Goal: Task Accomplishment & Management: Manage account settings

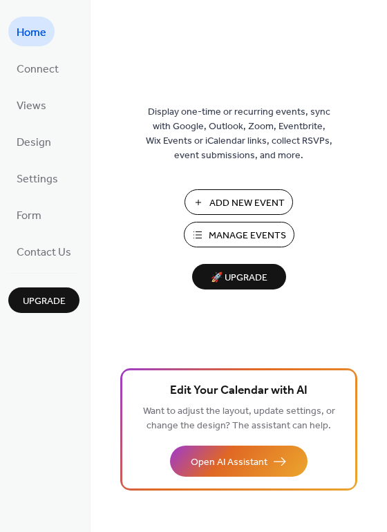
click at [255, 233] on span "Manage Events" at bounding box center [247, 236] width 77 height 15
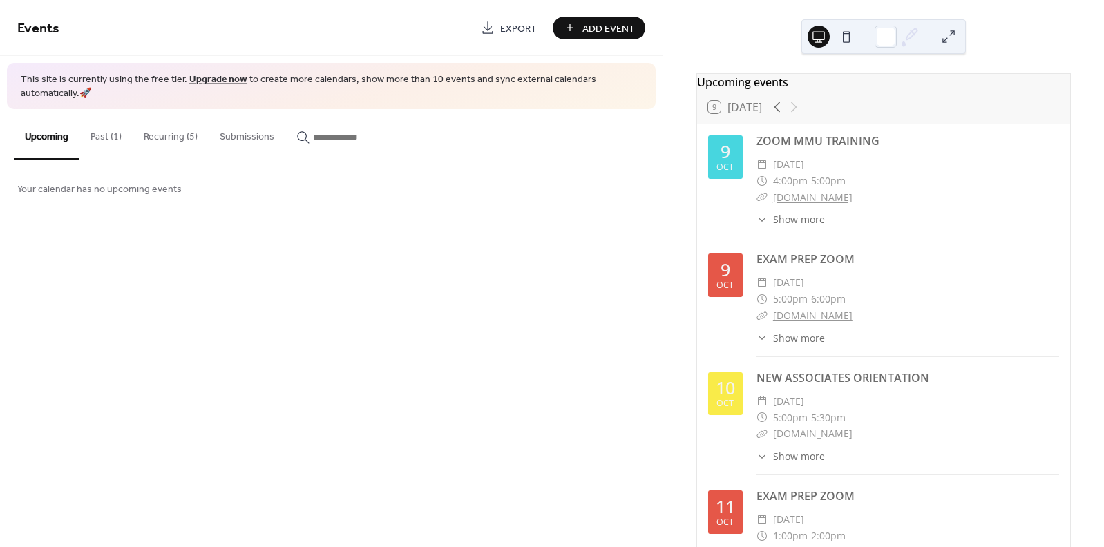
click at [584, 32] on span "Add Event" at bounding box center [608, 28] width 52 height 15
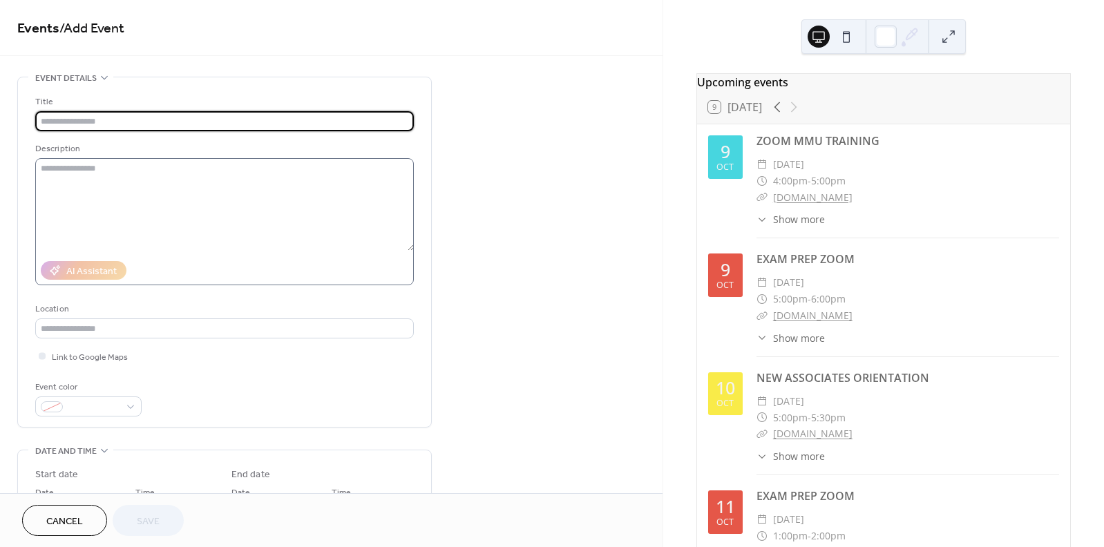
type input "*"
type input "**********"
click at [121, 190] on textarea at bounding box center [224, 204] width 378 height 93
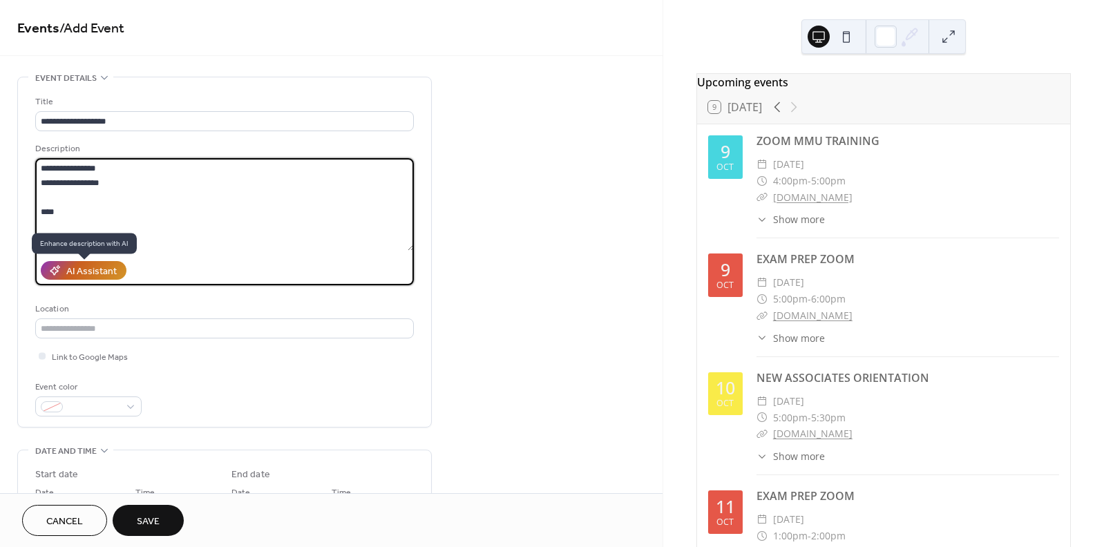
type textarea "**********"
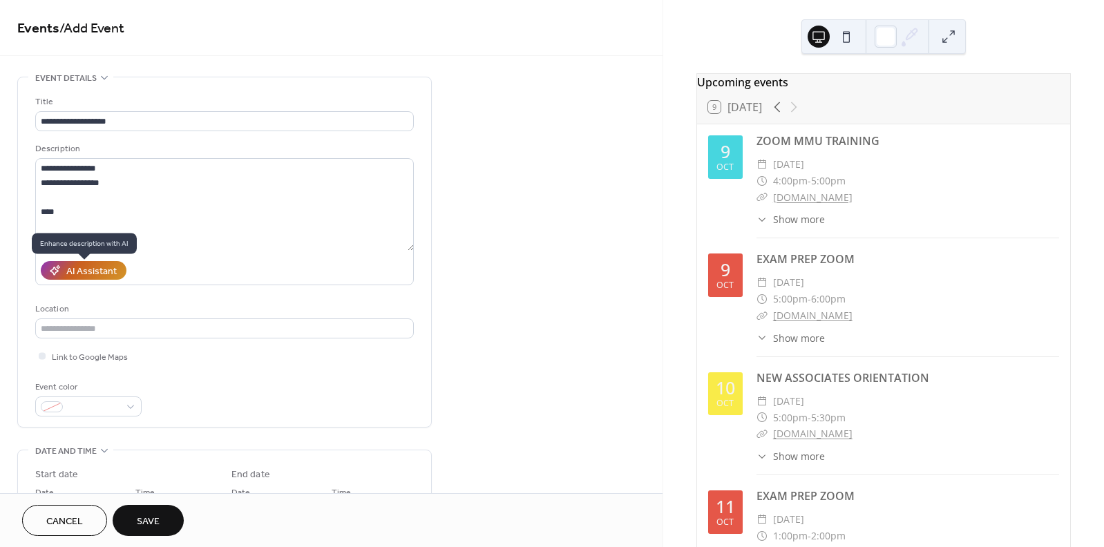
click at [94, 270] on div "AI Assistant" at bounding box center [91, 272] width 50 height 15
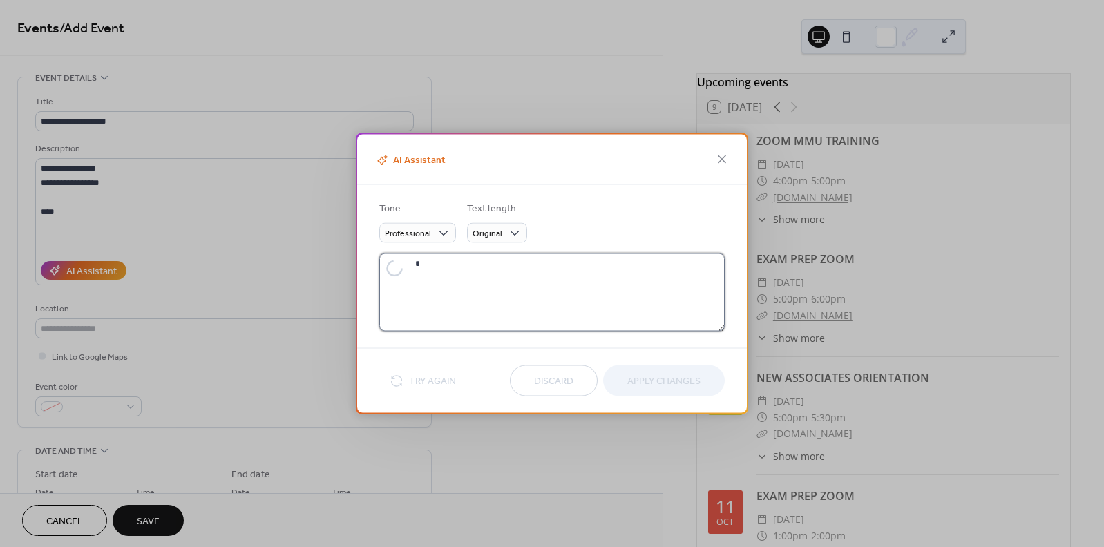
click at [414, 273] on textarea at bounding box center [567, 292] width 315 height 78
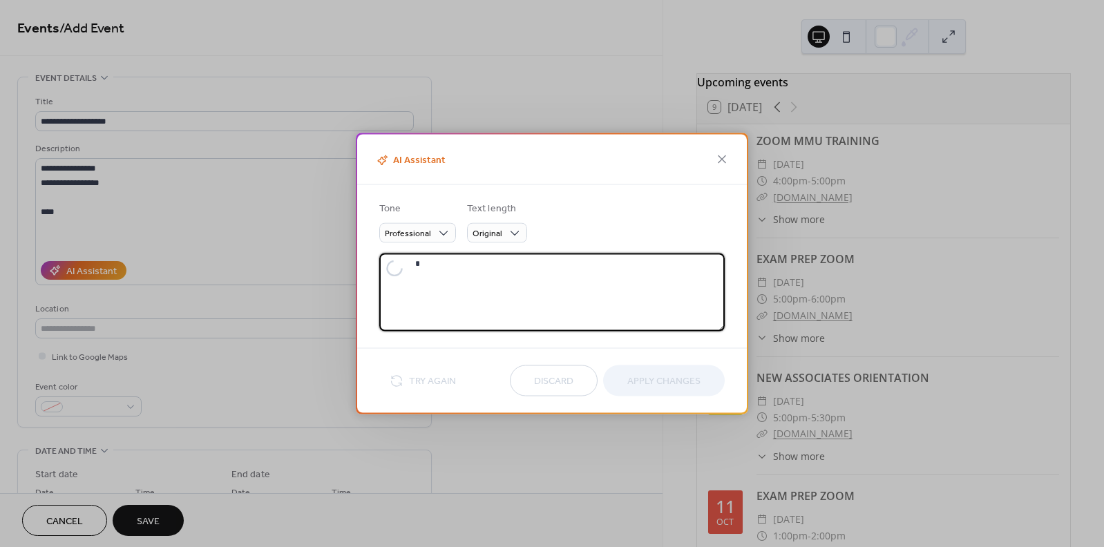
type textarea "**********"
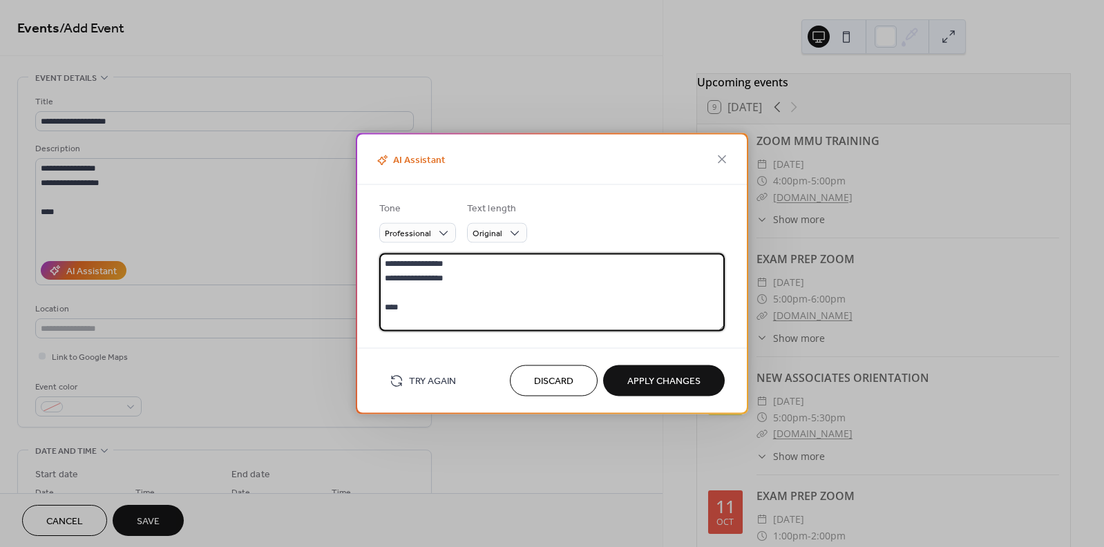
click at [437, 302] on textarea "**********" at bounding box center [551, 292] width 345 height 78
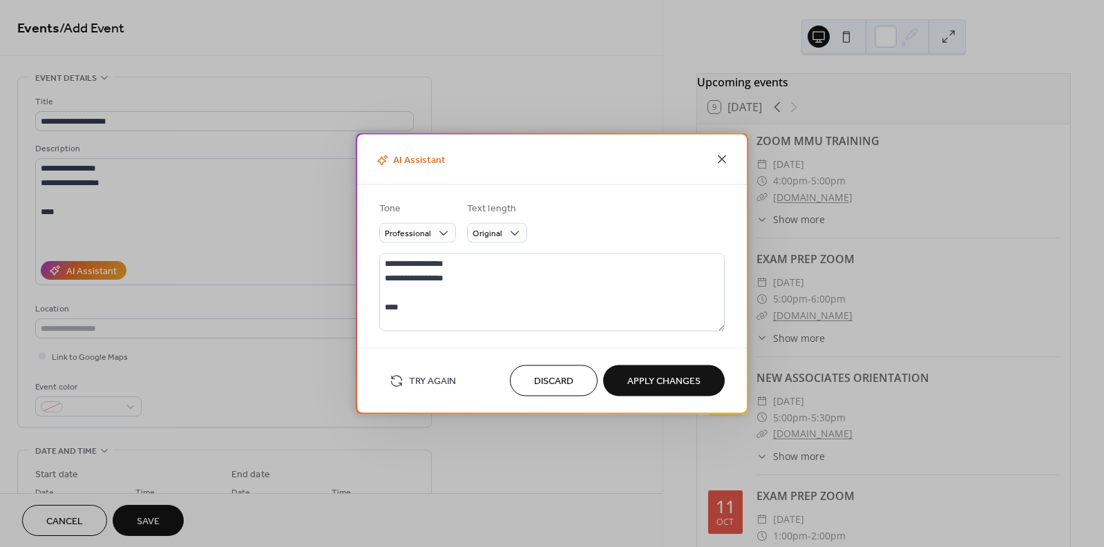
click at [722, 157] on icon at bounding box center [721, 159] width 17 height 17
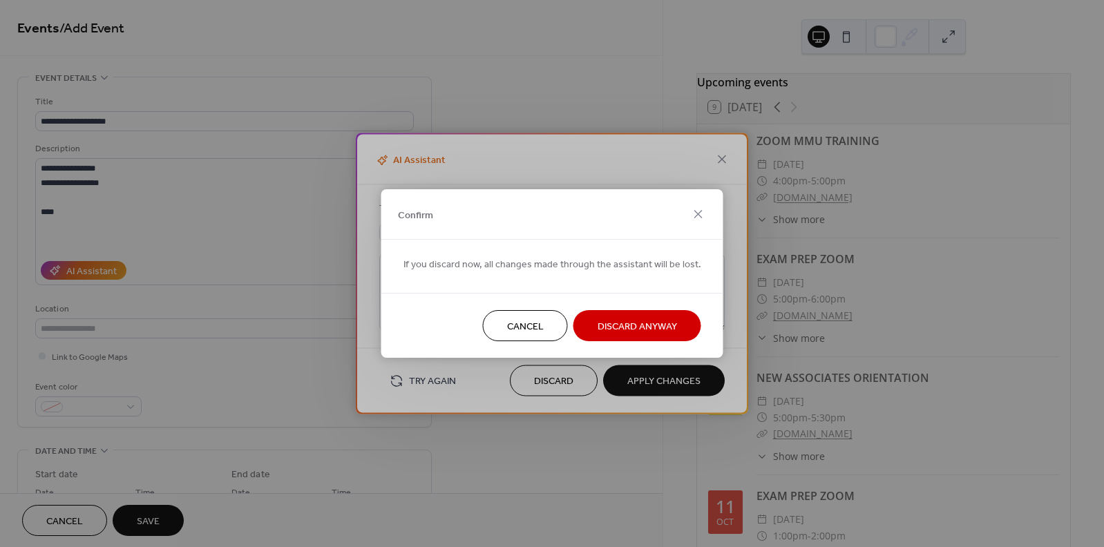
click at [634, 329] on span "Discard Anyway" at bounding box center [636, 327] width 79 height 15
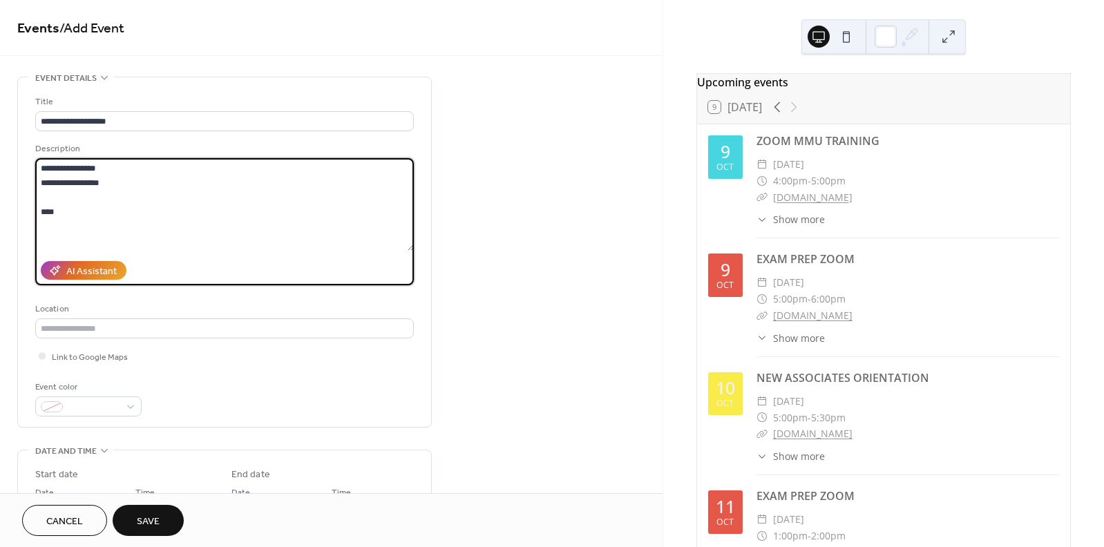
click at [65, 216] on textarea "**********" at bounding box center [224, 204] width 378 height 93
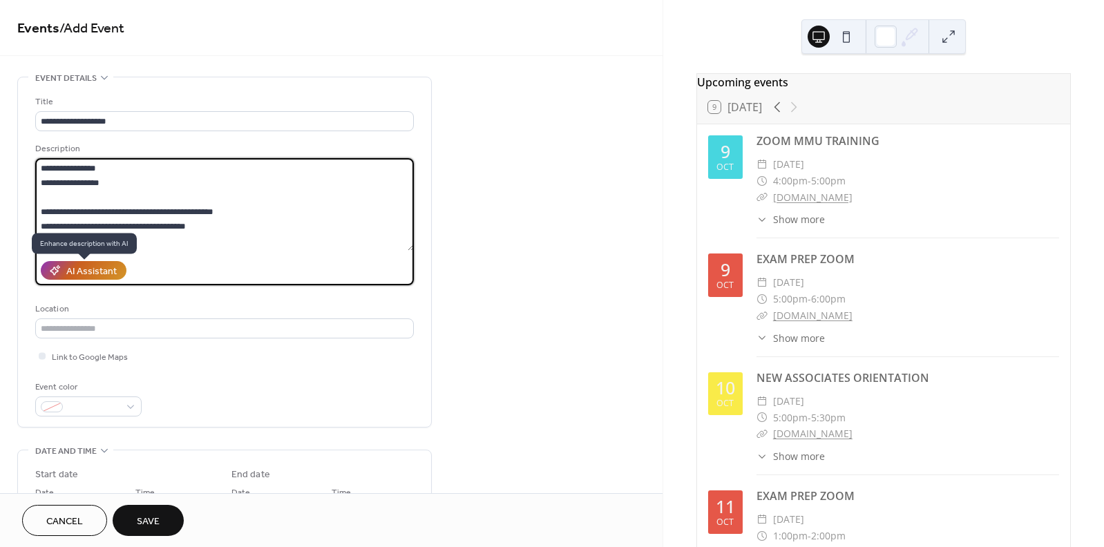
type textarea "**********"
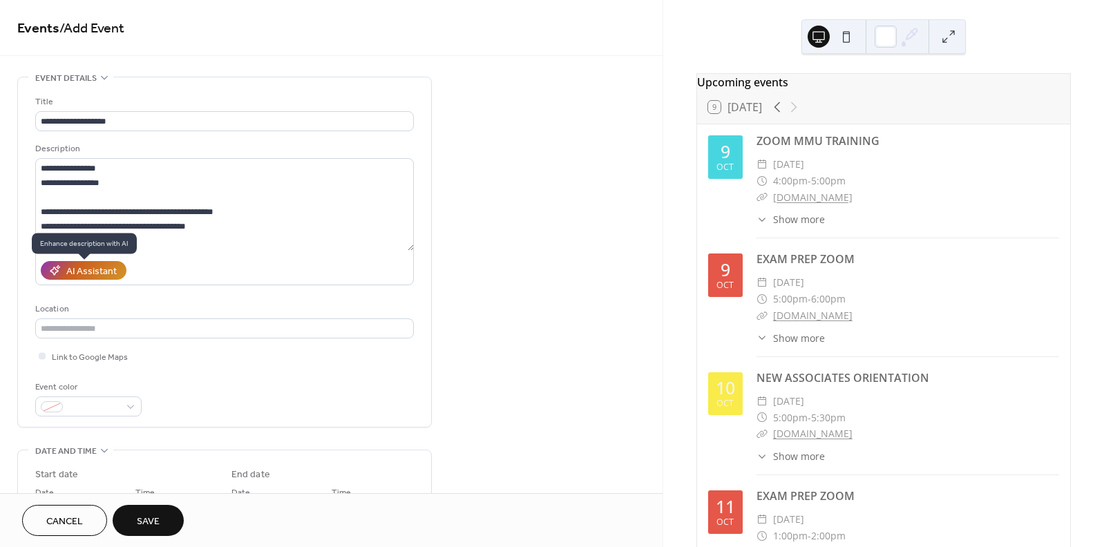
click at [103, 275] on div "AI Assistant" at bounding box center [91, 272] width 50 height 15
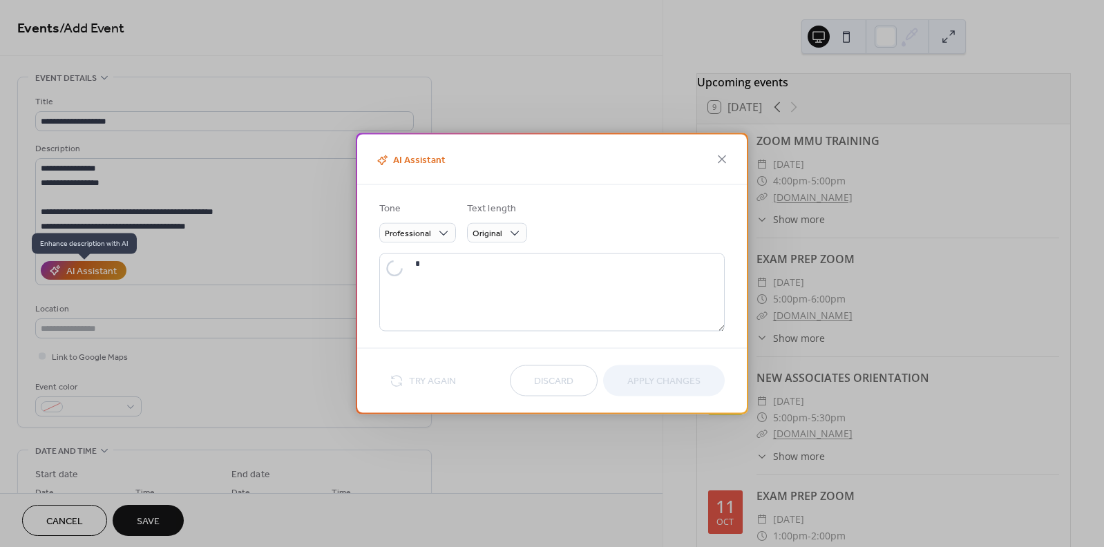
type textarea "**********"
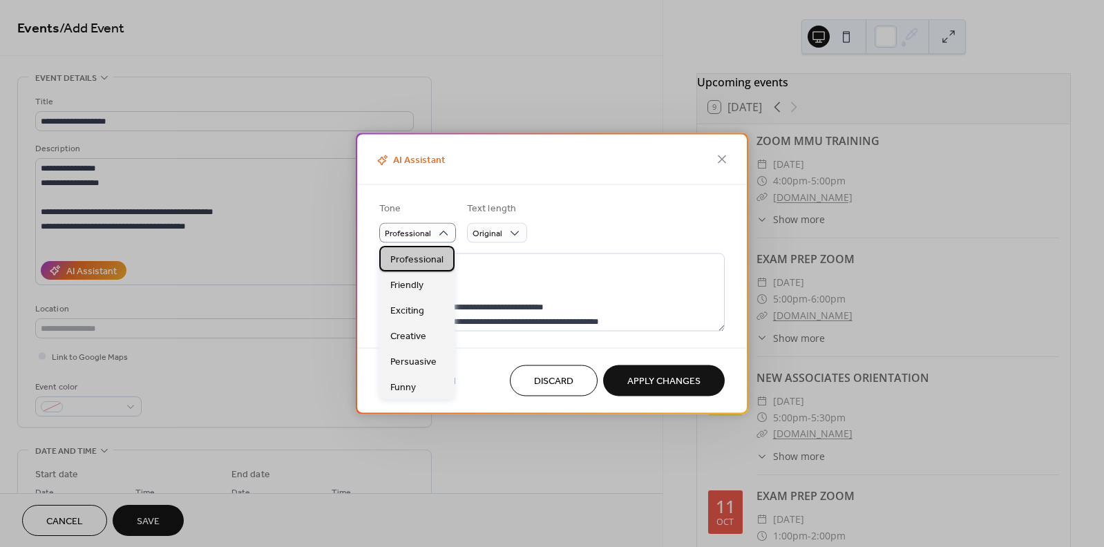
click at [419, 260] on span "Professional" at bounding box center [416, 259] width 53 height 15
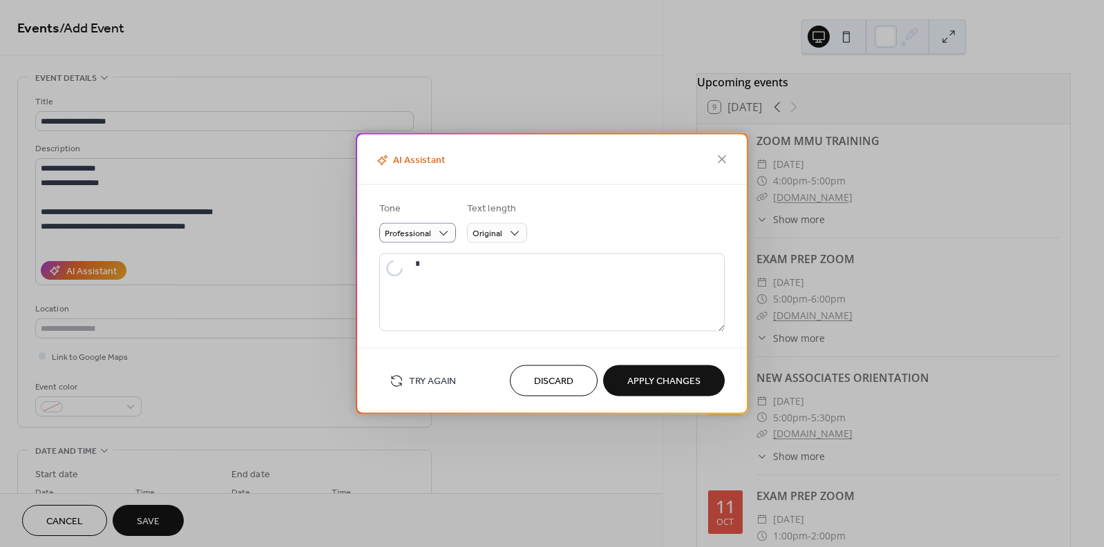
type textarea "**********"
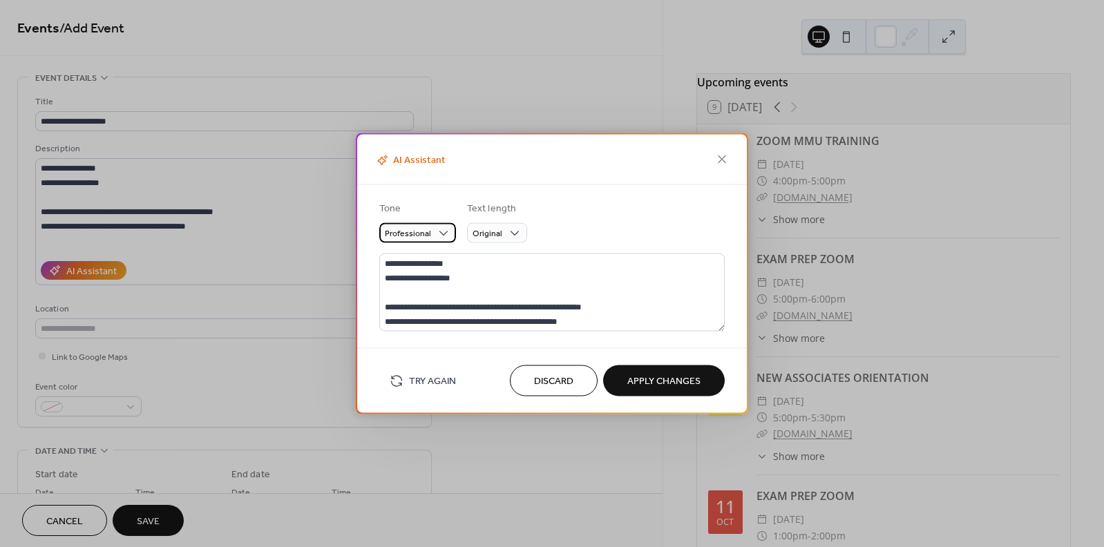
click at [431, 235] on div "Professional" at bounding box center [417, 233] width 77 height 20
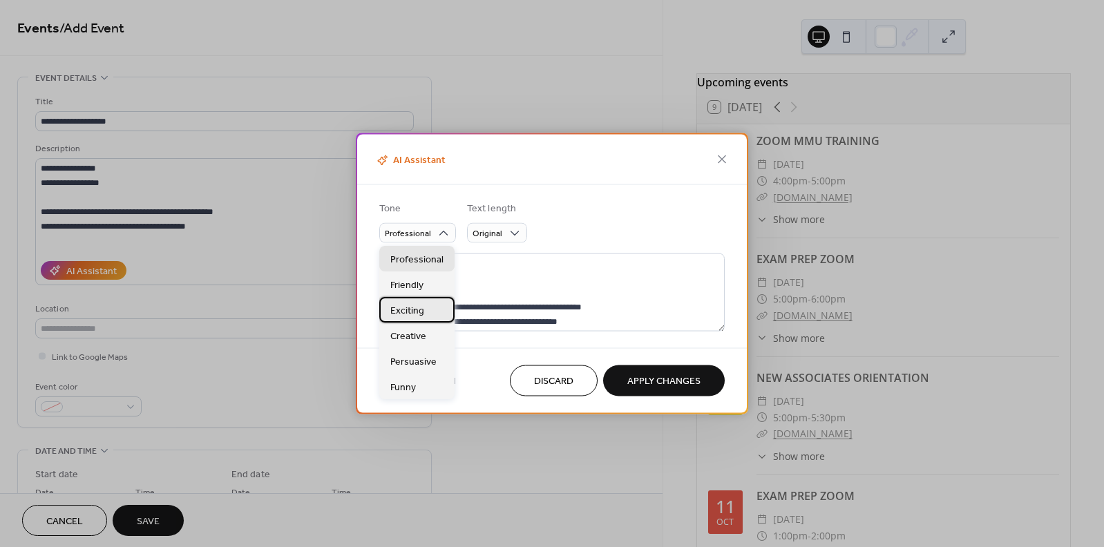
click at [409, 314] on span "Exciting" at bounding box center [407, 310] width 34 height 15
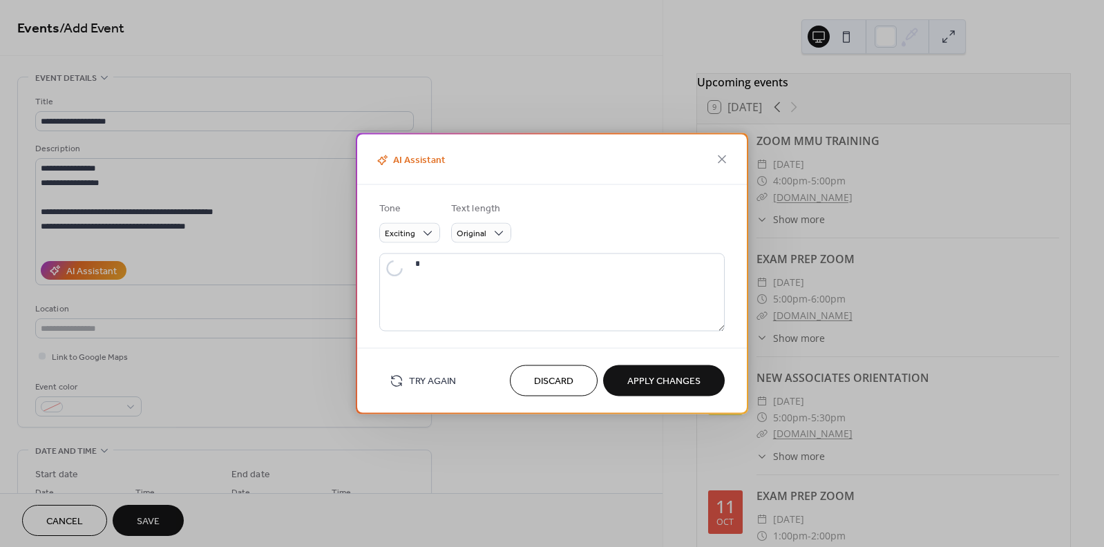
type textarea "**********"
click at [664, 377] on span "Apply Changes" at bounding box center [663, 381] width 73 height 15
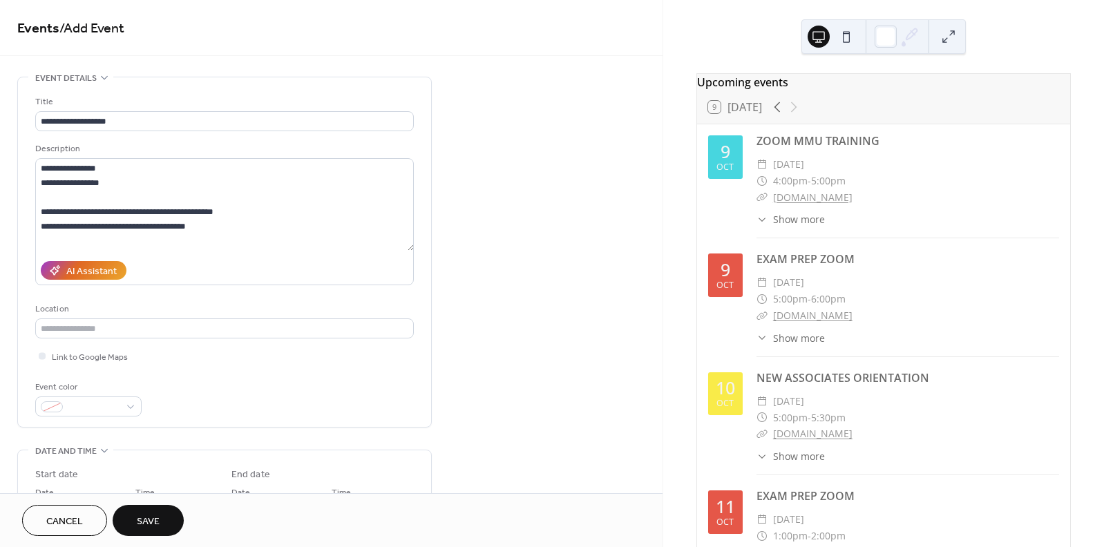
type textarea "**********"
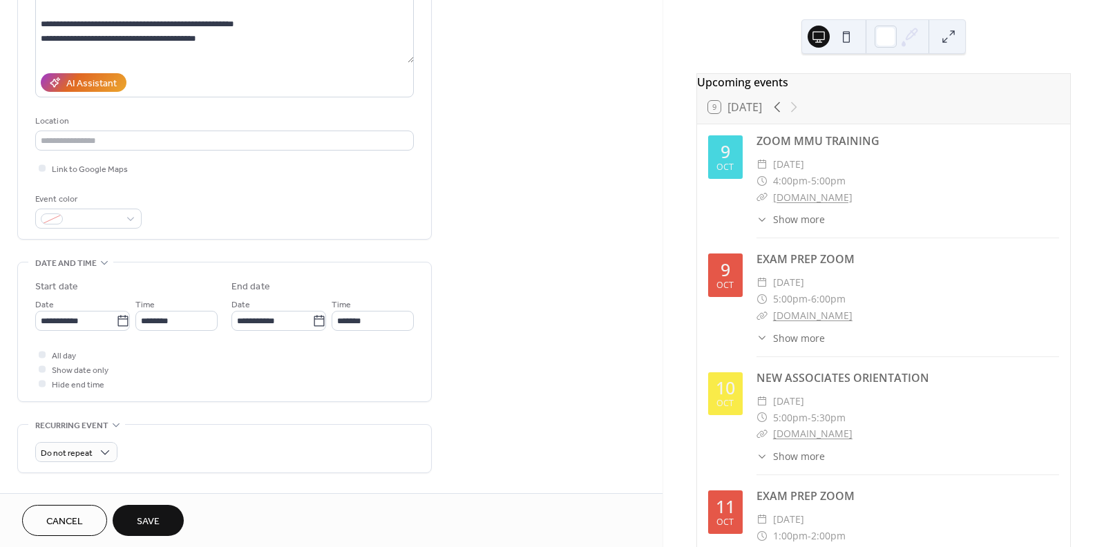
scroll to position [196, 0]
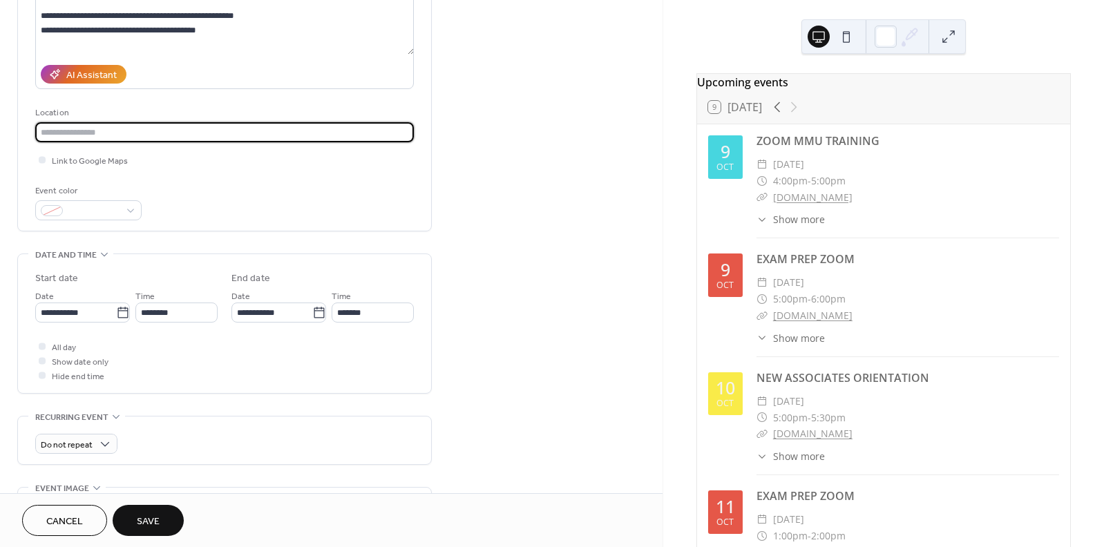
click at [83, 135] on input "text" at bounding box center [224, 132] width 378 height 20
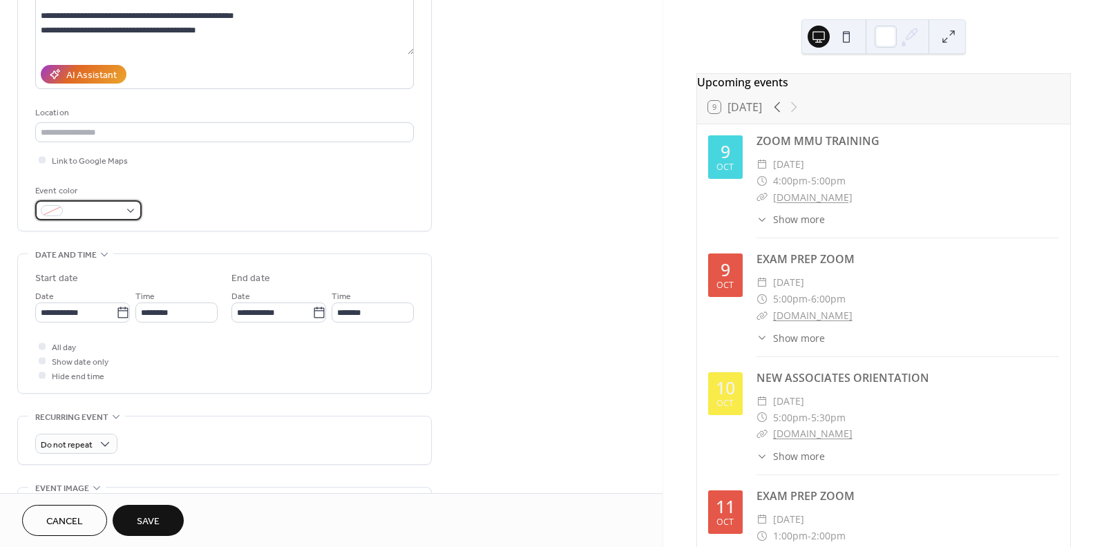
click at [126, 215] on div at bounding box center [88, 210] width 106 height 20
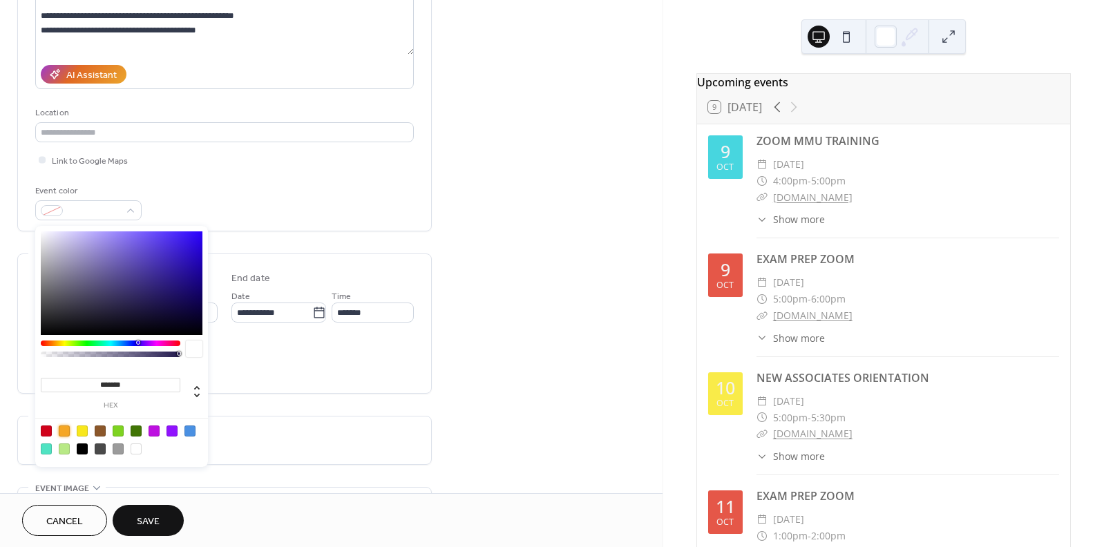
click at [66, 434] on div at bounding box center [64, 430] width 11 height 11
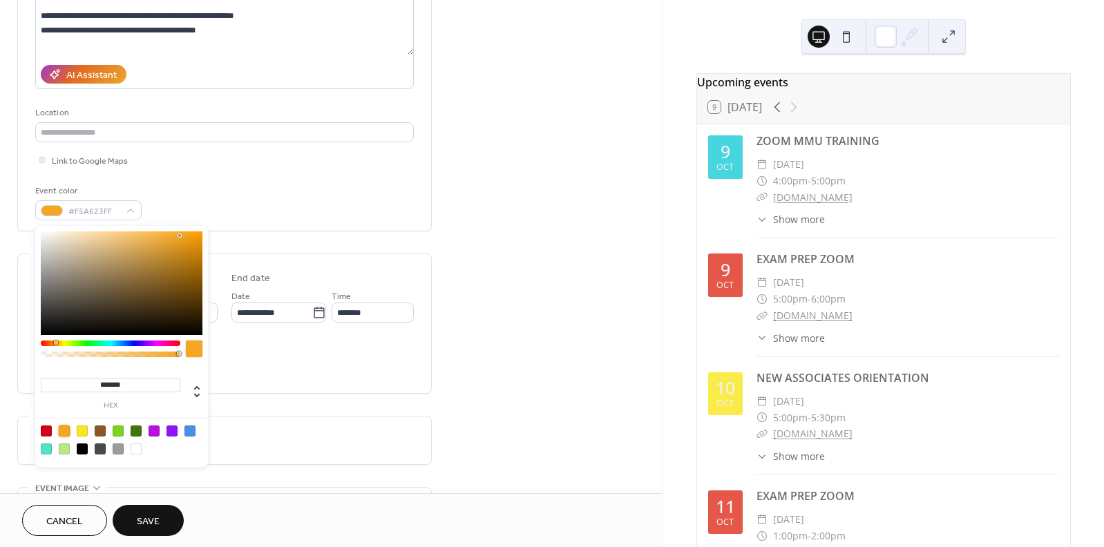
click at [99, 433] on div at bounding box center [100, 430] width 11 height 11
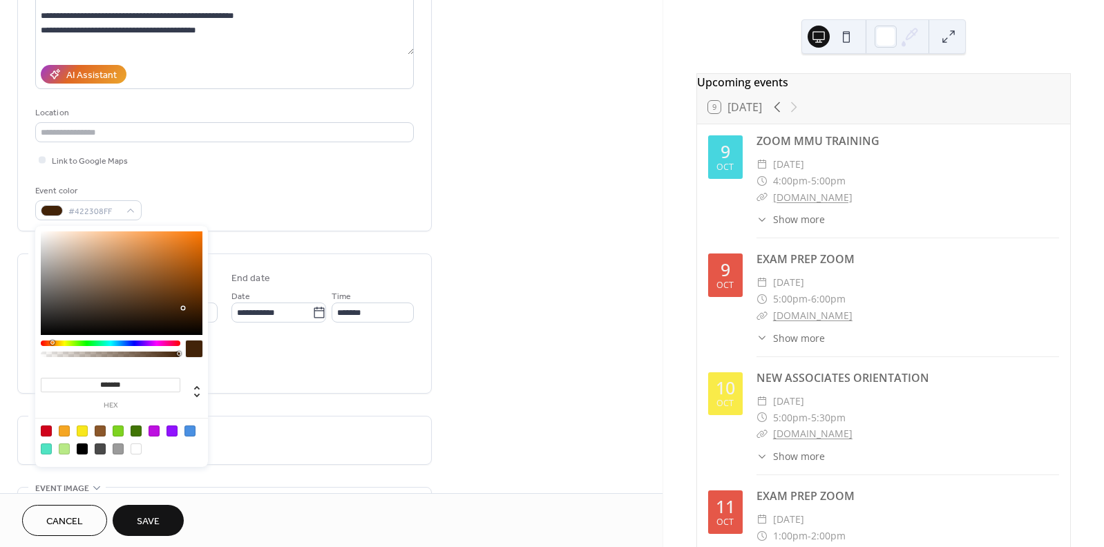
click at [183, 308] on div at bounding box center [122, 283] width 162 height 104
click at [176, 297] on div at bounding box center [122, 283] width 162 height 104
click at [184, 296] on div at bounding box center [122, 283] width 162 height 104
type input "*******"
click at [197, 294] on div at bounding box center [122, 283] width 162 height 104
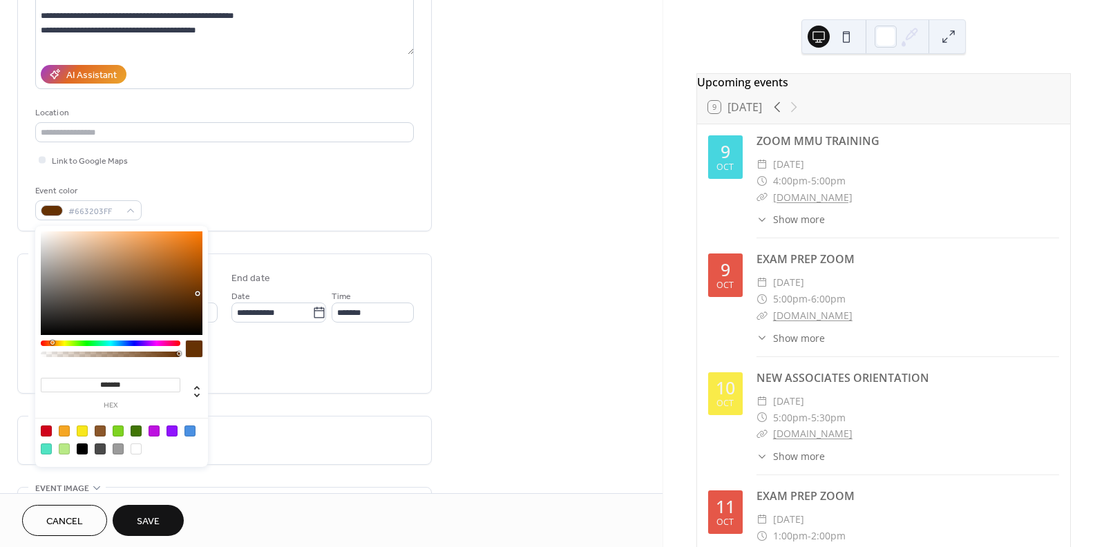
click at [321, 375] on div "All day Show date only Hide end time" at bounding box center [224, 361] width 378 height 44
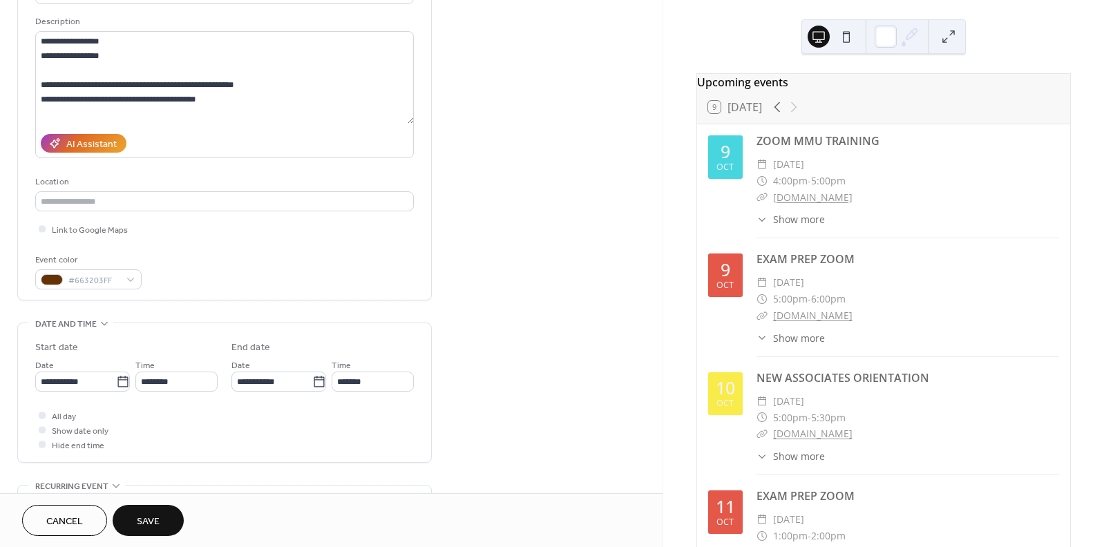
scroll to position [154, 0]
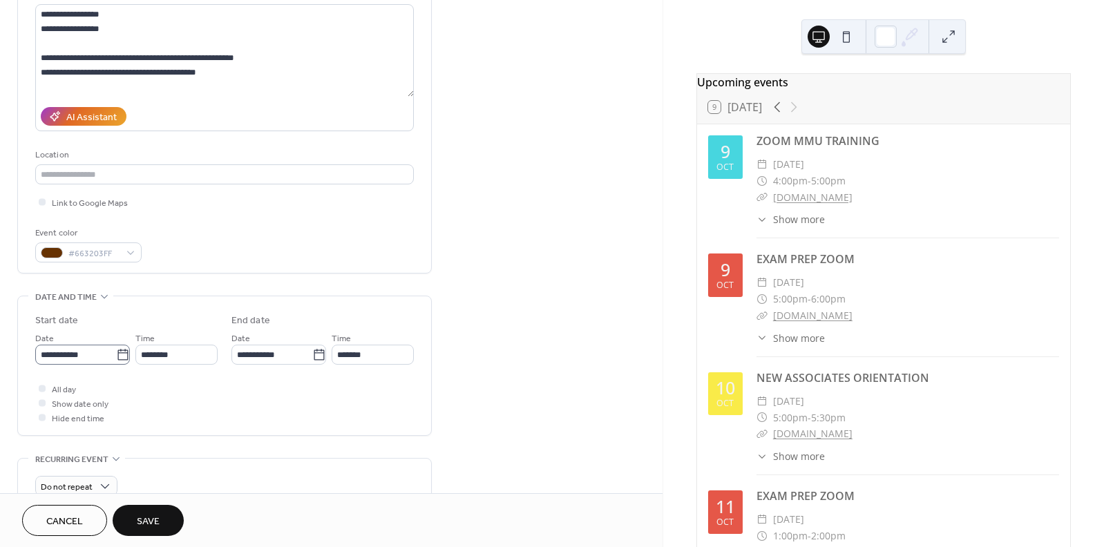
click at [117, 356] on icon at bounding box center [123, 355] width 14 height 14
click at [116, 356] on input "**********" at bounding box center [75, 355] width 81 height 20
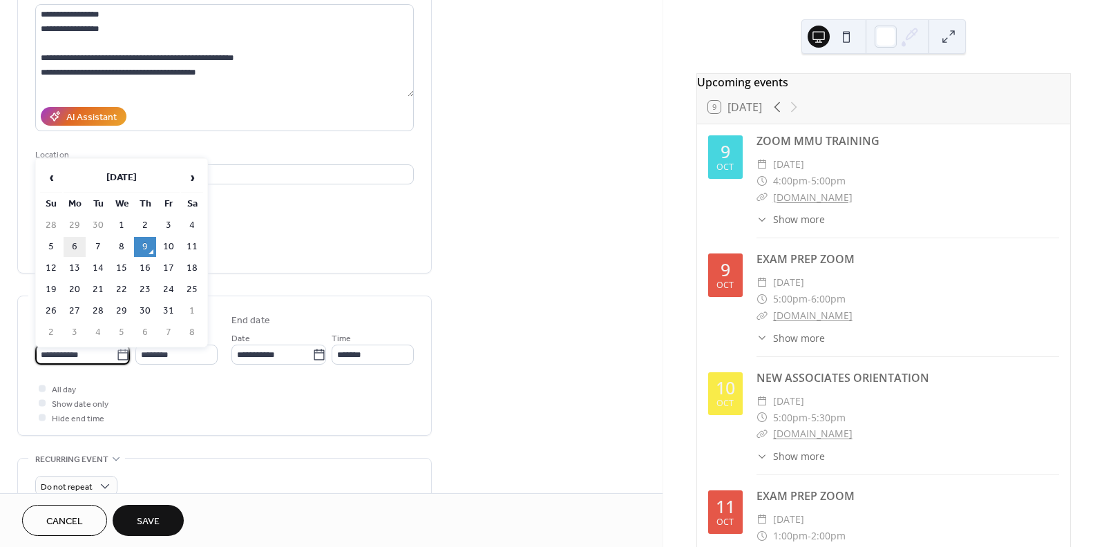
click at [74, 248] on td "6" at bounding box center [75, 247] width 22 height 20
type input "**********"
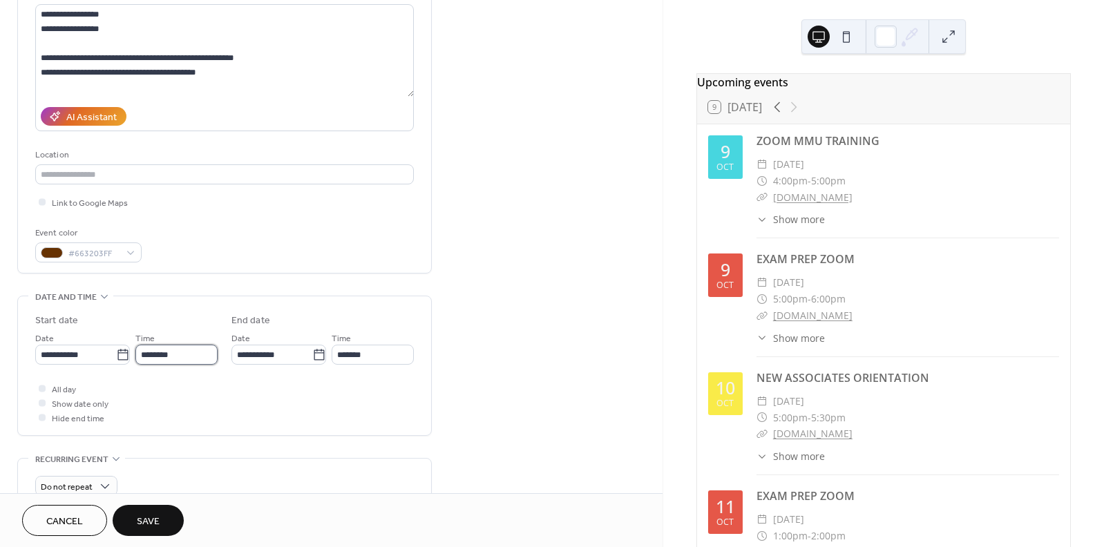
click at [185, 356] on input "********" at bounding box center [176, 355] width 82 height 20
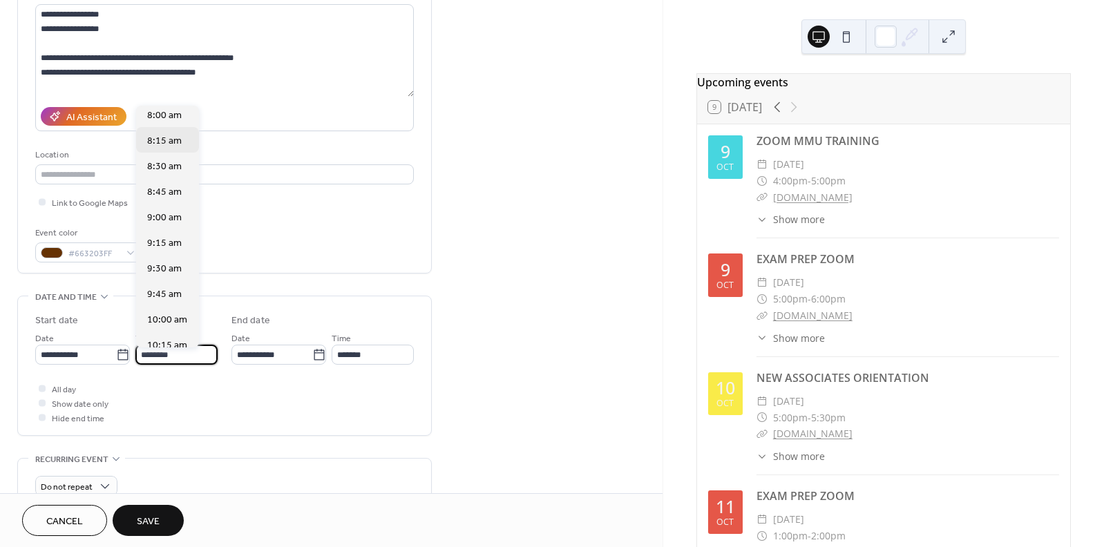
scroll to position [821, 0]
click at [152, 122] on span "8:00 am" at bounding box center [164, 116] width 35 height 15
type input "*******"
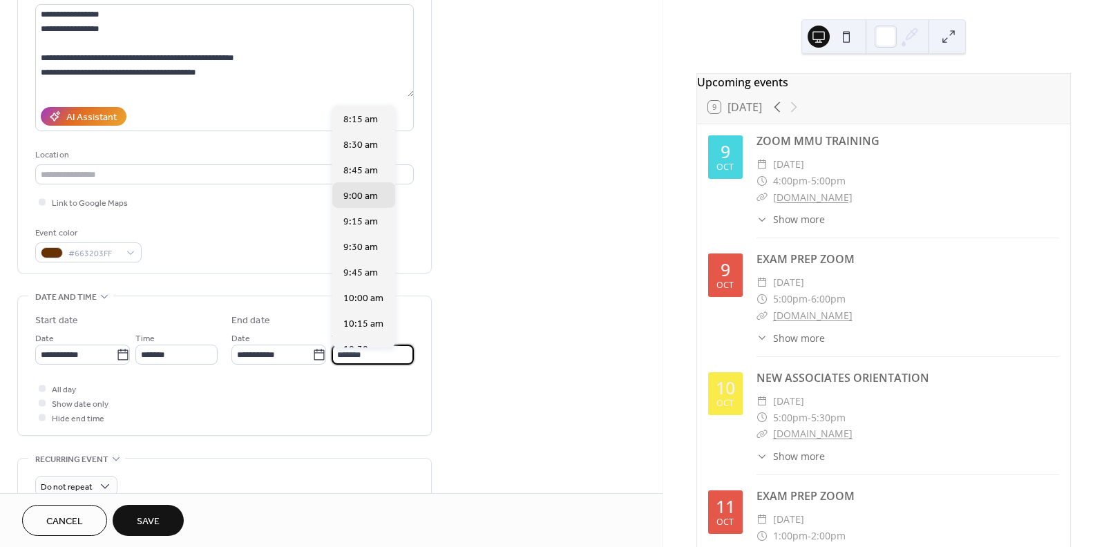
click at [368, 356] on input "*******" at bounding box center [372, 355] width 82 height 20
click at [351, 142] on span "8:30 am" at bounding box center [360, 145] width 35 height 15
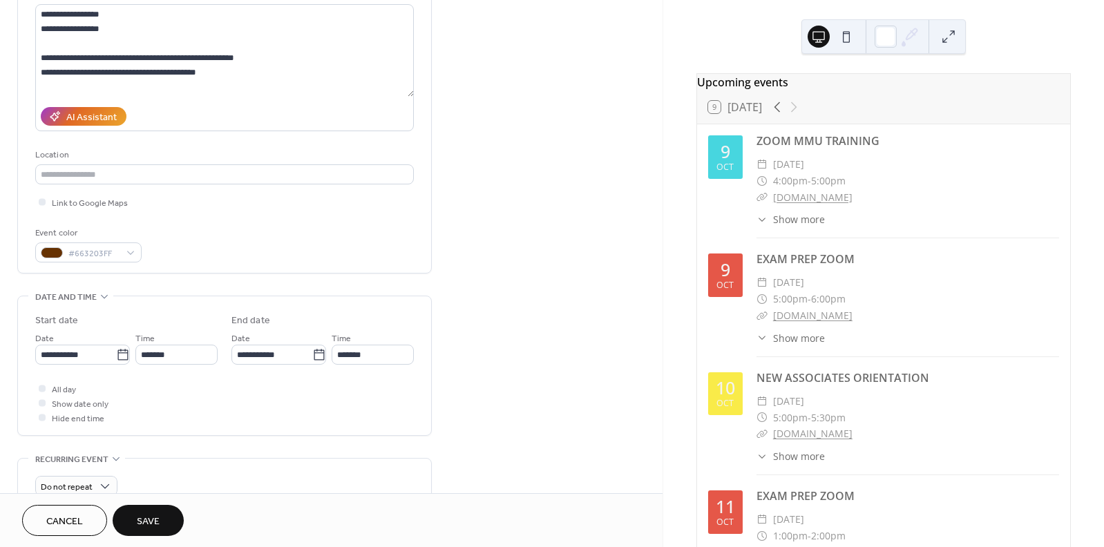
type input "*******"
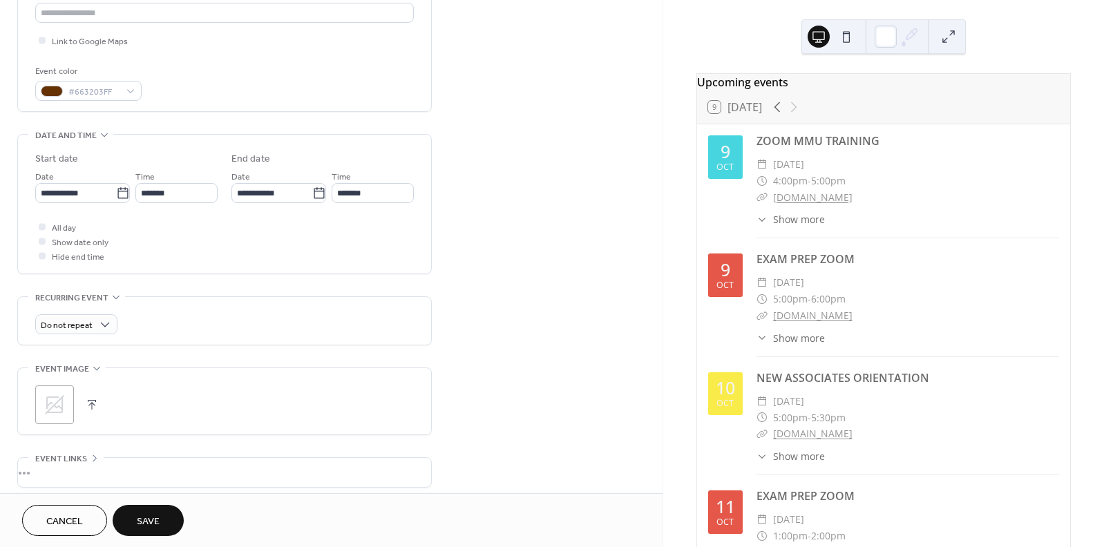
scroll to position [290, 0]
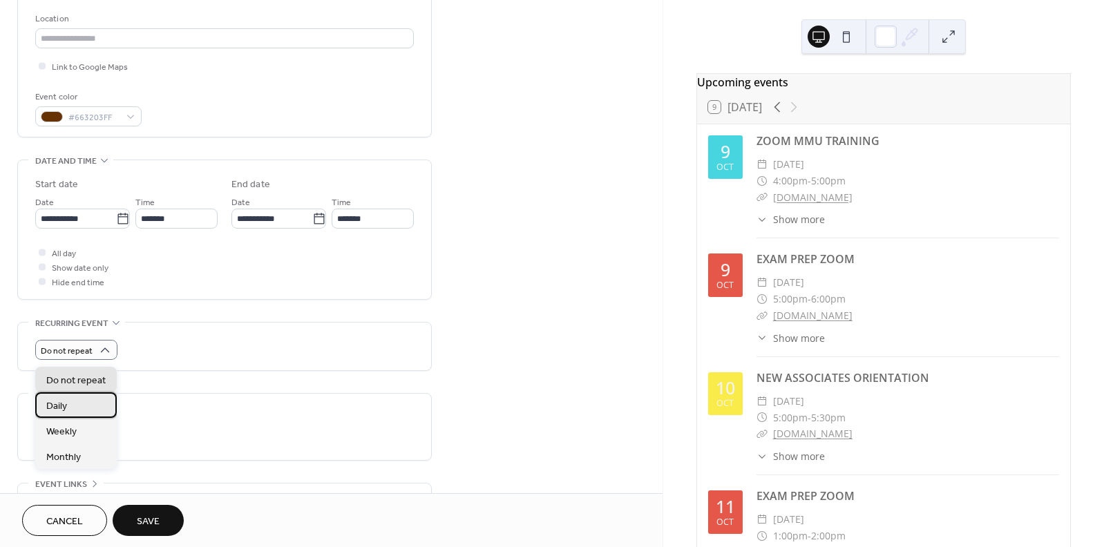
click at [84, 400] on div "Daily" at bounding box center [75, 405] width 81 height 26
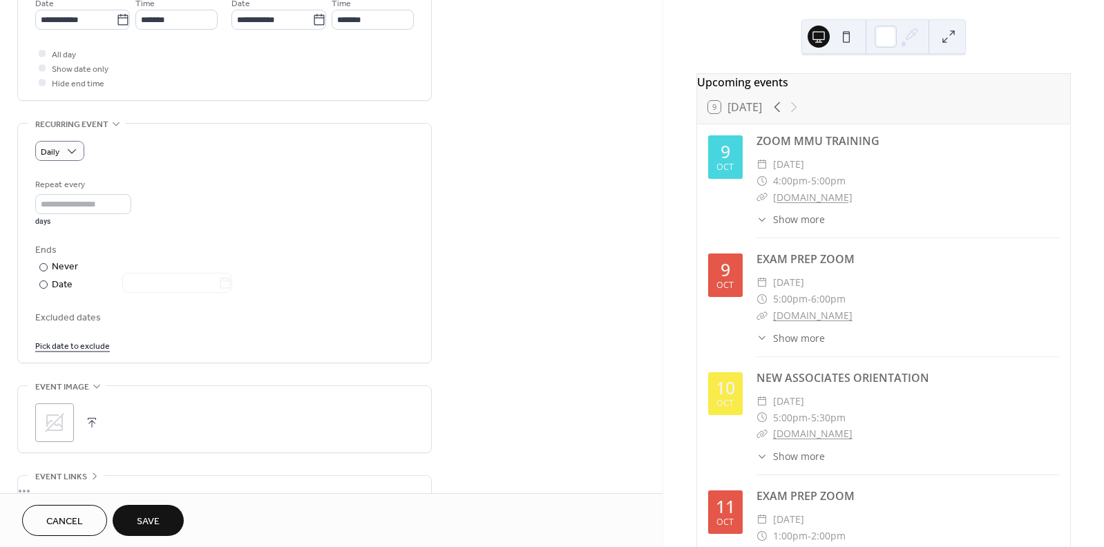
scroll to position [479, 0]
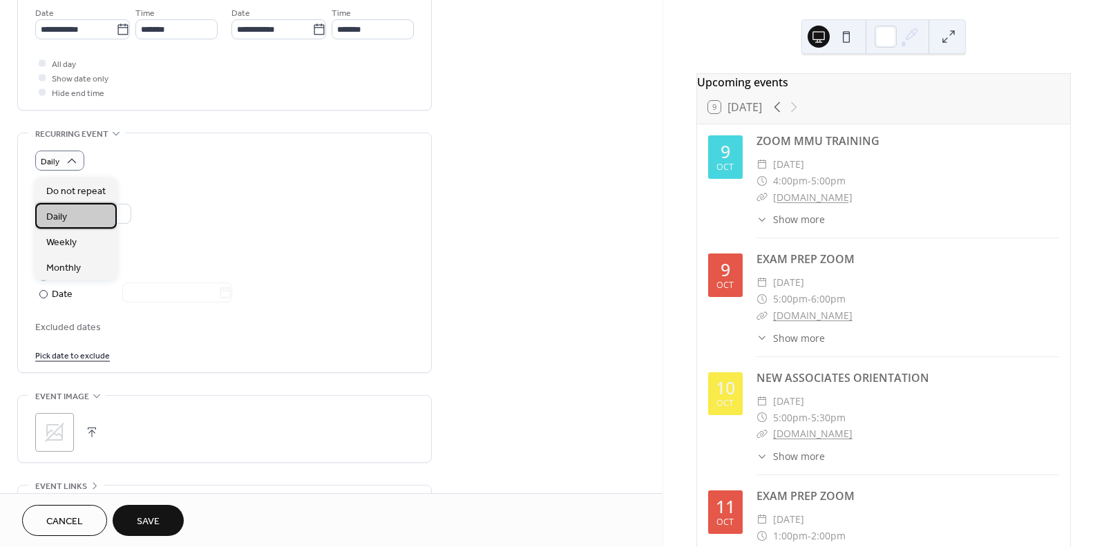
click at [68, 211] on div "Daily" at bounding box center [75, 216] width 81 height 26
click at [86, 362] on link "Pick date to exclude" at bounding box center [72, 354] width 75 height 15
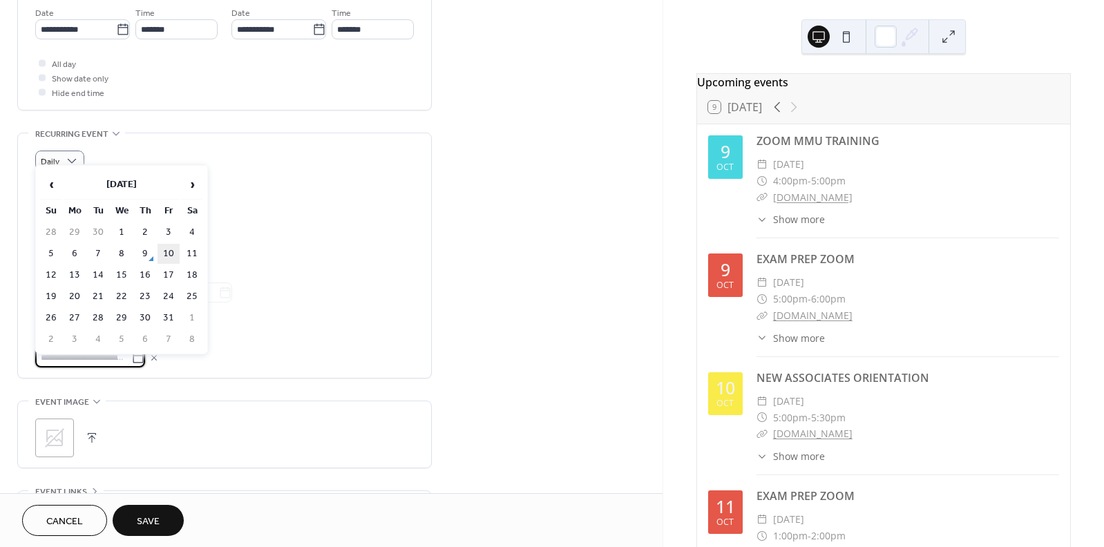
click at [170, 256] on td "10" at bounding box center [168, 254] width 22 height 20
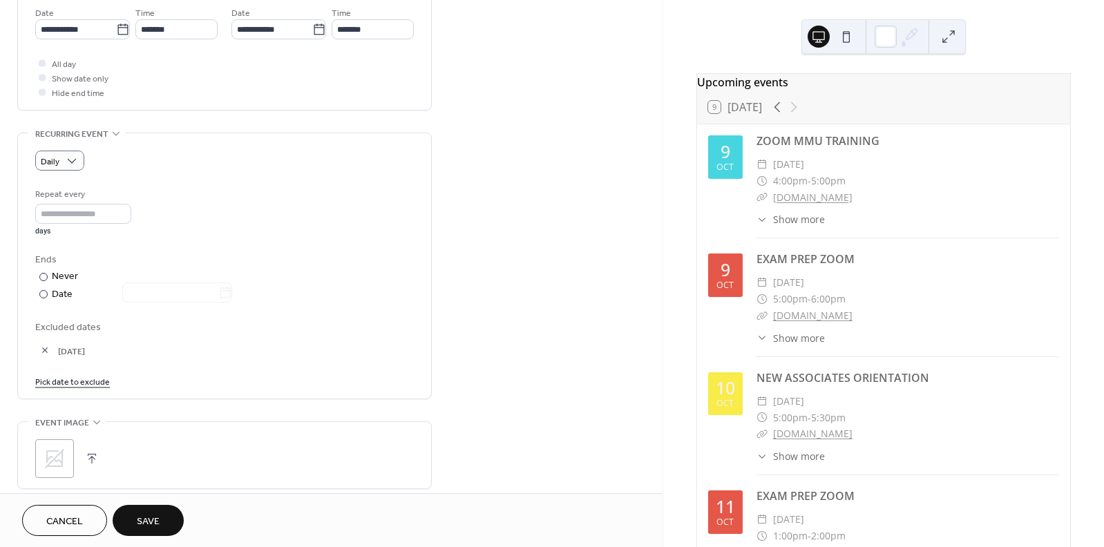
click at [78, 388] on link "Pick date to exclude" at bounding box center [72, 381] width 75 height 15
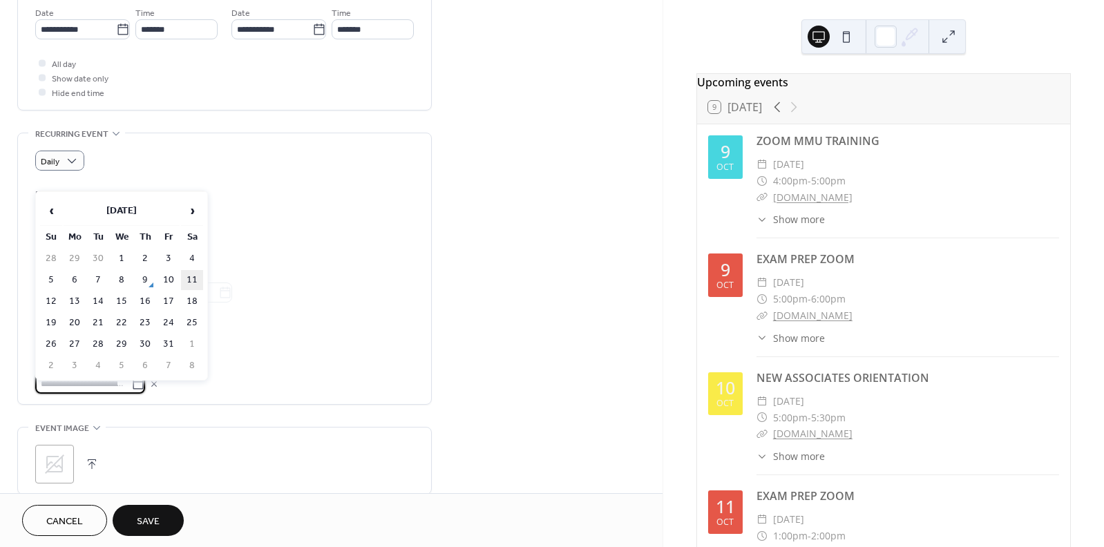
click at [193, 276] on td "11" at bounding box center [192, 280] width 22 height 20
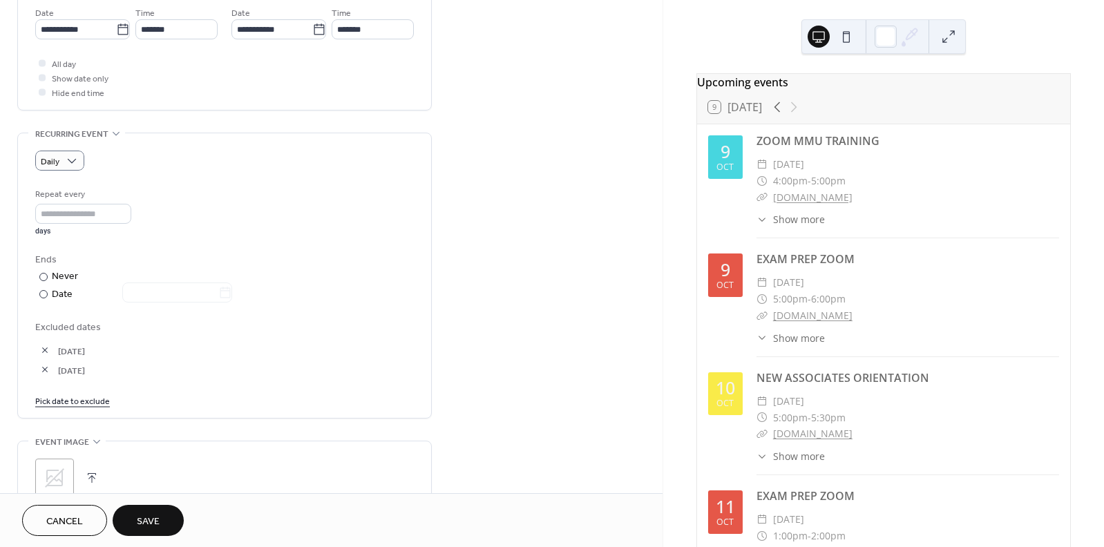
click at [44, 356] on button "button" at bounding box center [44, 349] width 19 height 19
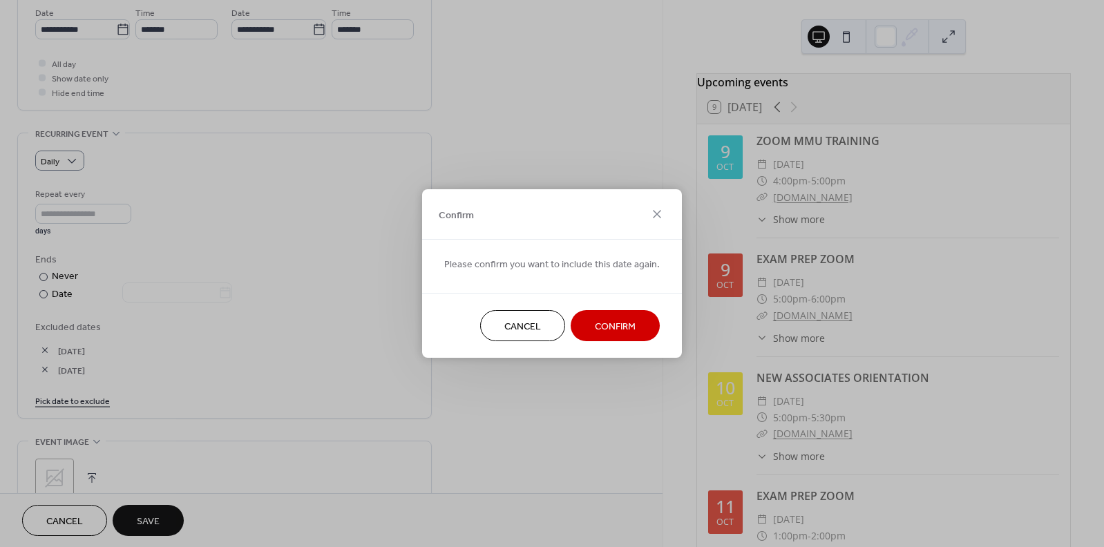
click at [616, 320] on span "Confirm" at bounding box center [615, 327] width 41 height 15
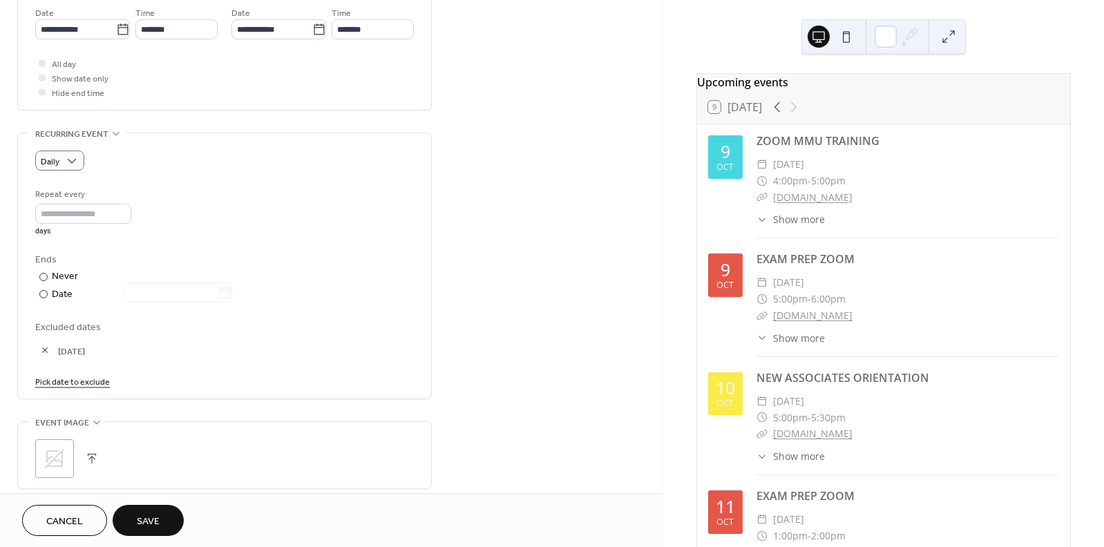
click at [45, 357] on button "button" at bounding box center [44, 349] width 19 height 19
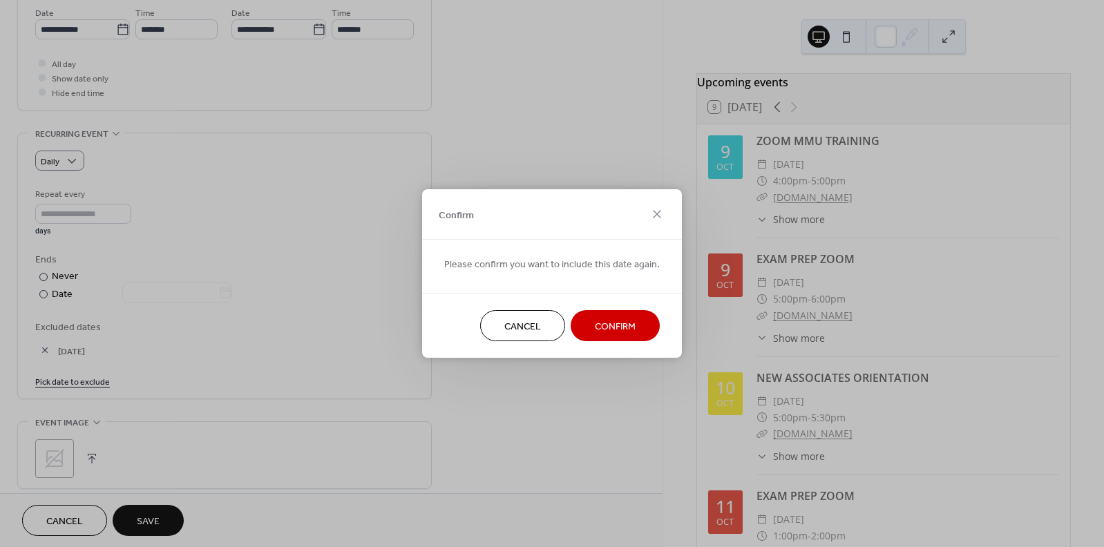
click at [609, 320] on span "Confirm" at bounding box center [615, 327] width 41 height 15
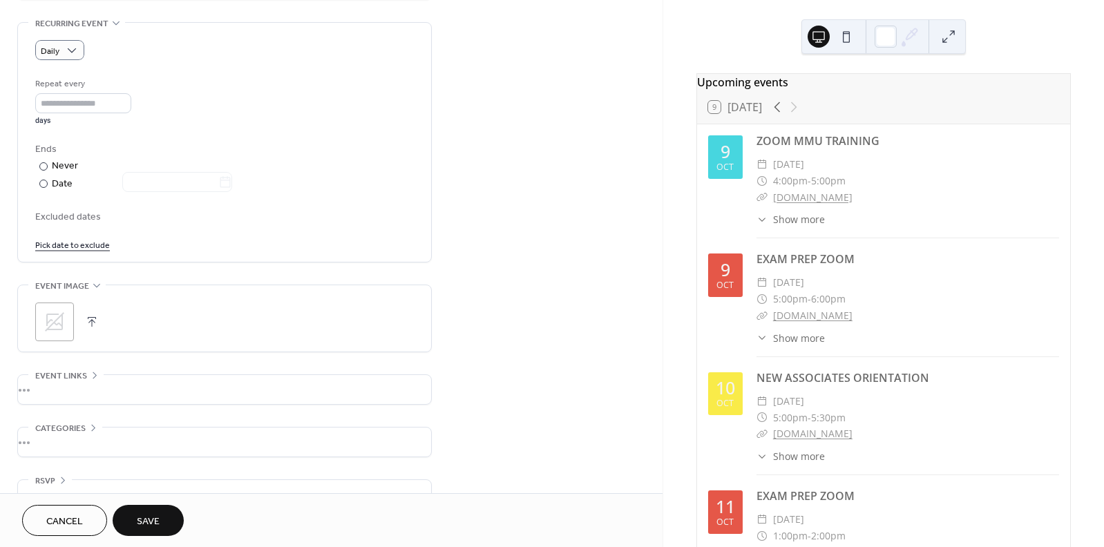
scroll to position [562, 0]
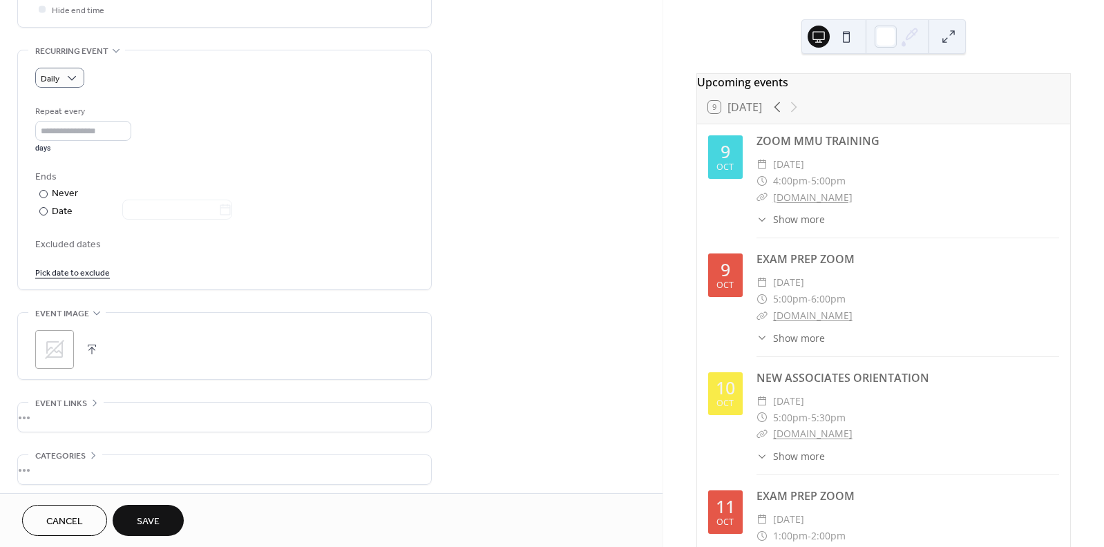
click at [92, 279] on link "Pick date to exclude" at bounding box center [72, 272] width 75 height 15
click at [160, 280] on icon at bounding box center [153, 274] width 11 height 11
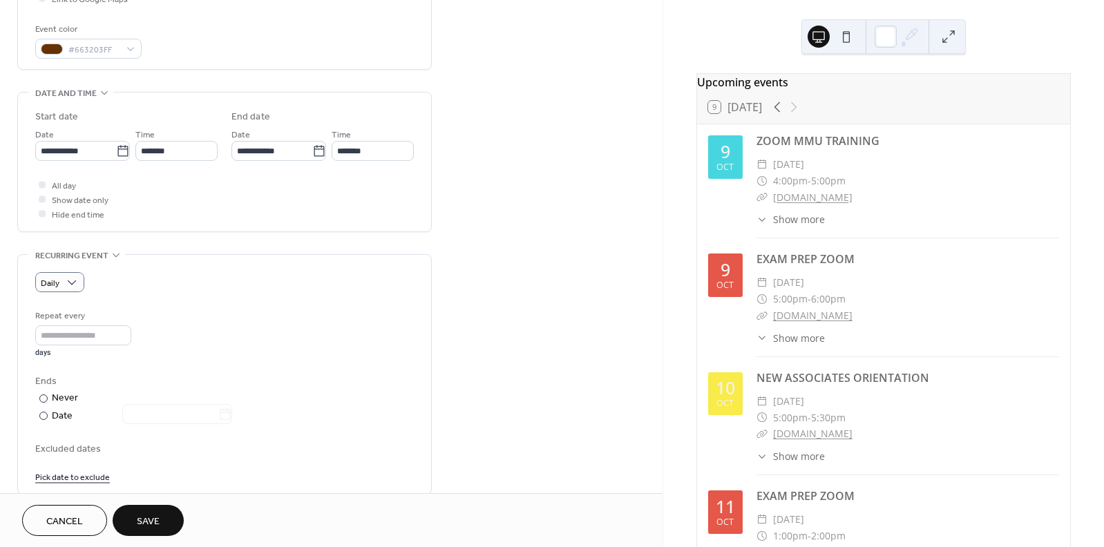
scroll to position [352, 0]
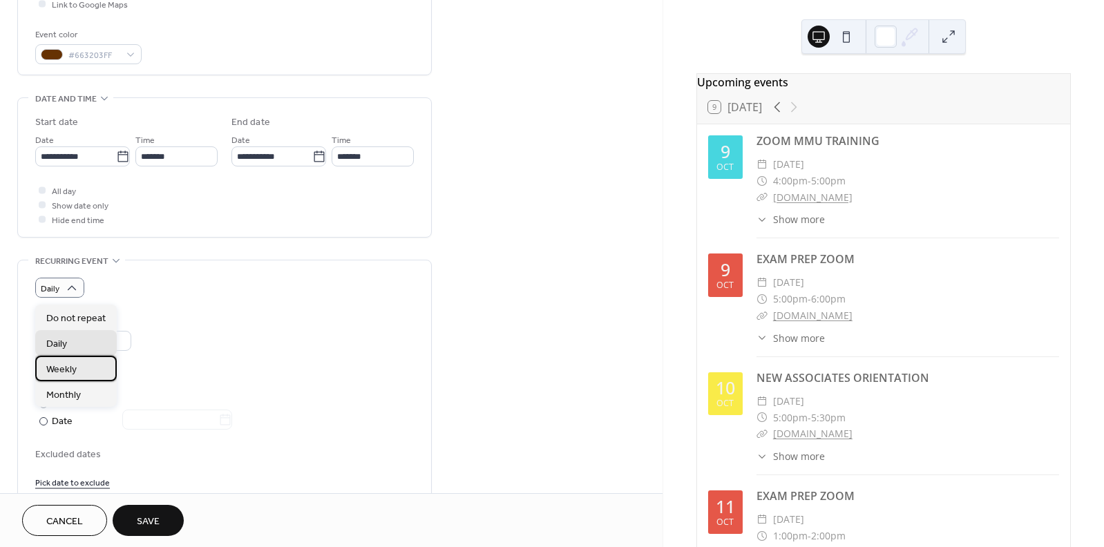
click at [73, 376] on span "Weekly" at bounding box center [61, 370] width 30 height 15
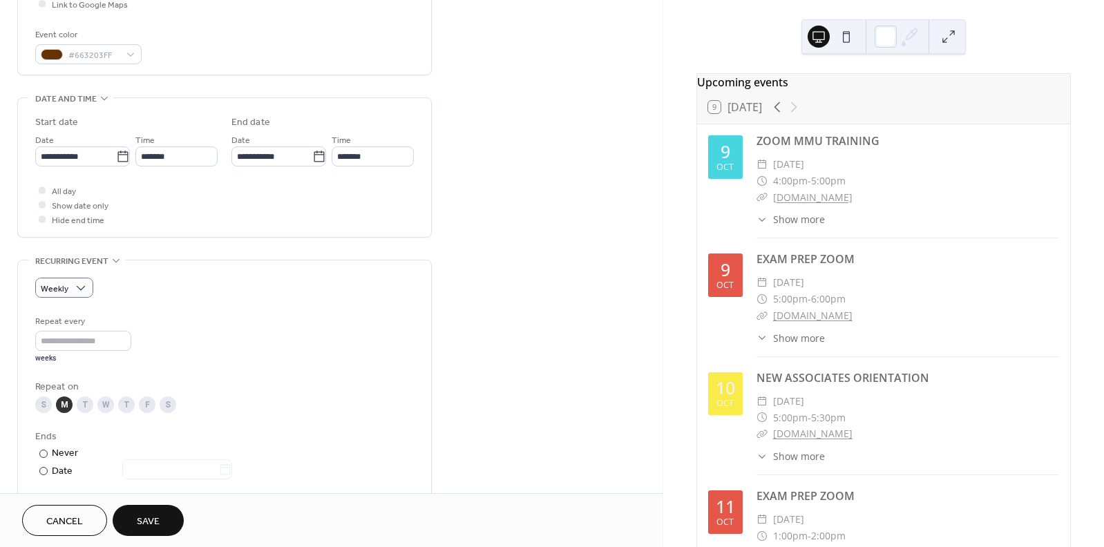
click at [88, 412] on div "T" at bounding box center [85, 404] width 17 height 17
click at [106, 409] on div "W" at bounding box center [105, 404] width 17 height 17
click at [128, 410] on div "T" at bounding box center [126, 404] width 17 height 17
click at [146, 412] on div "F" at bounding box center [147, 404] width 17 height 17
click at [164, 512] on button "Save" at bounding box center [148, 520] width 71 height 31
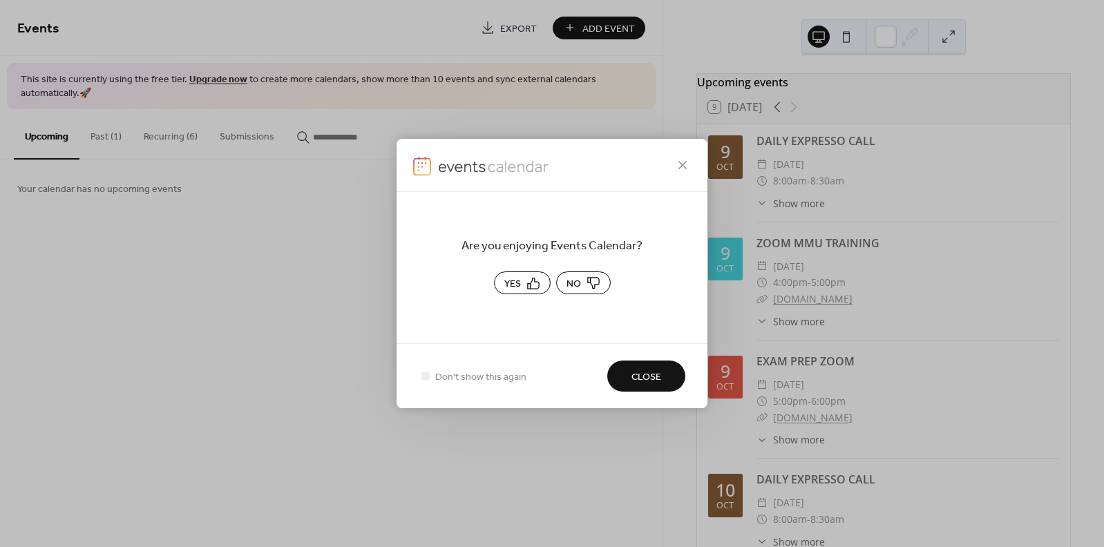
click at [655, 381] on span "Close" at bounding box center [646, 377] width 30 height 15
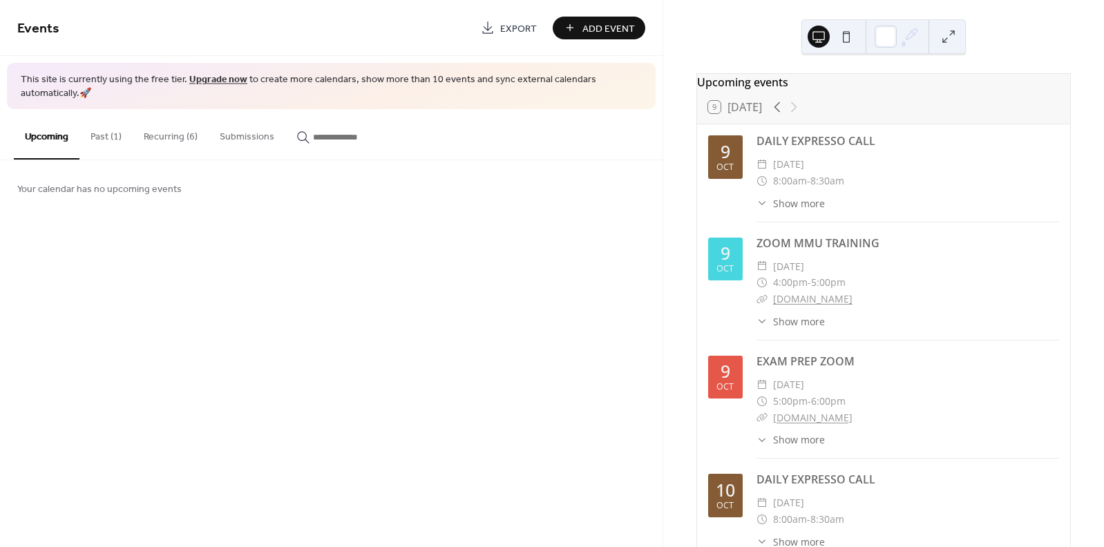
click at [184, 135] on button "Recurring (6)" at bounding box center [171, 133] width 76 height 49
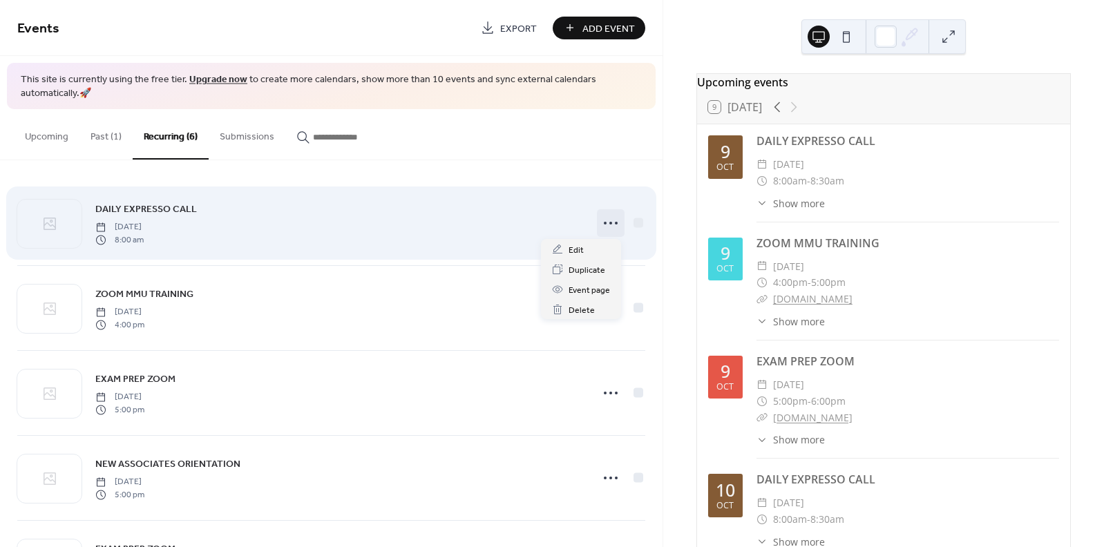
click at [604, 223] on icon at bounding box center [610, 223] width 22 height 22
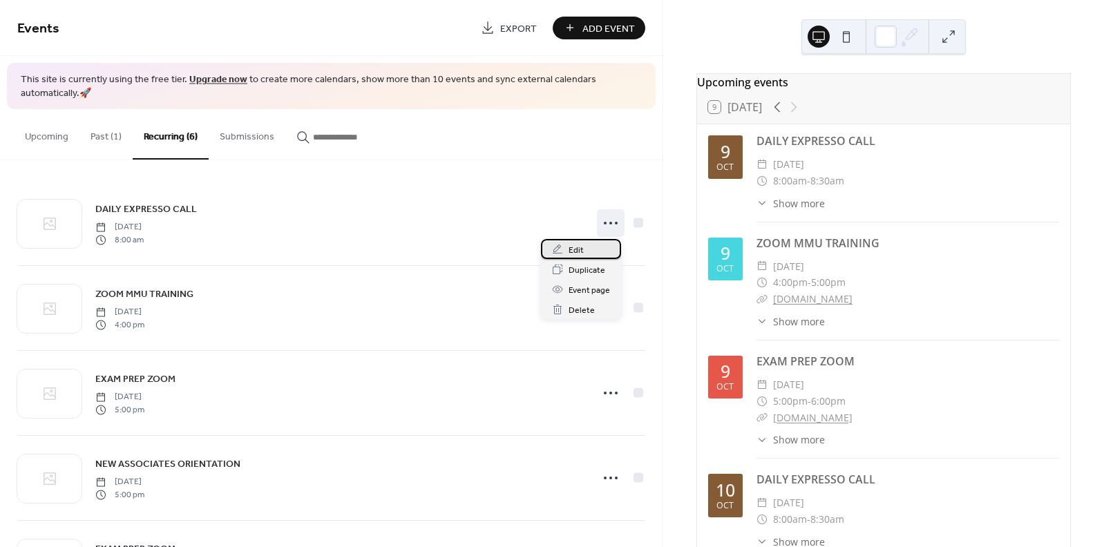
click at [566, 257] on div "Edit" at bounding box center [581, 249] width 80 height 20
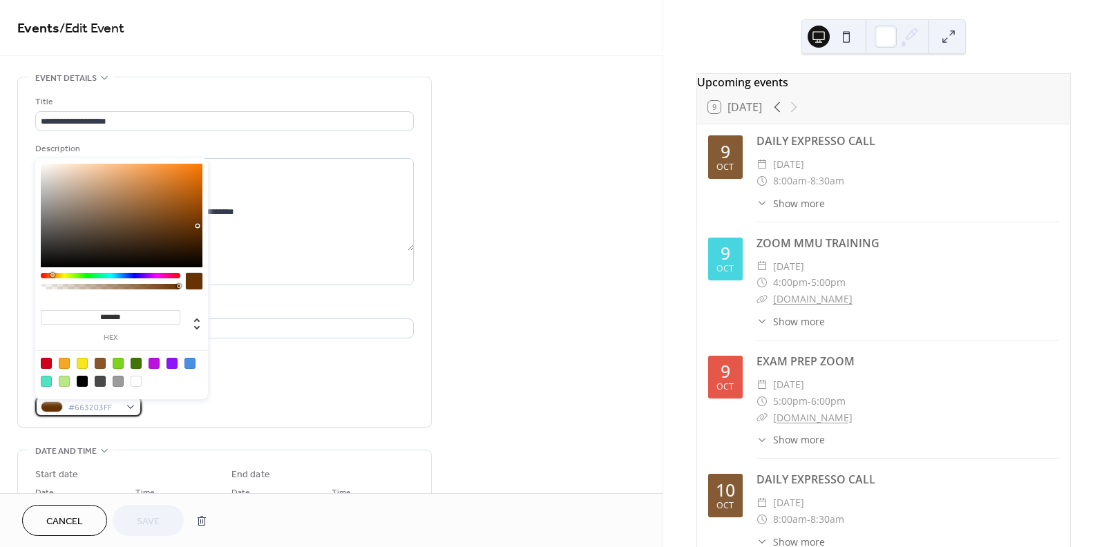
click at [59, 407] on div at bounding box center [52, 406] width 22 height 11
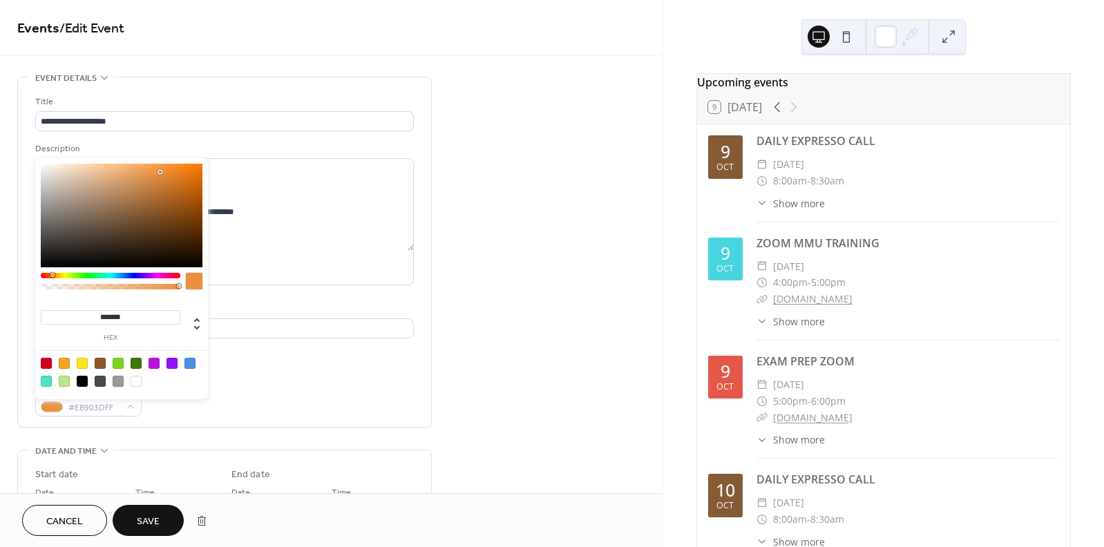
click at [160, 172] on div at bounding box center [122, 216] width 162 height 104
click at [151, 365] on div at bounding box center [153, 363] width 11 height 11
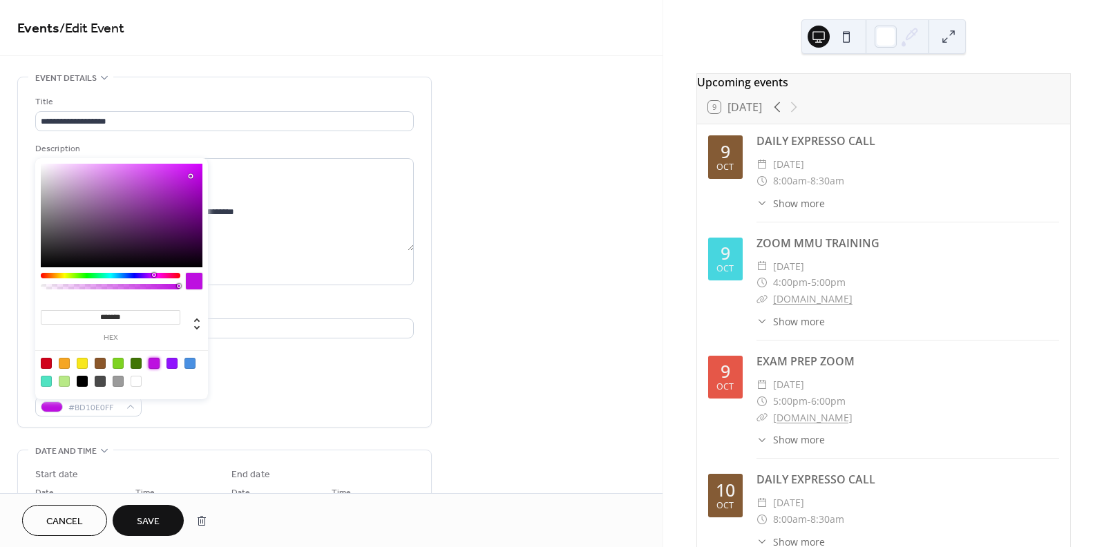
click at [64, 363] on div at bounding box center [64, 363] width 11 height 11
type input "*******"
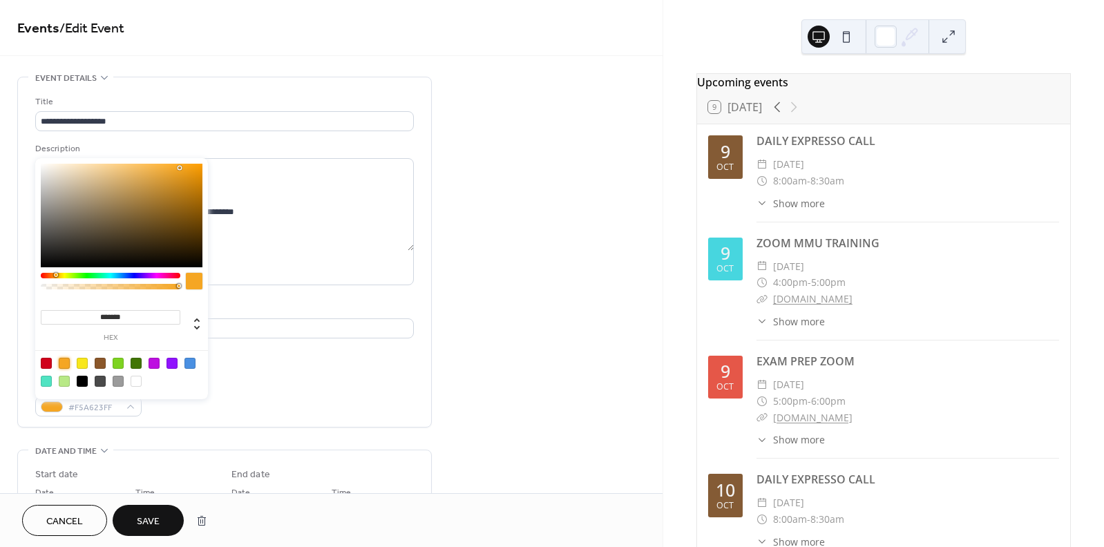
click at [157, 521] on span "Save" at bounding box center [148, 522] width 23 height 15
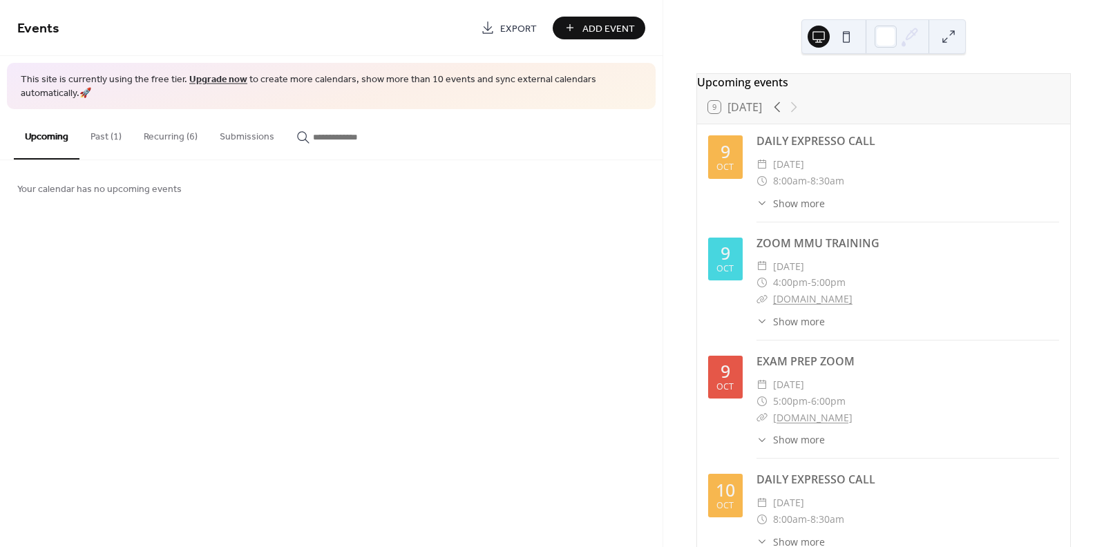
click at [177, 138] on button "Recurring (6)" at bounding box center [171, 133] width 76 height 49
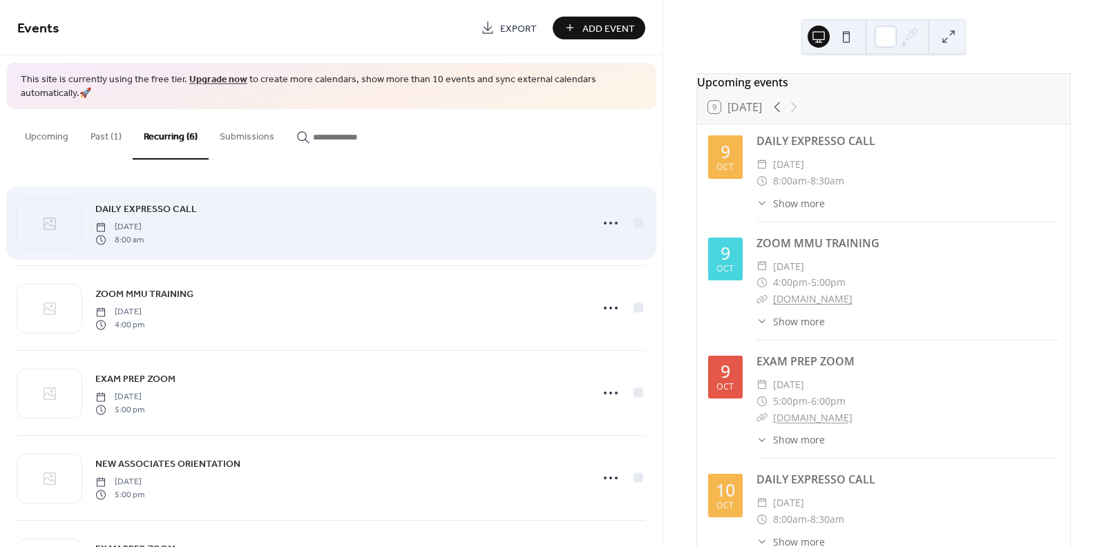
click at [48, 227] on icon at bounding box center [49, 223] width 17 height 17
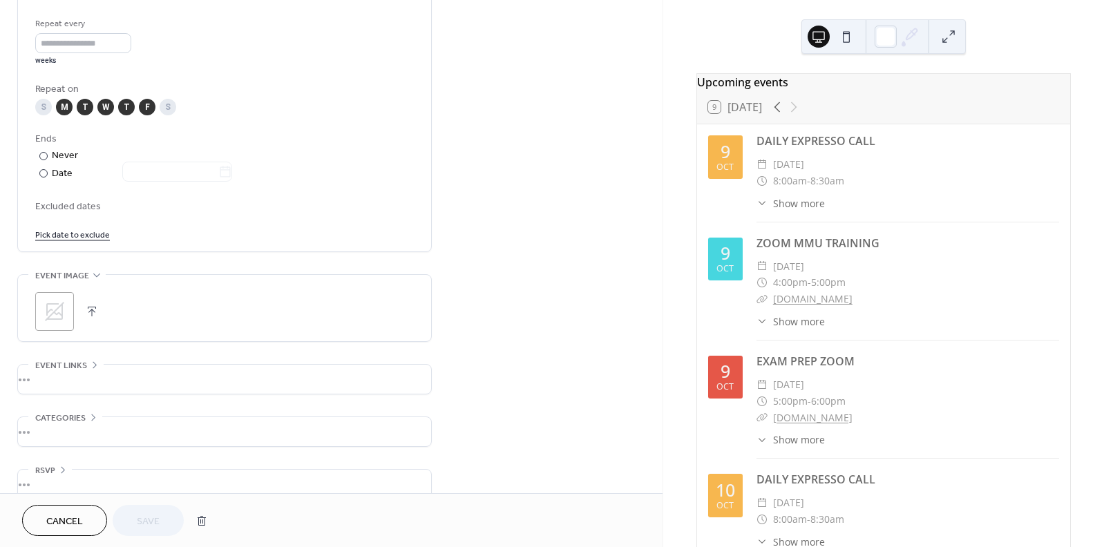
scroll to position [677, 0]
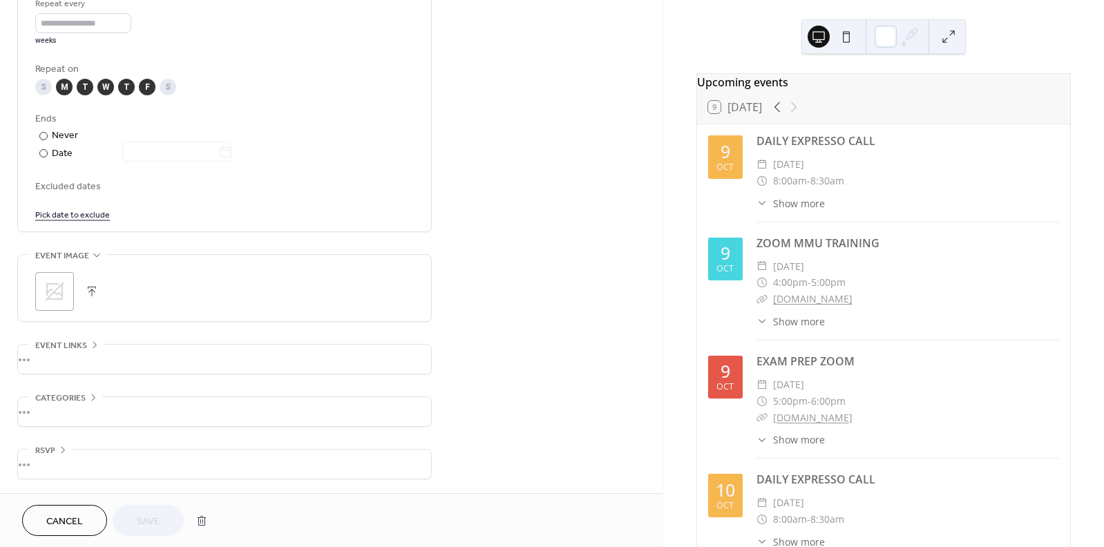
click at [57, 321] on div "Event image ; •••" at bounding box center [224, 288] width 414 height 68
click at [55, 294] on icon at bounding box center [55, 291] width 22 height 22
click at [56, 296] on icon at bounding box center [55, 291] width 22 height 22
click at [160, 515] on span "Save" at bounding box center [148, 522] width 23 height 15
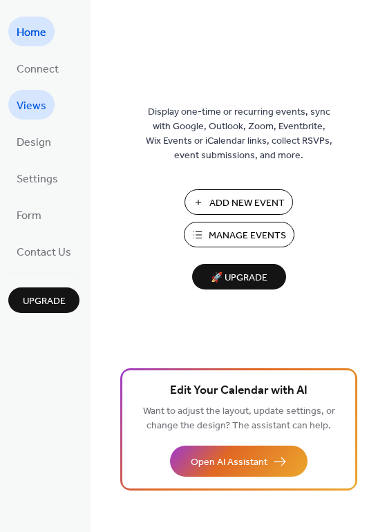
click at [32, 106] on span "Views" at bounding box center [32, 105] width 30 height 21
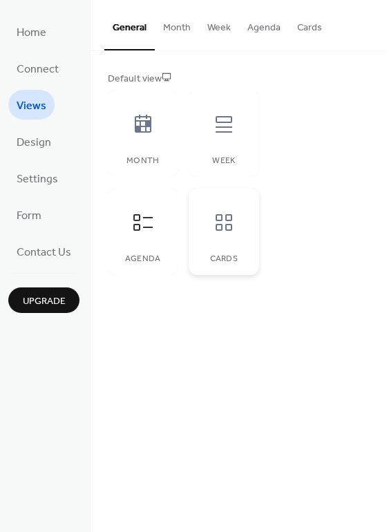
click at [224, 220] on icon at bounding box center [223, 222] width 17 height 17
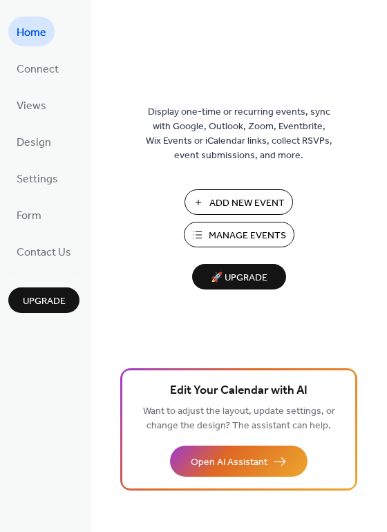
click at [209, 240] on span "Manage Events" at bounding box center [247, 236] width 77 height 15
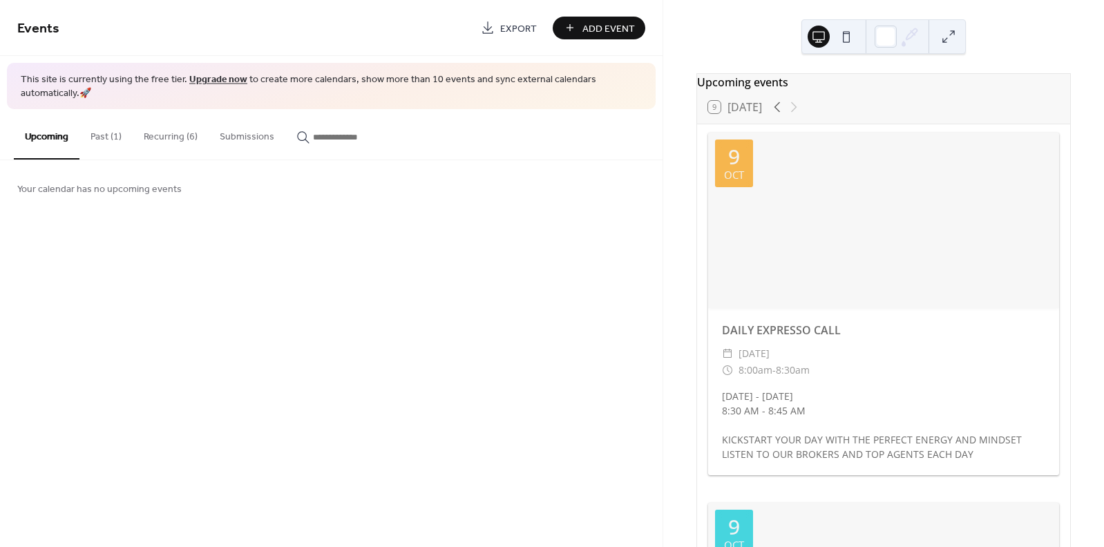
click at [174, 138] on button "Recurring (6)" at bounding box center [171, 133] width 76 height 49
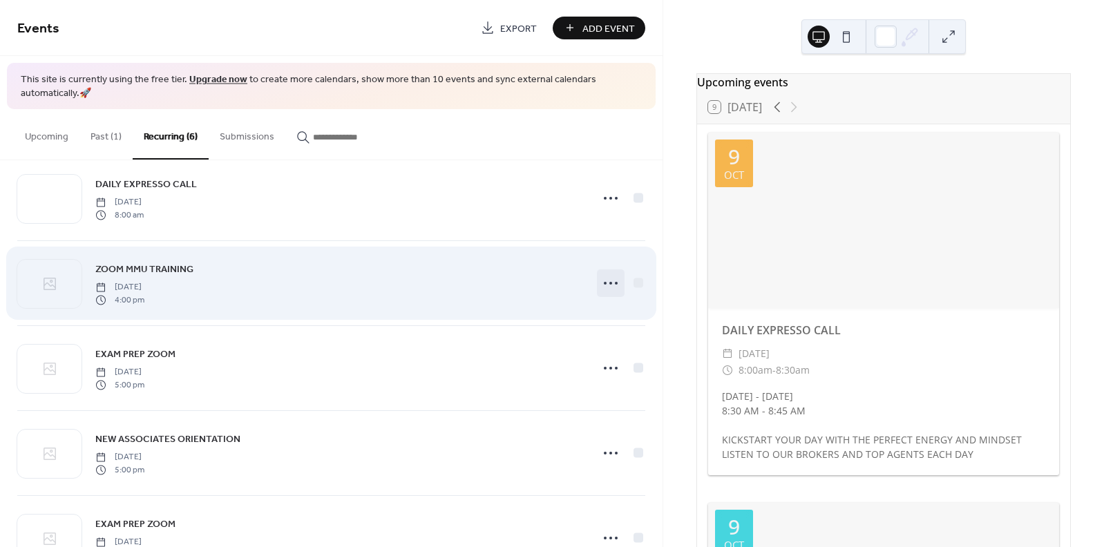
scroll to position [26, 0]
click at [608, 282] on icon at bounding box center [610, 282] width 22 height 22
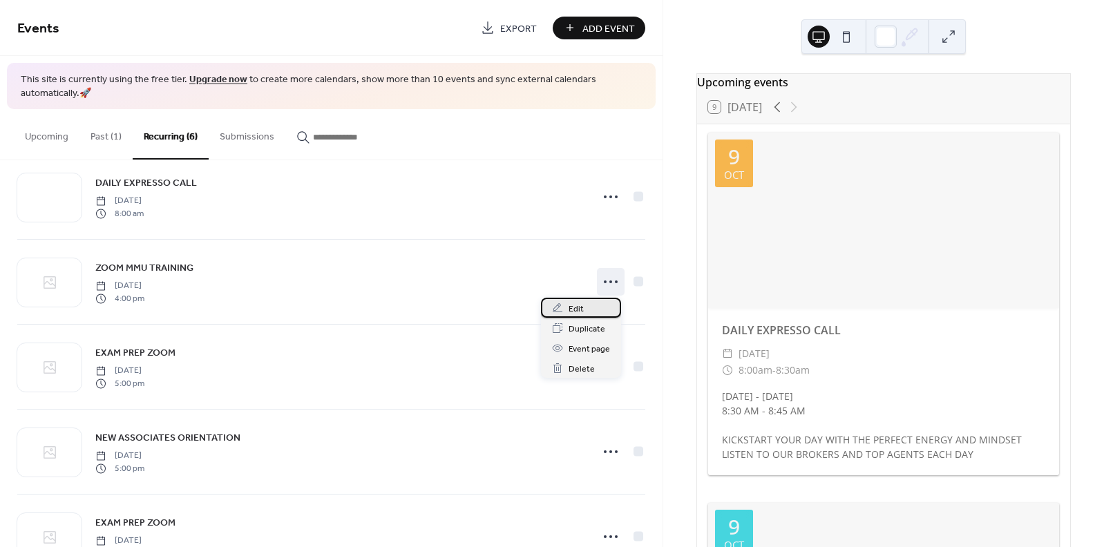
click at [581, 305] on span "Edit" at bounding box center [575, 309] width 15 height 15
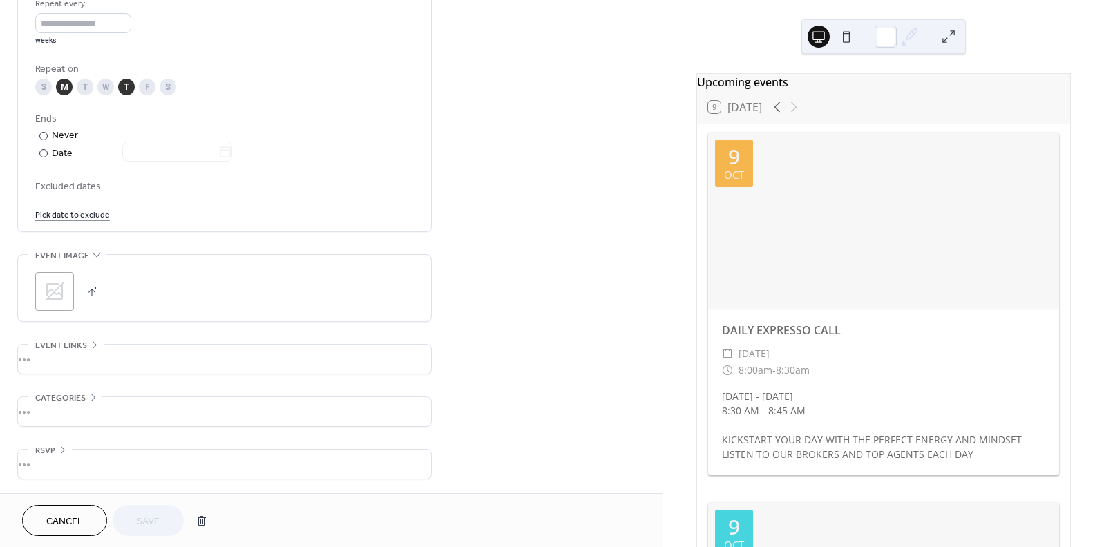
scroll to position [677, 0]
click at [60, 291] on icon at bounding box center [55, 291] width 22 height 22
click at [153, 525] on span "Save" at bounding box center [148, 522] width 23 height 15
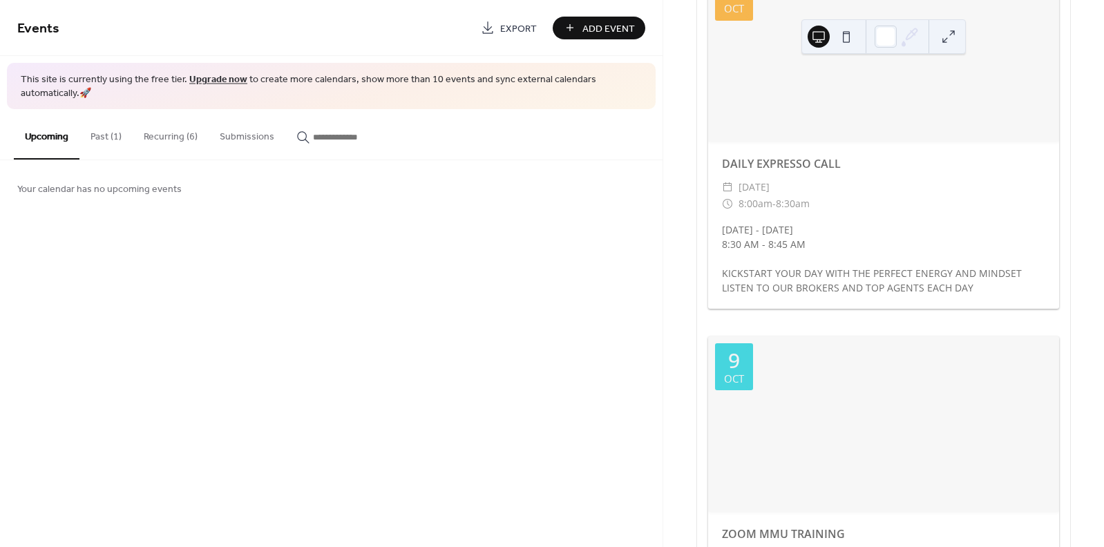
scroll to position [82, 0]
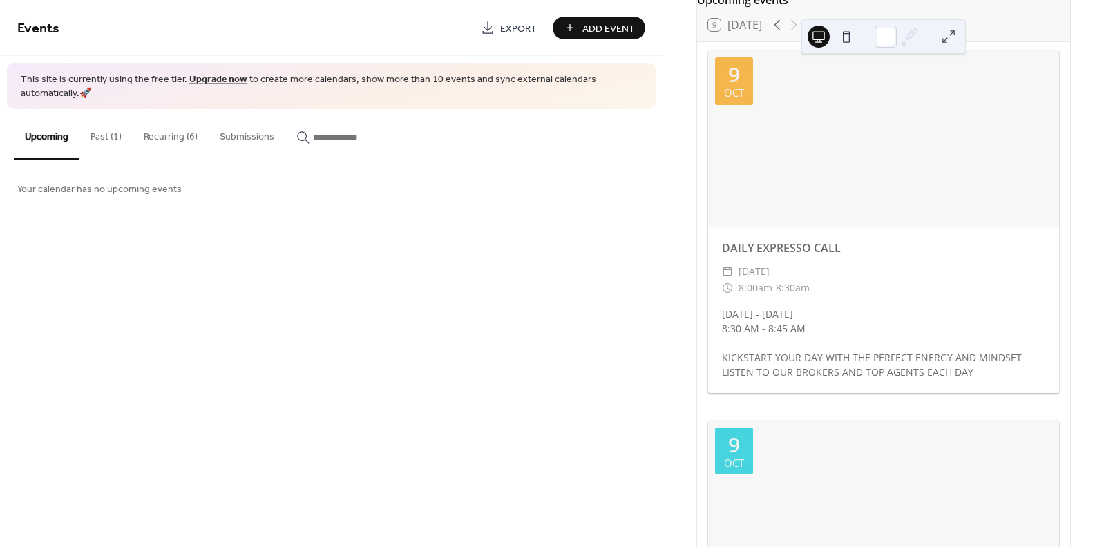
click at [169, 137] on button "Recurring (6)" at bounding box center [171, 133] width 76 height 49
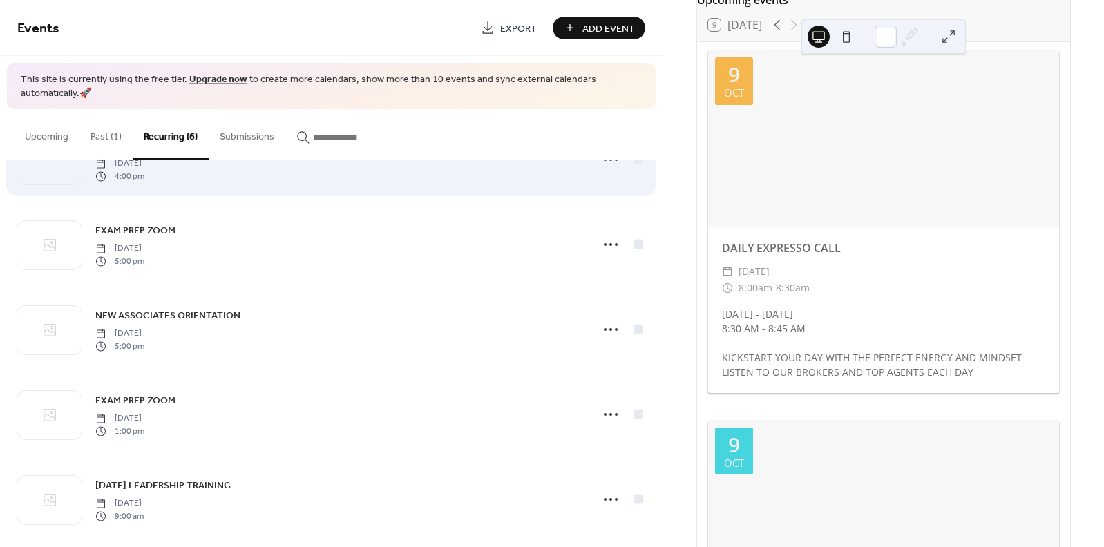
scroll to position [149, 0]
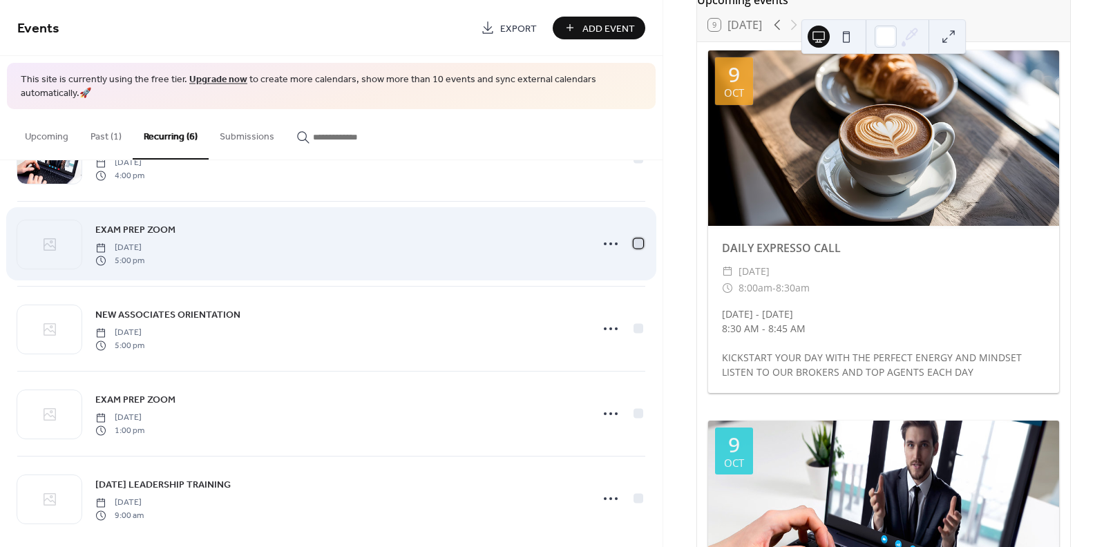
click at [633, 242] on div at bounding box center [638, 244] width 10 height 10
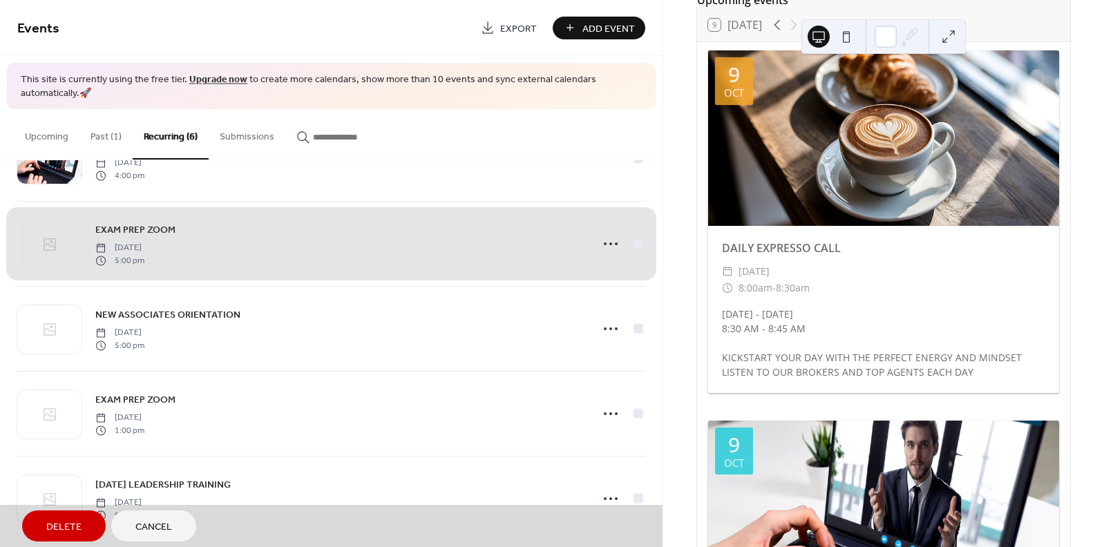
click at [603, 244] on span "EXAM PREP ZOOM [DATE] 5:00 pm" at bounding box center [331, 244] width 628 height 84
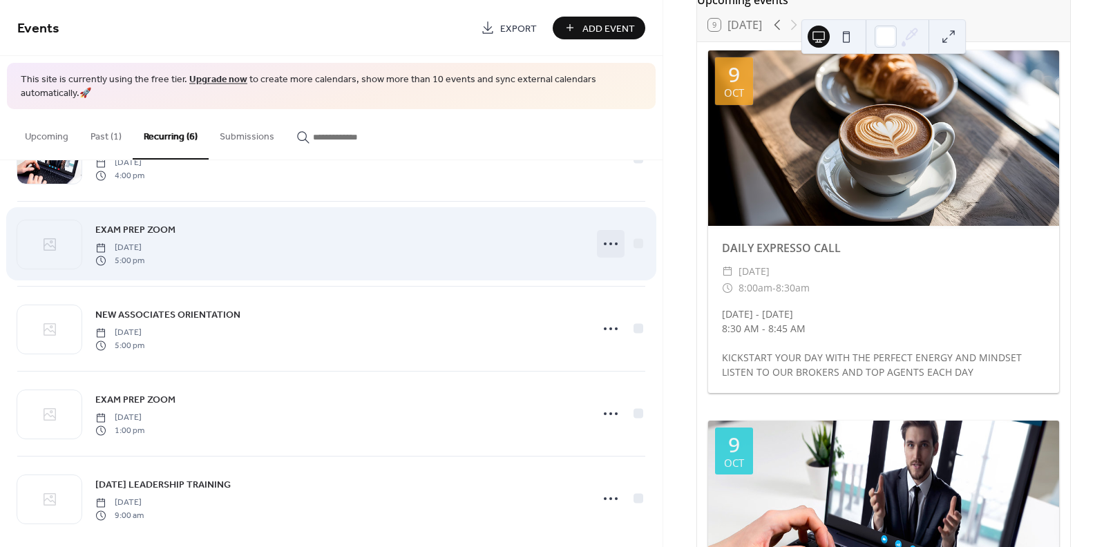
click at [609, 243] on circle at bounding box center [610, 243] width 3 height 3
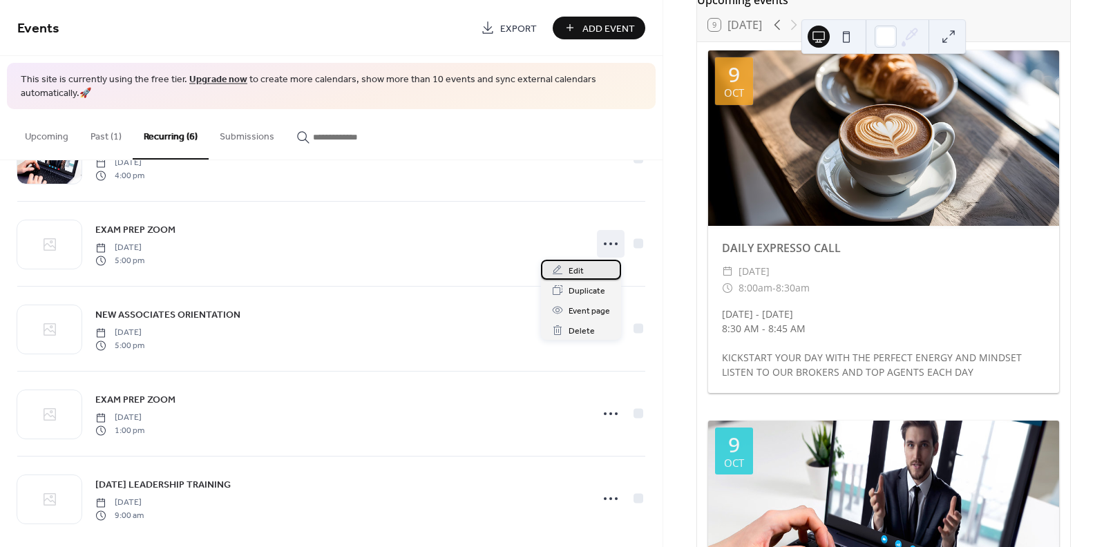
click at [568, 272] on div "Edit" at bounding box center [581, 270] width 80 height 20
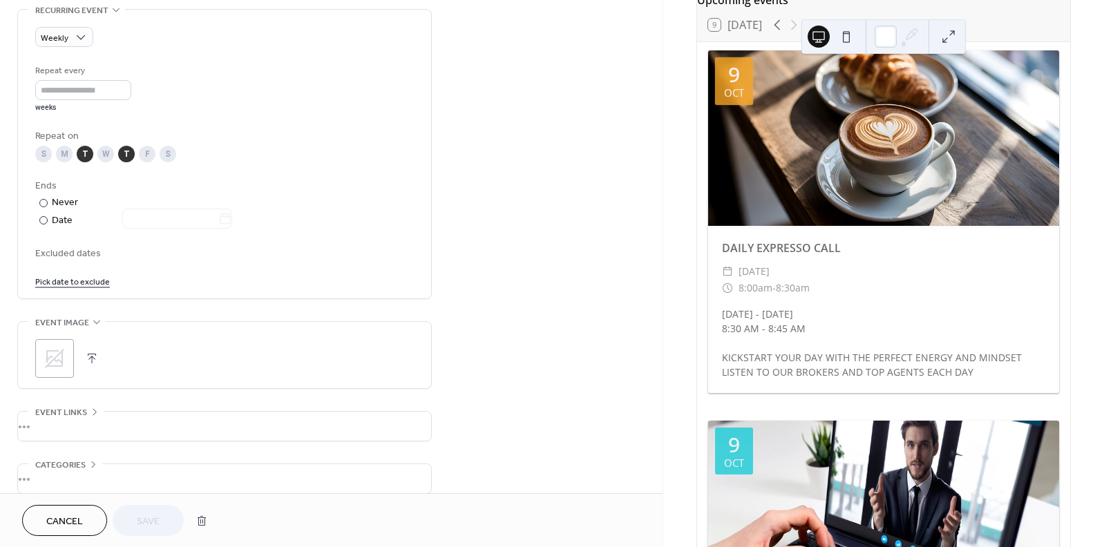
scroll to position [610, 0]
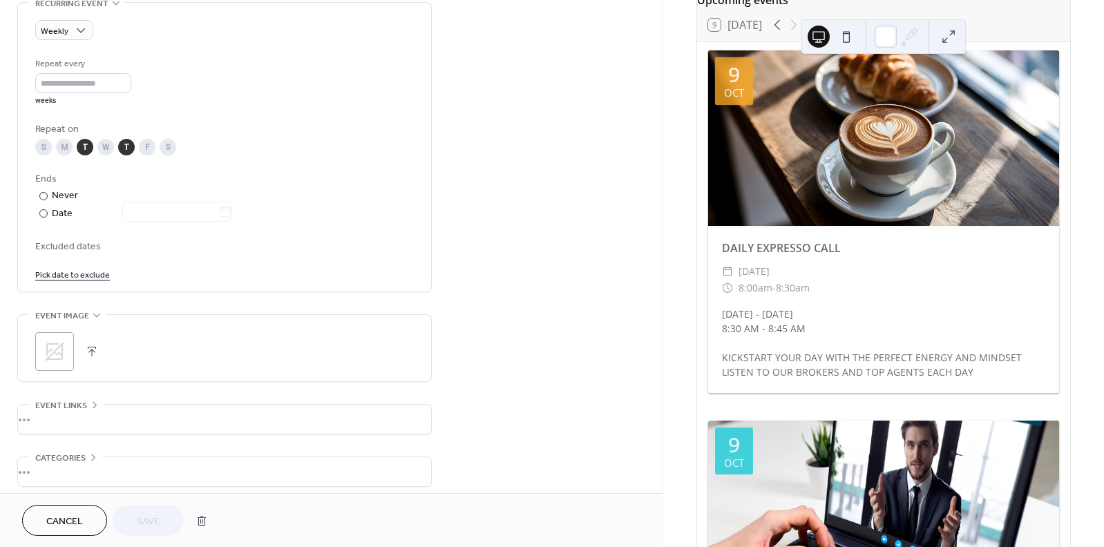
click at [64, 363] on icon at bounding box center [55, 351] width 22 height 22
click at [93, 360] on button "button" at bounding box center [91, 351] width 19 height 19
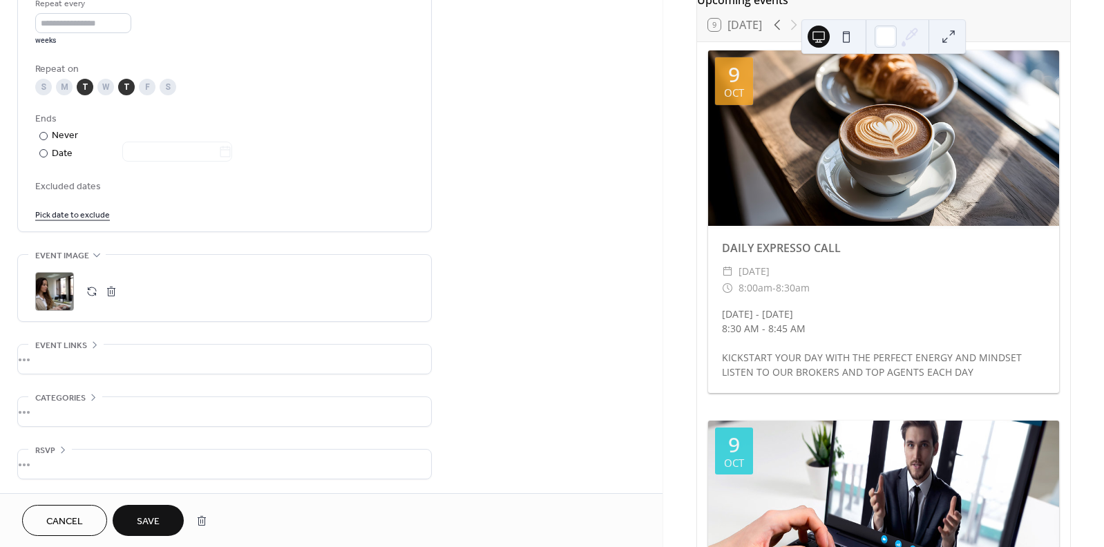
scroll to position [677, 0]
click at [168, 517] on button "Save" at bounding box center [148, 520] width 71 height 31
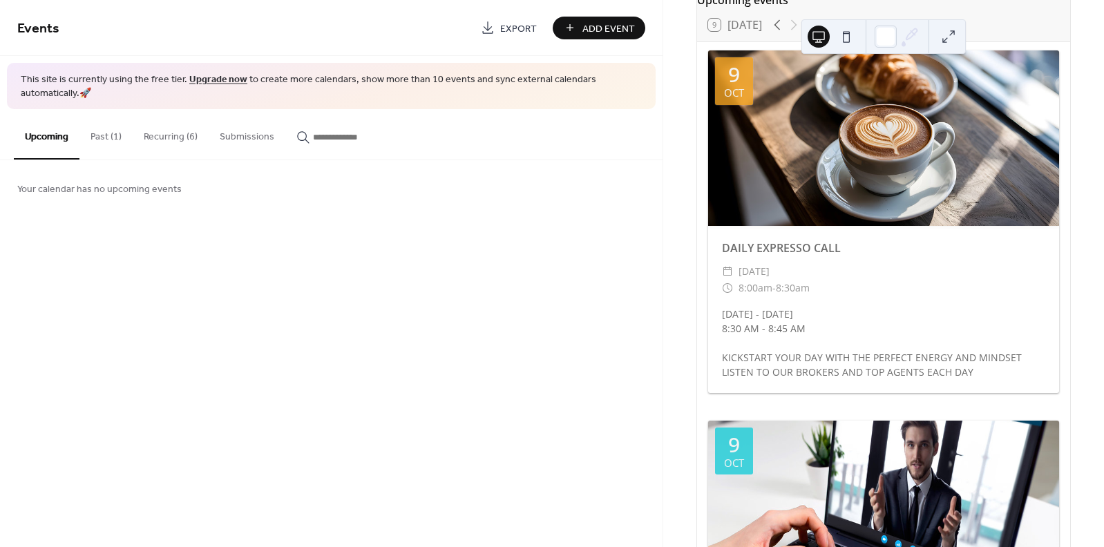
click at [172, 139] on button "Recurring (6)" at bounding box center [171, 133] width 76 height 49
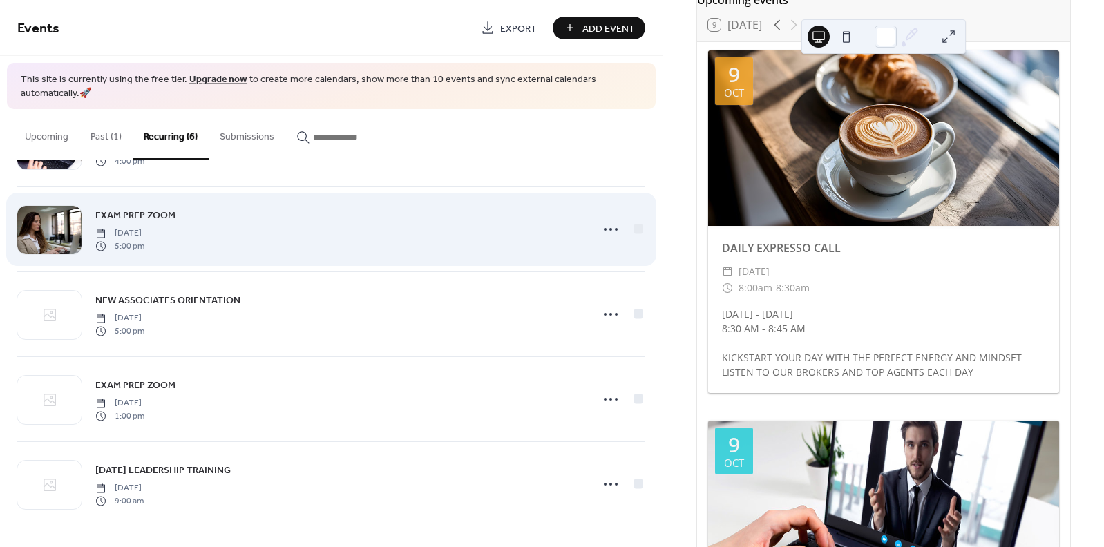
scroll to position [163, 0]
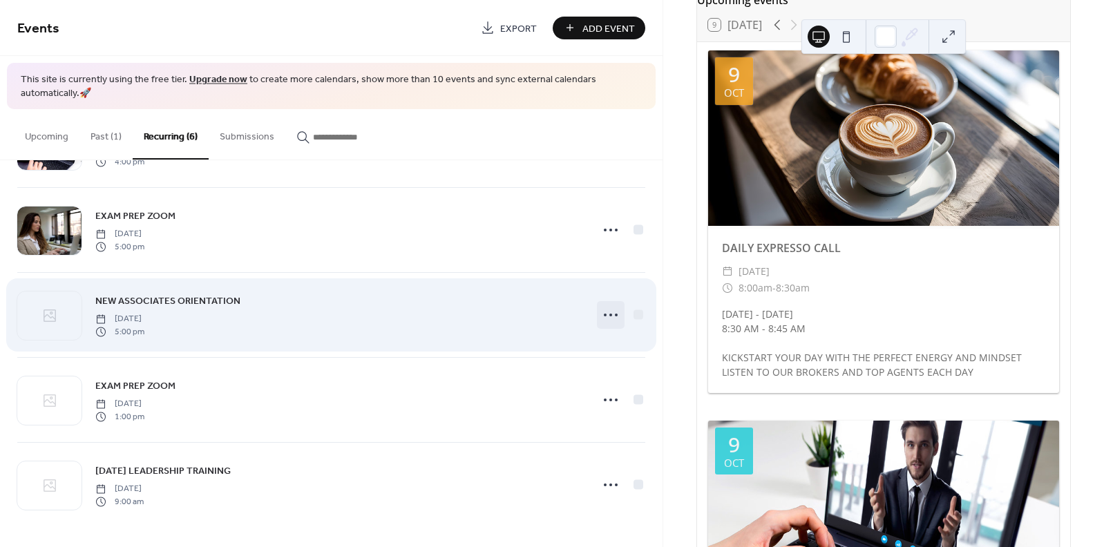
click at [609, 314] on circle at bounding box center [610, 315] width 3 height 3
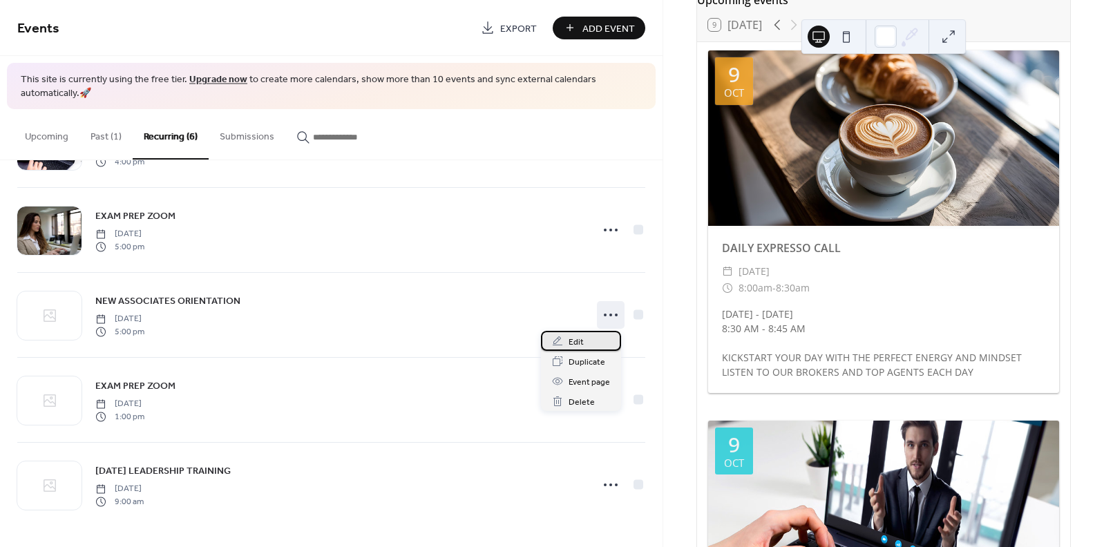
click at [579, 339] on span "Edit" at bounding box center [575, 342] width 15 height 15
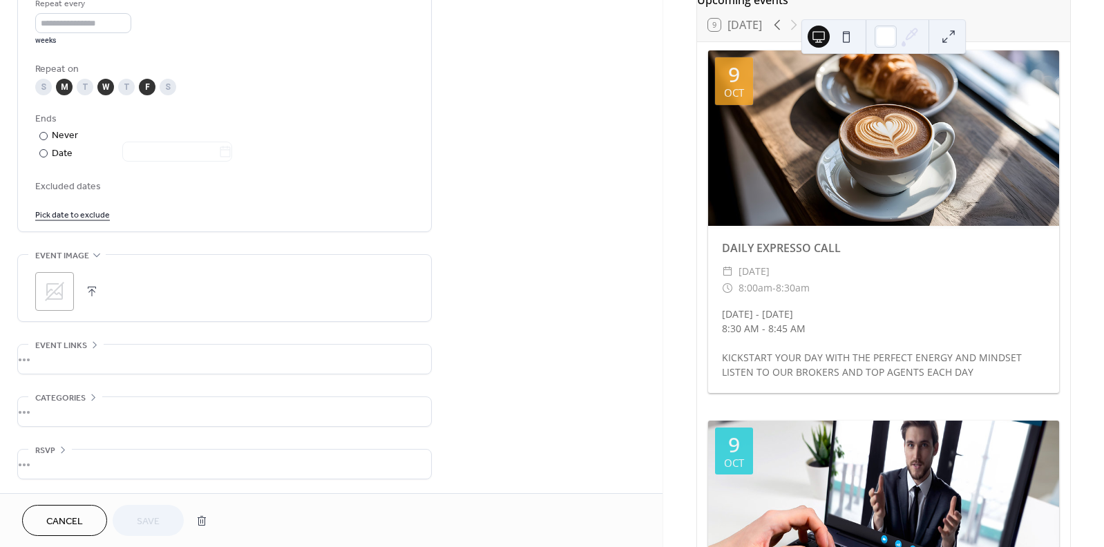
scroll to position [677, 0]
click at [57, 285] on icon at bounding box center [54, 291] width 19 height 19
click at [173, 524] on button "Save" at bounding box center [148, 520] width 71 height 31
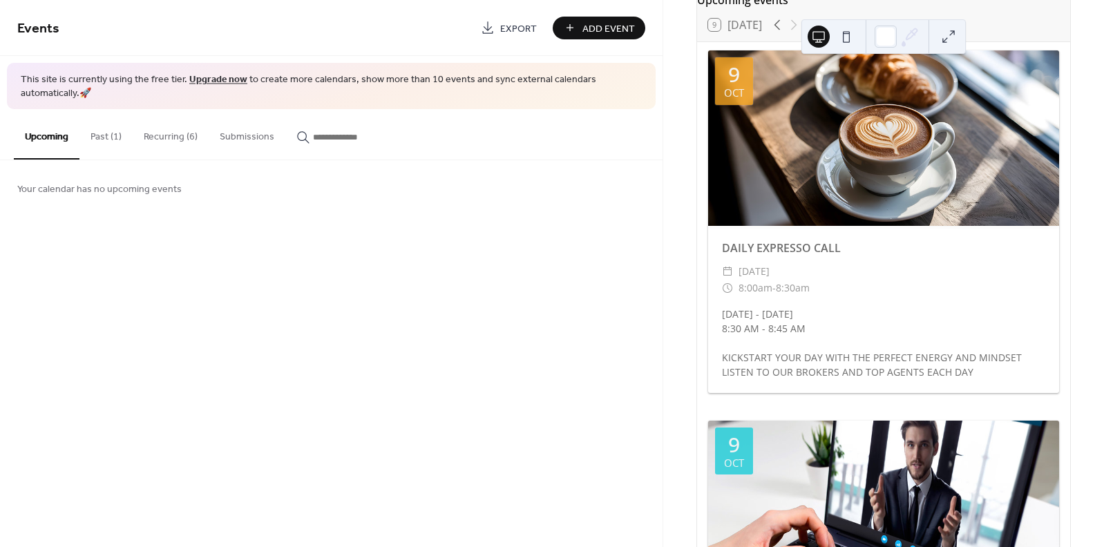
click at [157, 140] on button "Recurring (6)" at bounding box center [171, 133] width 76 height 49
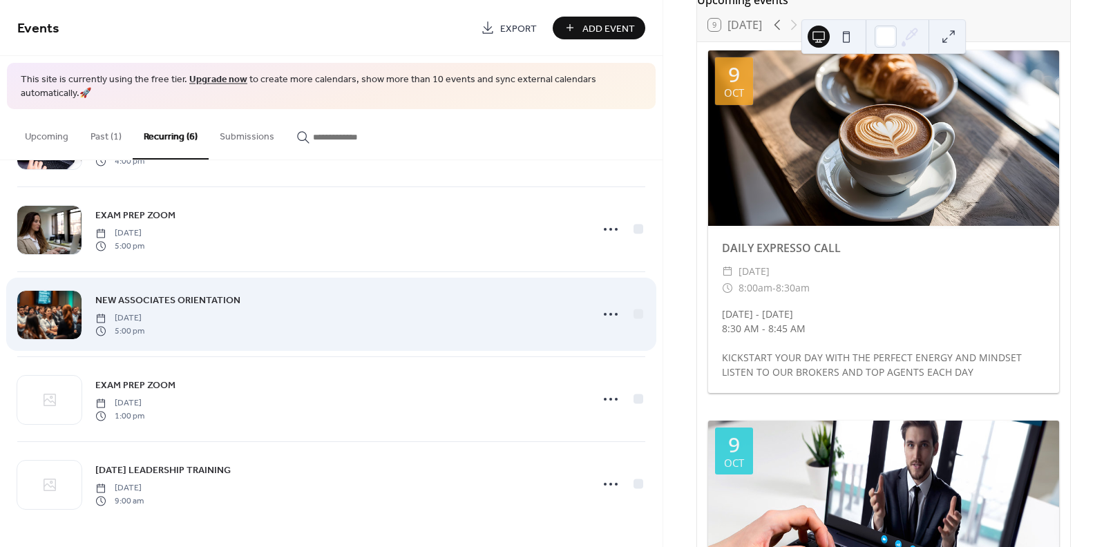
scroll to position [163, 0]
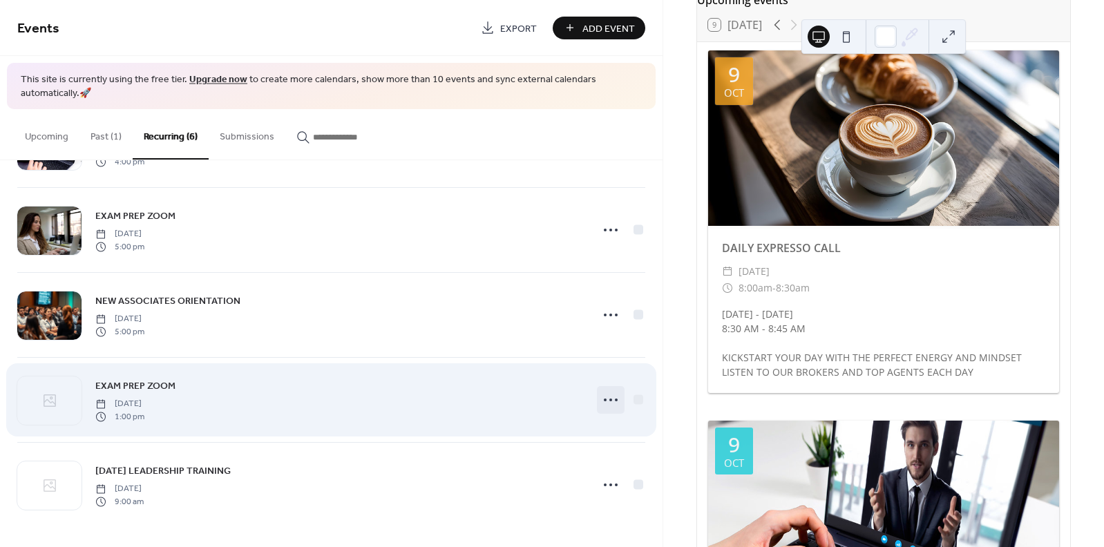
click at [615, 399] on circle at bounding box center [616, 399] width 3 height 3
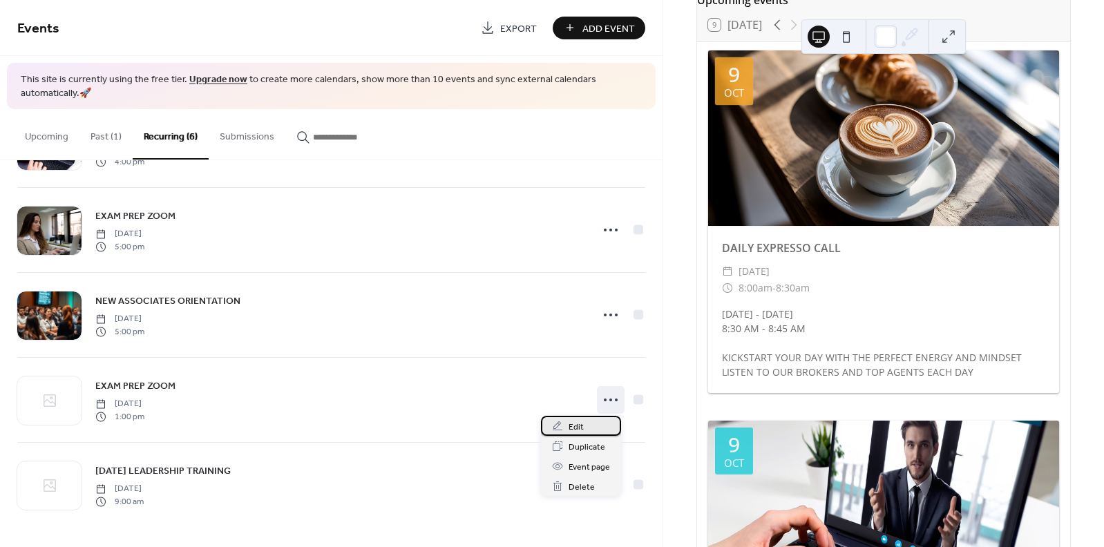
click at [581, 425] on span "Edit" at bounding box center [575, 427] width 15 height 15
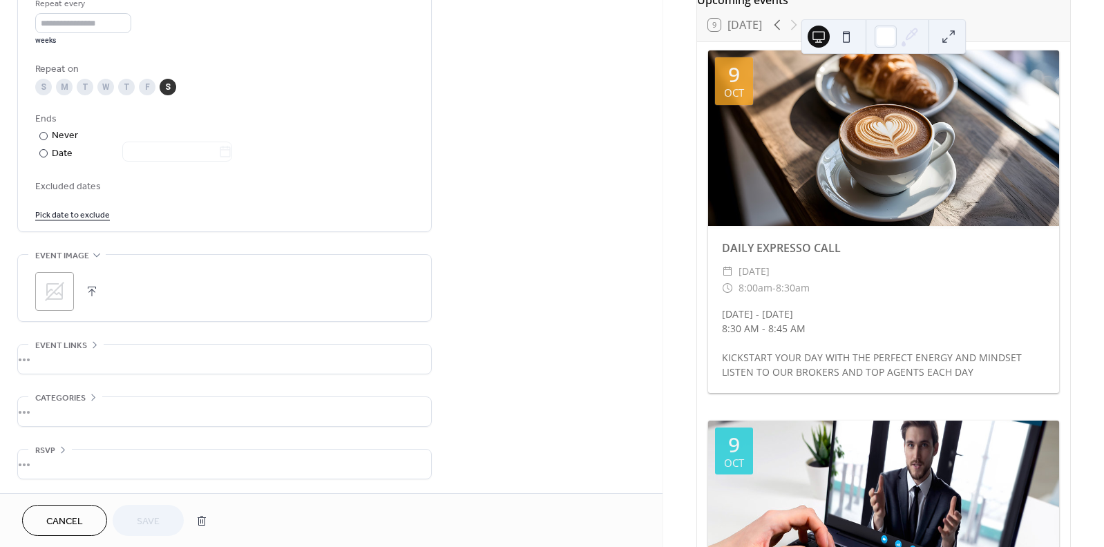
scroll to position [677, 0]
click at [46, 284] on icon at bounding box center [55, 291] width 22 height 22
click at [151, 521] on span "Save" at bounding box center [148, 522] width 23 height 15
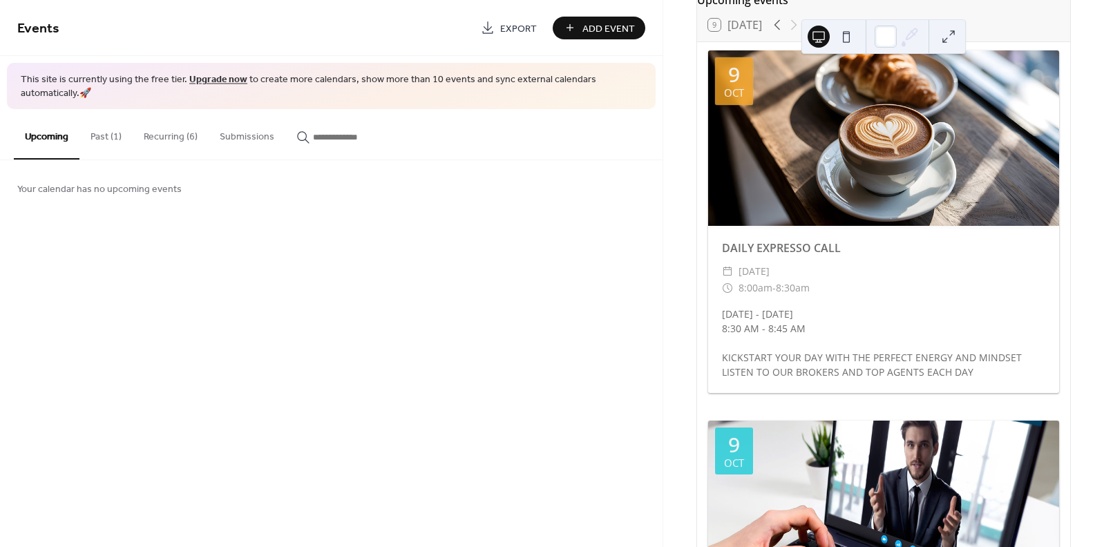
click at [177, 135] on button "Recurring (6)" at bounding box center [171, 133] width 76 height 49
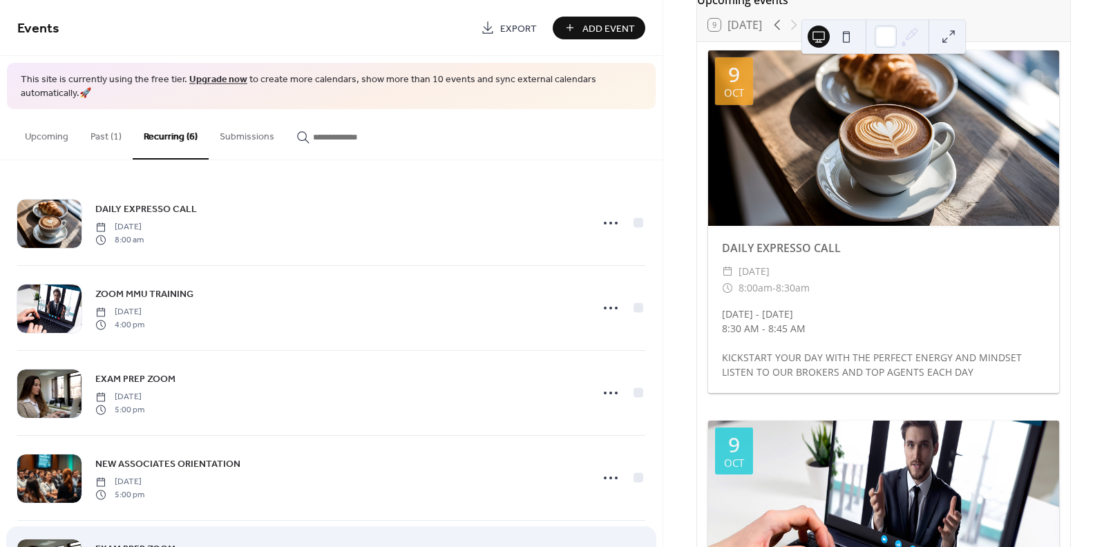
scroll to position [163, 0]
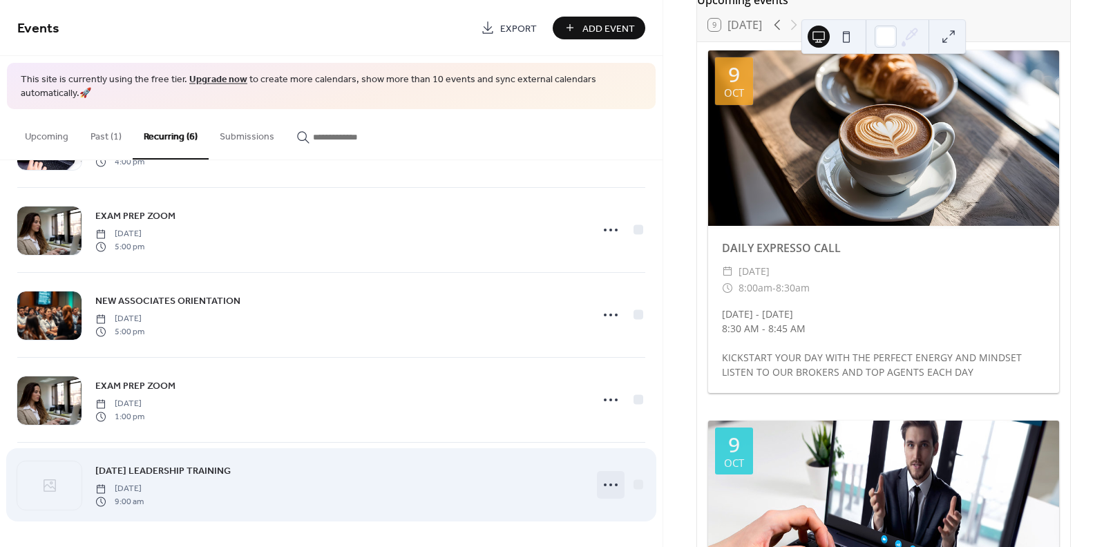
click at [615, 485] on circle at bounding box center [616, 484] width 3 height 3
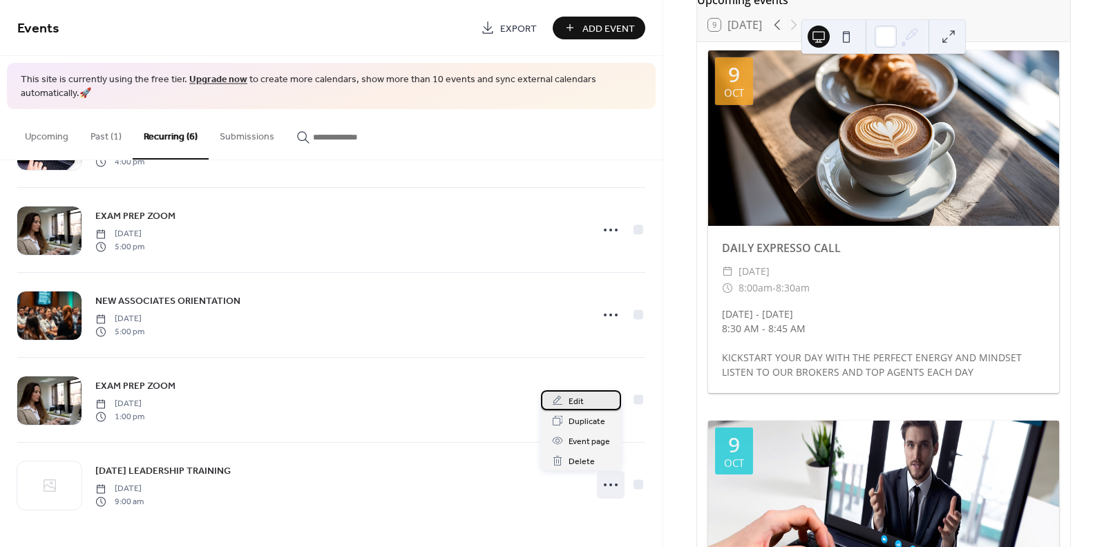
click at [575, 398] on span "Edit" at bounding box center [575, 401] width 15 height 15
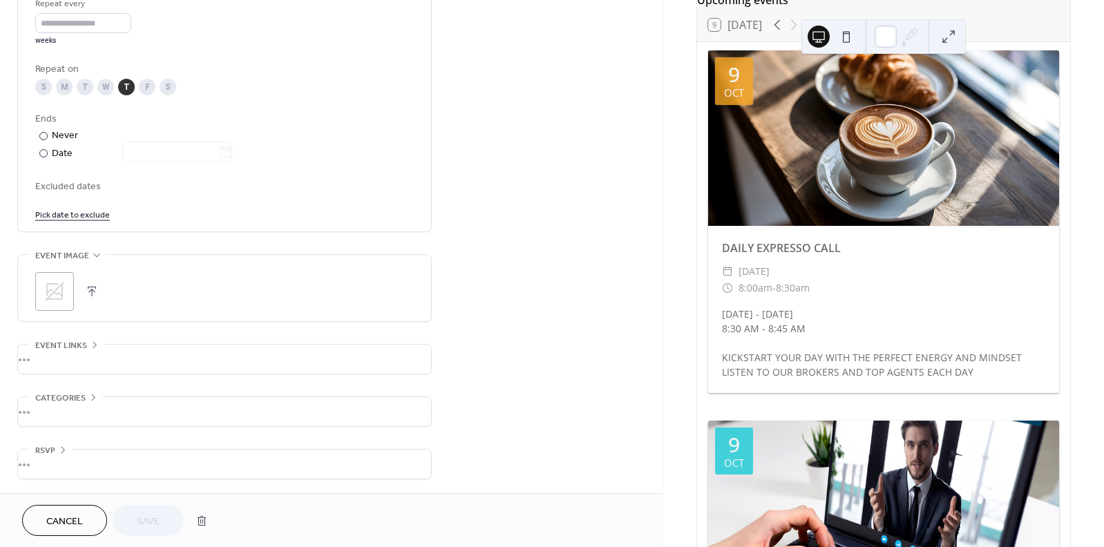
scroll to position [677, 0]
click at [66, 92] on div "M" at bounding box center [64, 87] width 17 height 17
click at [124, 90] on div "T" at bounding box center [126, 87] width 17 height 17
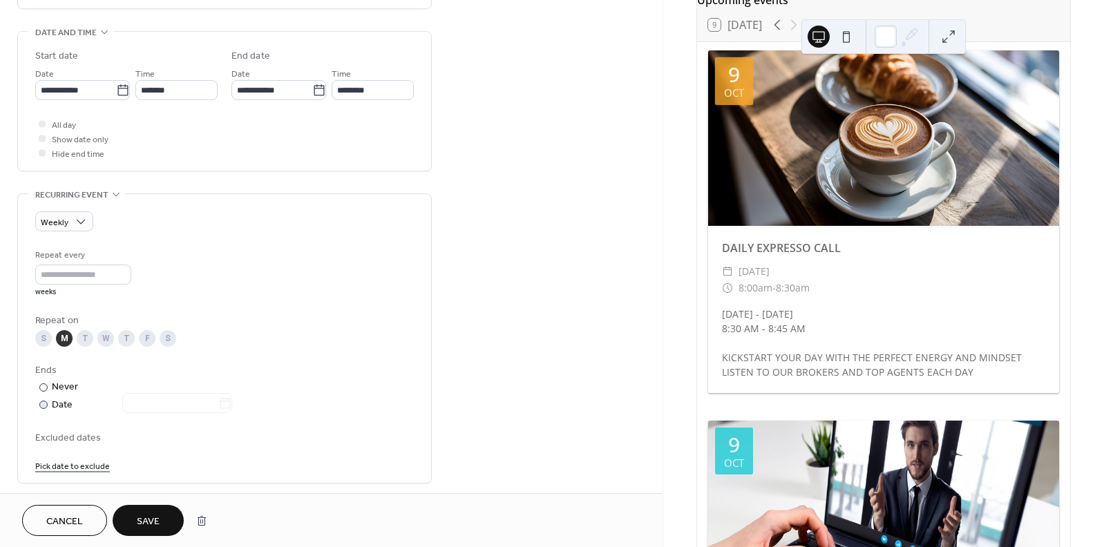
scroll to position [414, 0]
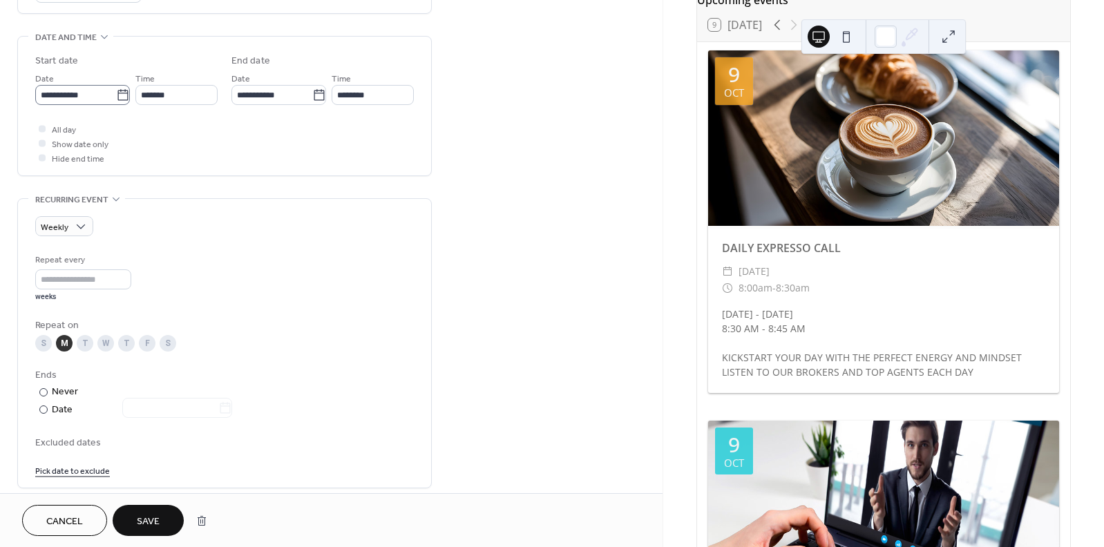
click at [117, 102] on icon at bounding box center [123, 95] width 14 height 14
click at [116, 102] on input "**********" at bounding box center [75, 95] width 81 height 20
click at [128, 520] on button "Save" at bounding box center [148, 520] width 71 height 31
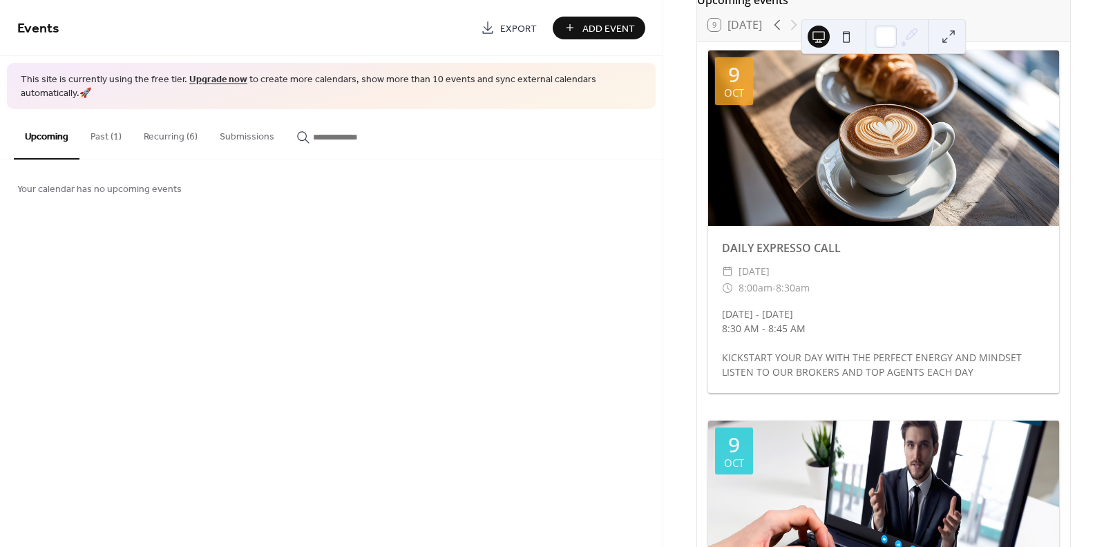
click at [189, 134] on button "Recurring (6)" at bounding box center [171, 133] width 76 height 49
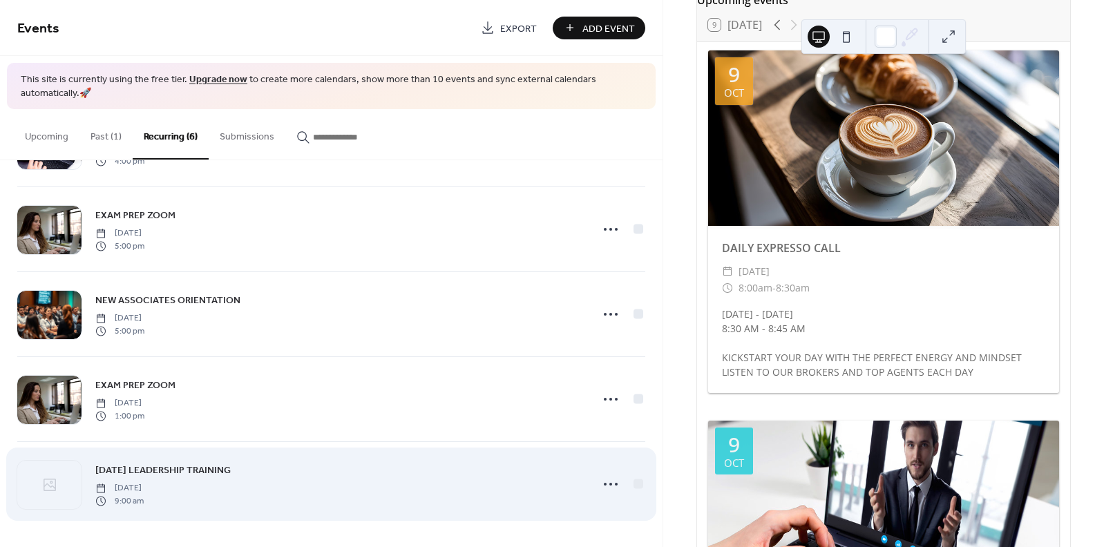
scroll to position [163, 0]
click at [68, 481] on div at bounding box center [49, 485] width 64 height 48
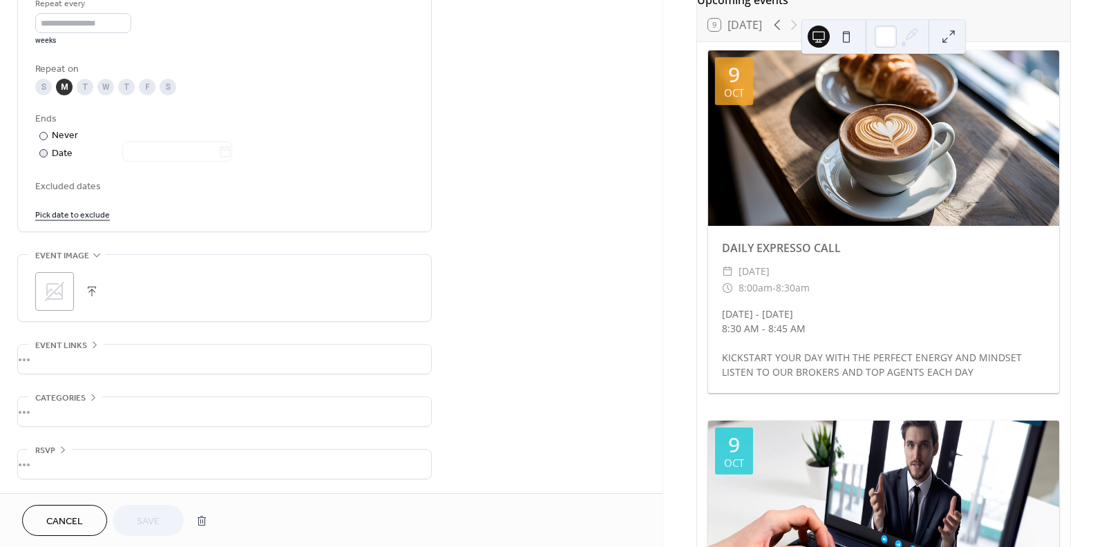
scroll to position [677, 0]
click at [50, 302] on icon at bounding box center [55, 291] width 22 height 22
click at [166, 513] on button "Save" at bounding box center [148, 520] width 71 height 31
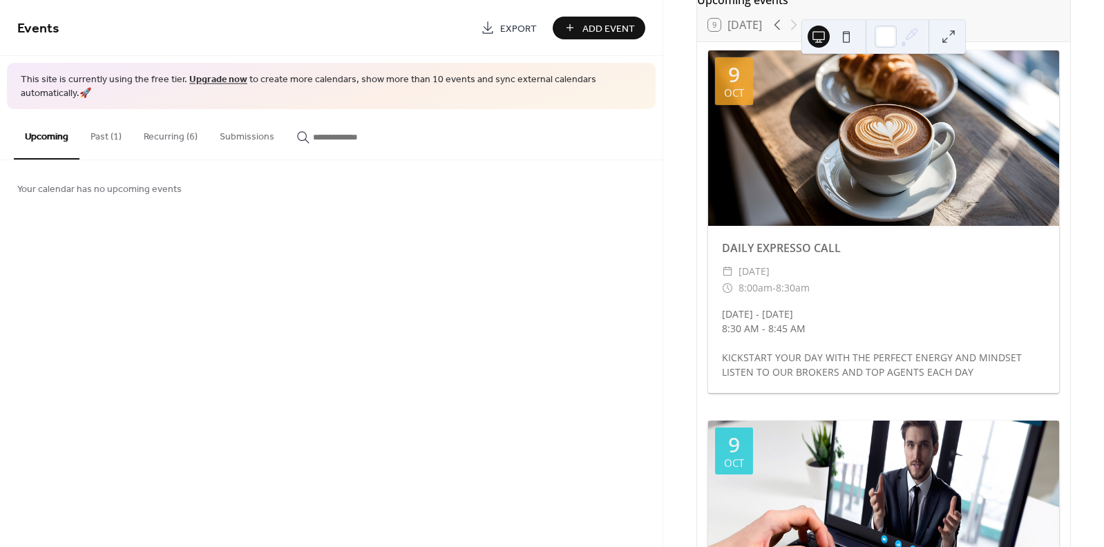
click at [177, 135] on button "Recurring (6)" at bounding box center [171, 133] width 76 height 49
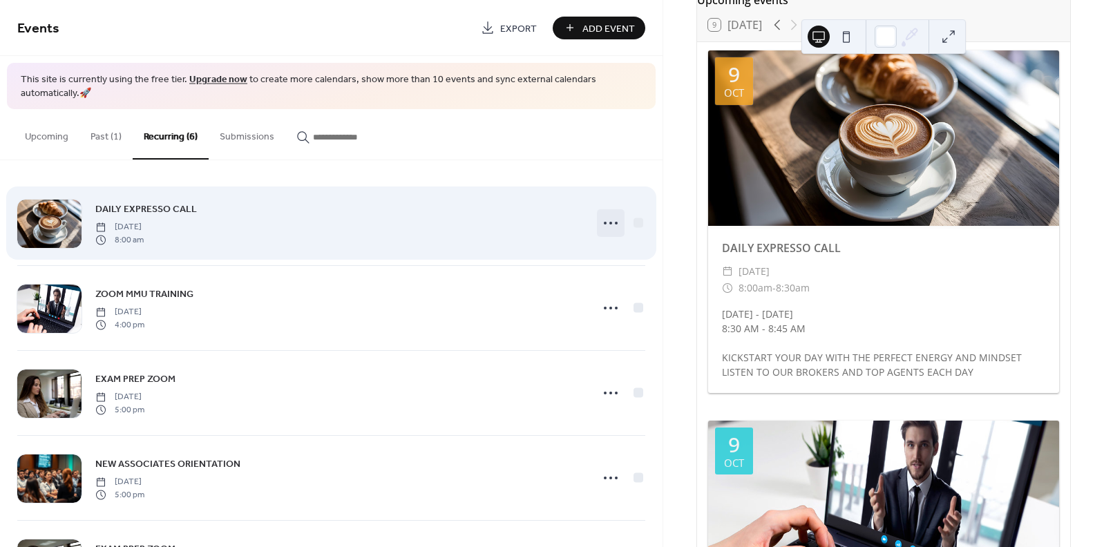
click at [608, 222] on icon at bounding box center [610, 223] width 22 height 22
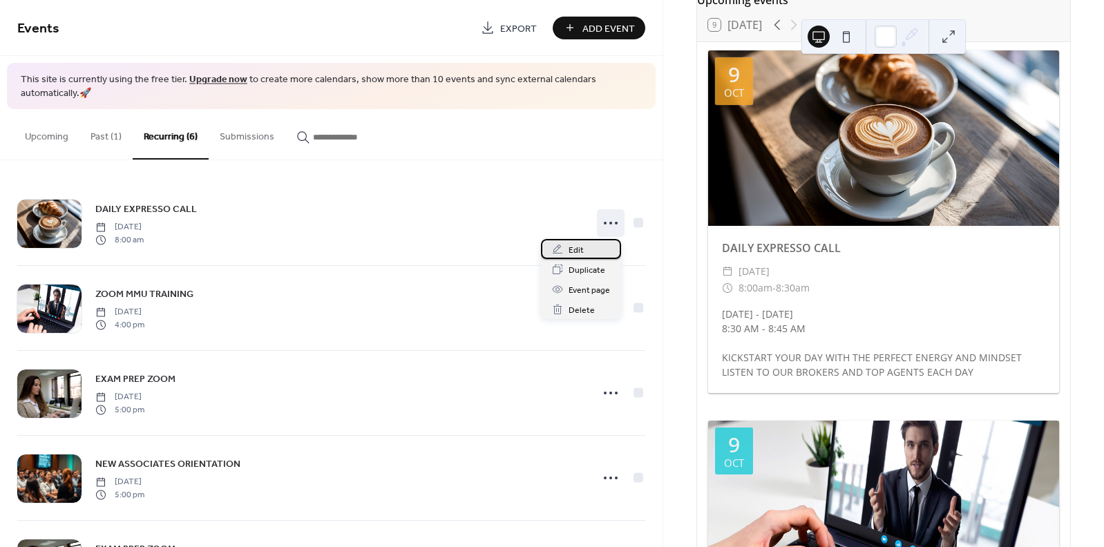
click at [568, 249] on div "Edit" at bounding box center [581, 249] width 80 height 20
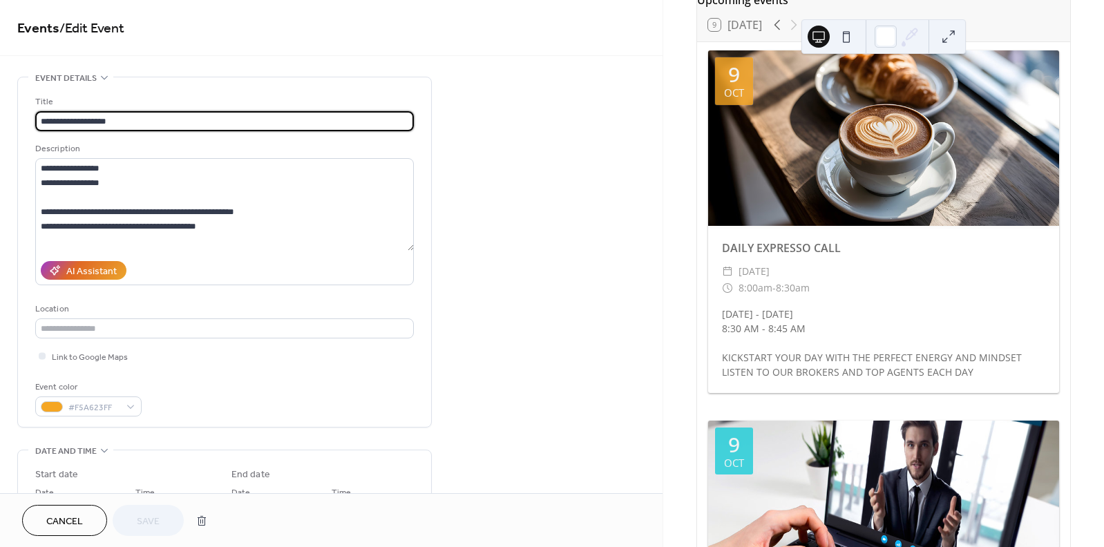
click at [69, 523] on span "Cancel" at bounding box center [64, 522] width 37 height 15
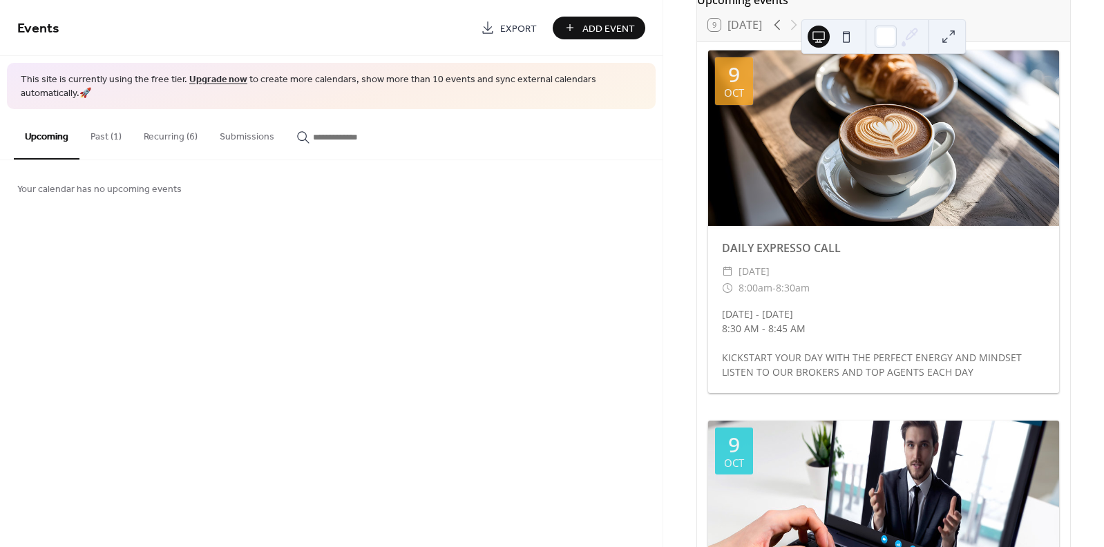
click at [166, 135] on button "Recurring (6)" at bounding box center [171, 133] width 76 height 49
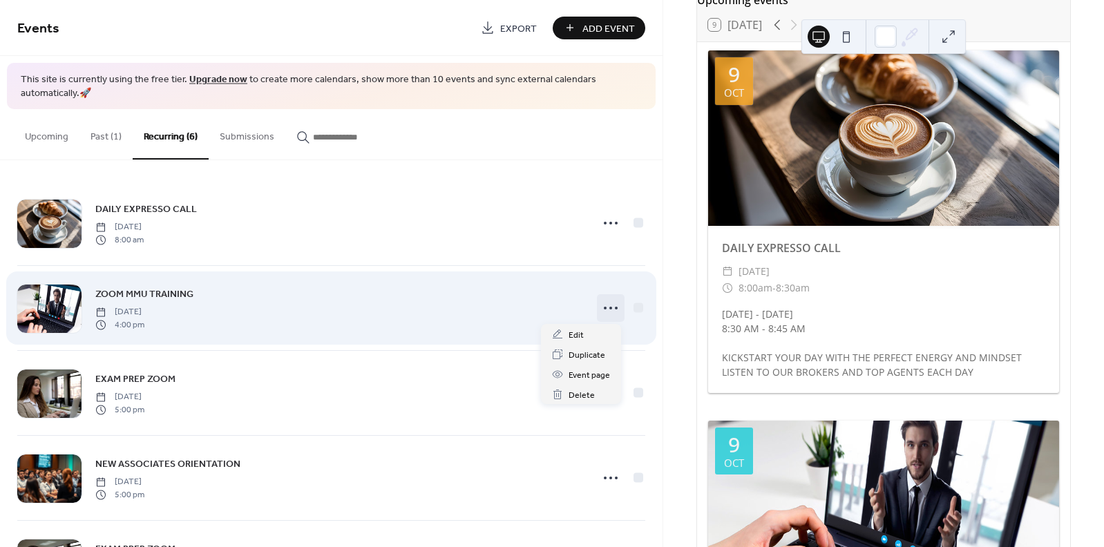
click at [602, 311] on icon at bounding box center [610, 308] width 22 height 22
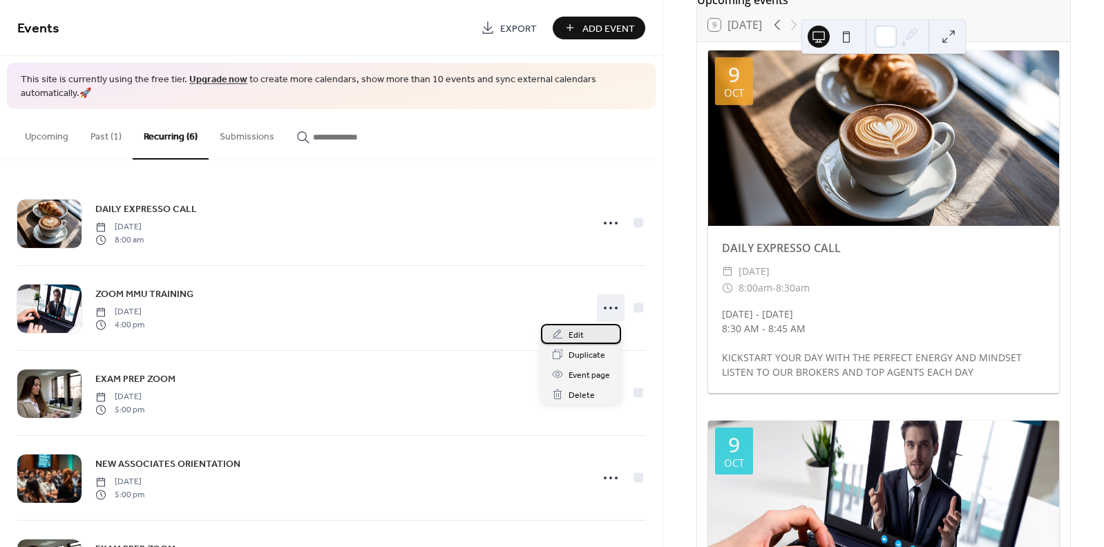
click at [572, 336] on span "Edit" at bounding box center [575, 335] width 15 height 15
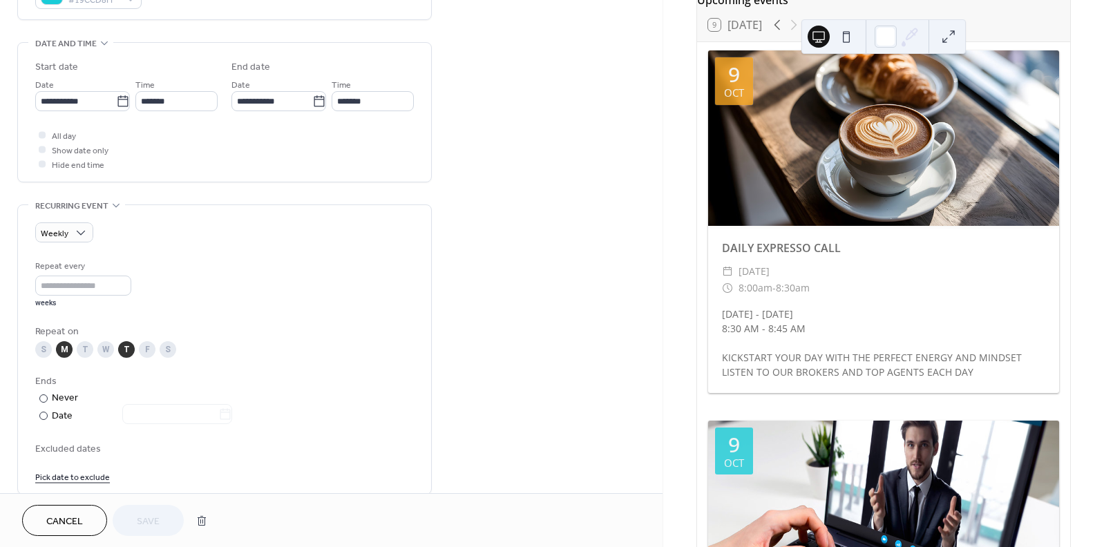
scroll to position [408, 0]
click at [126, 357] on div "T" at bounding box center [126, 348] width 17 height 17
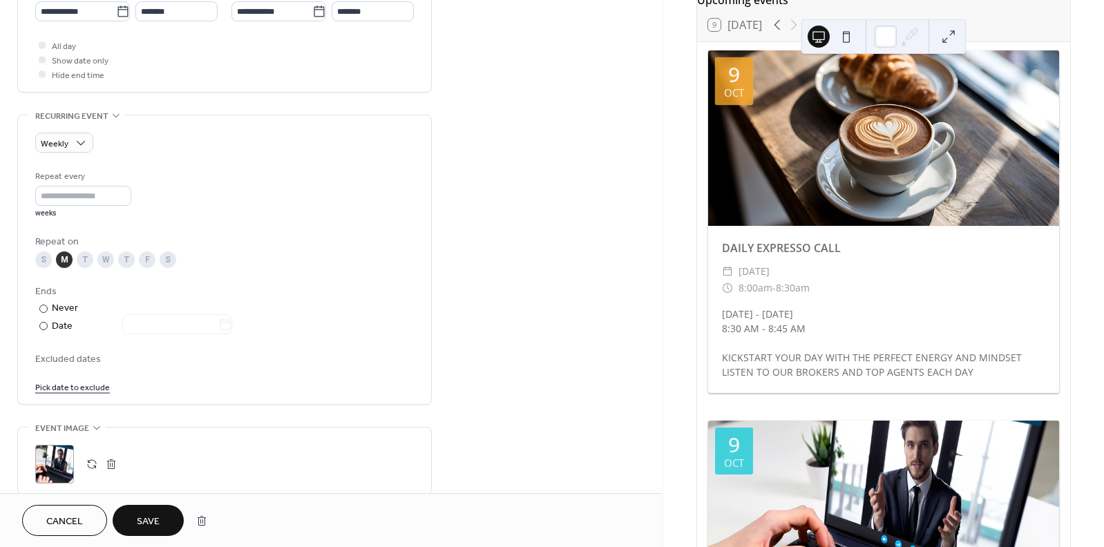
scroll to position [511, 0]
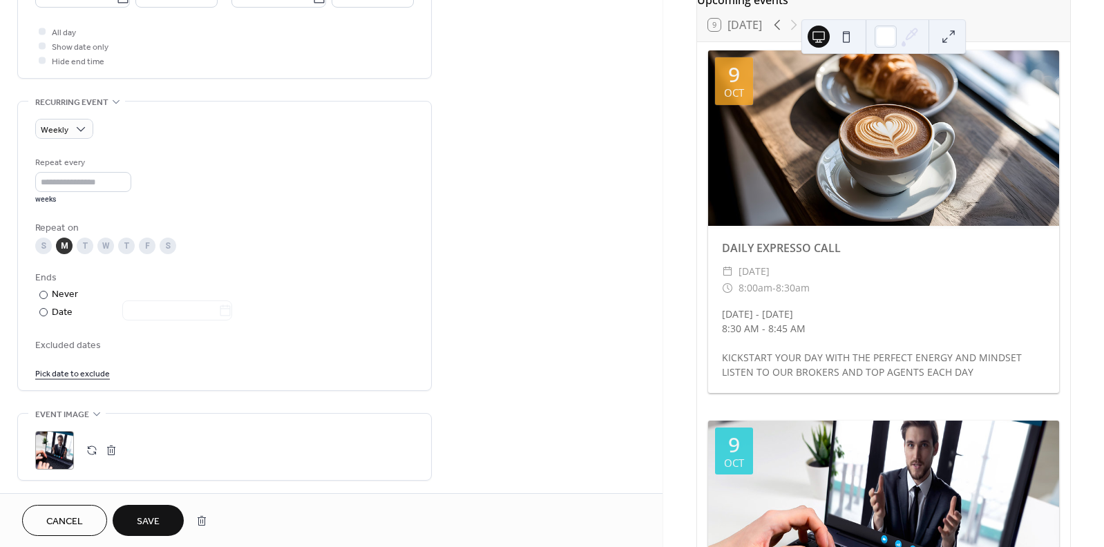
click at [128, 251] on div "T" at bounding box center [126, 246] width 17 height 17
click at [169, 515] on button "Save" at bounding box center [148, 520] width 71 height 31
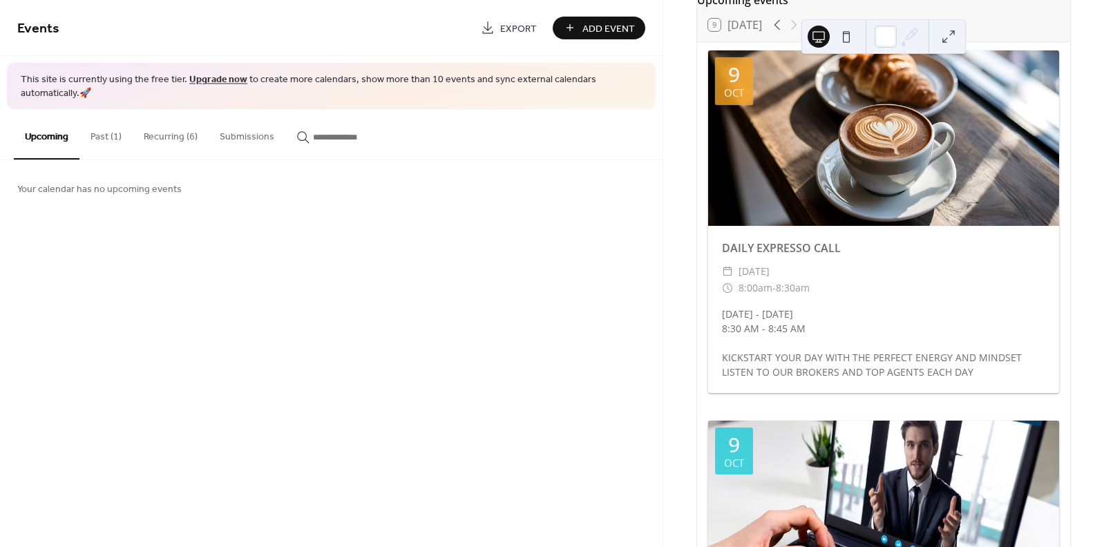
click at [175, 142] on button "Recurring (6)" at bounding box center [171, 133] width 76 height 49
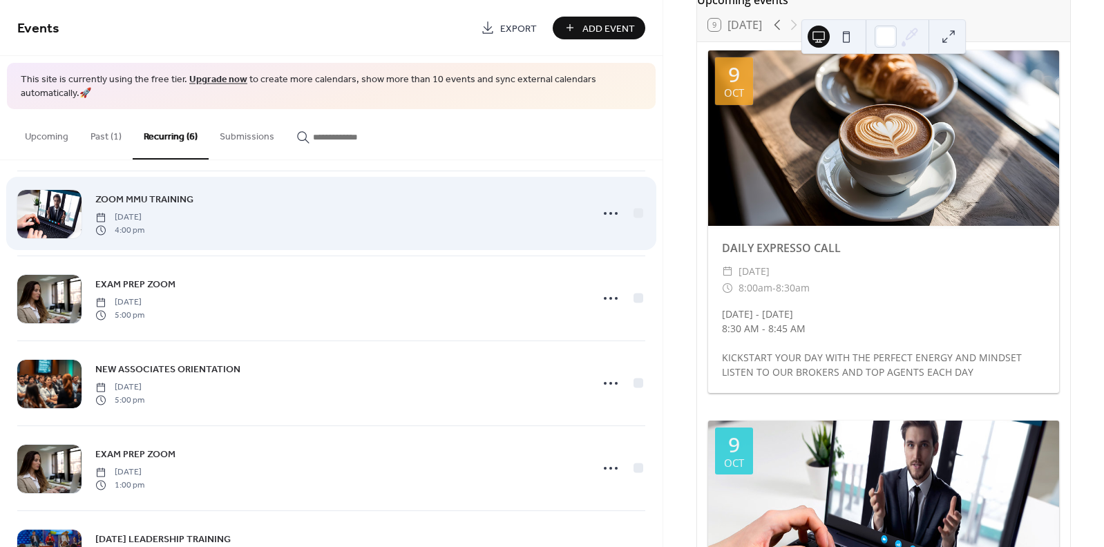
scroll to position [99, 0]
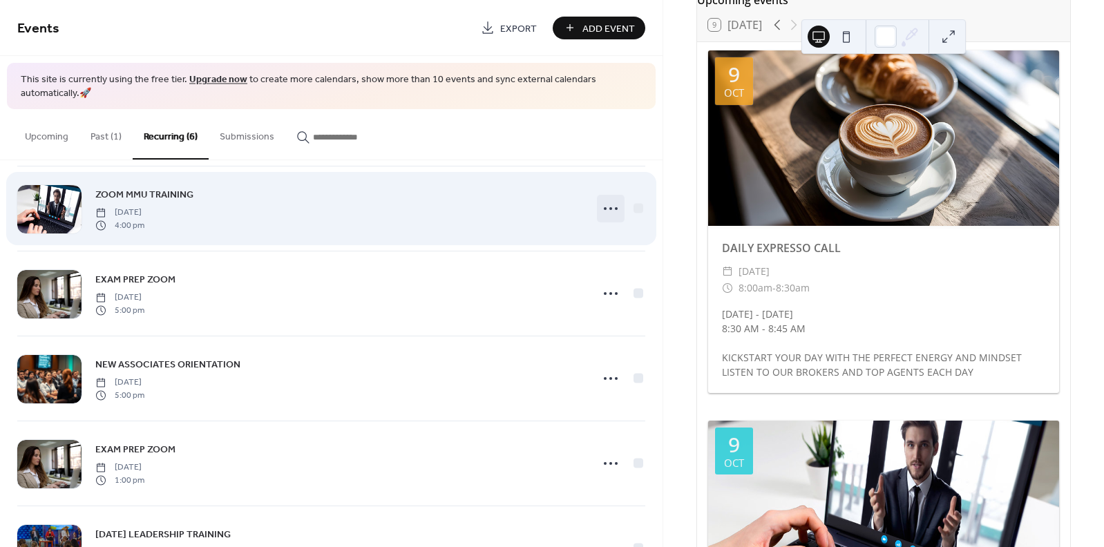
click at [599, 210] on icon at bounding box center [610, 209] width 22 height 22
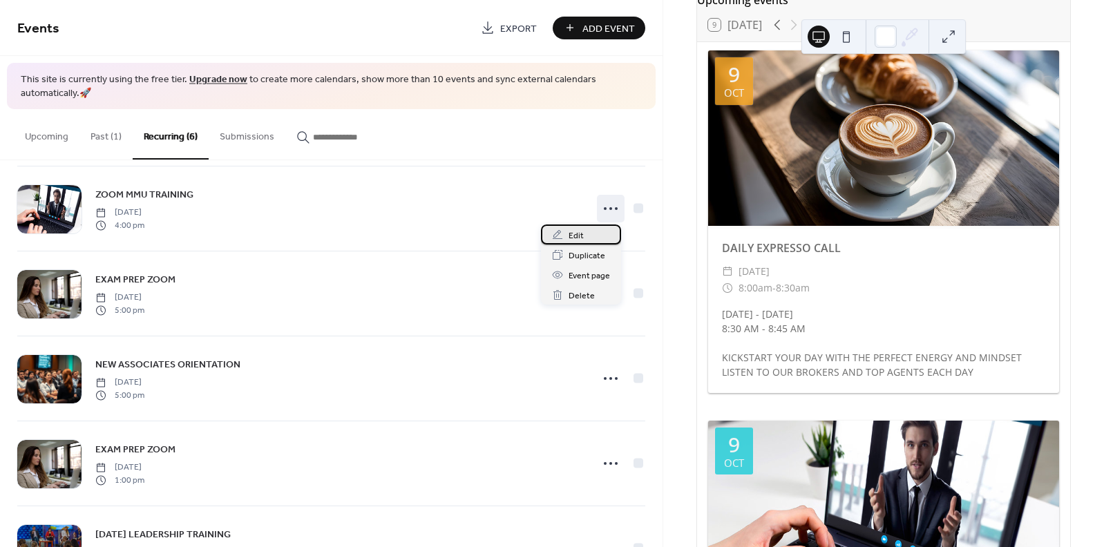
click at [566, 233] on div "Edit" at bounding box center [581, 234] width 80 height 20
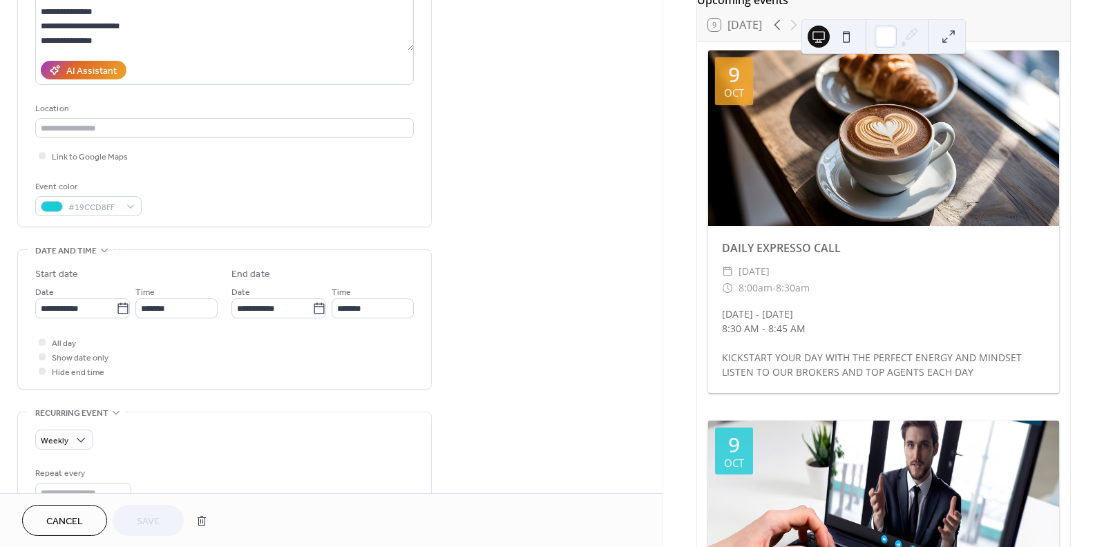
scroll to position [290, 0]
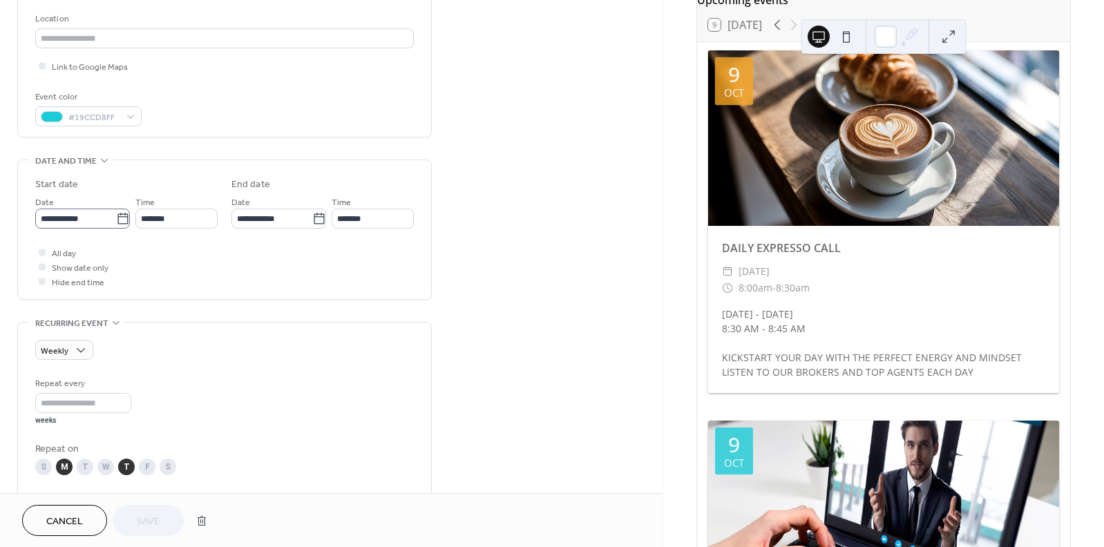
click at [116, 224] on icon at bounding box center [123, 219] width 14 height 14
click at [115, 224] on input "**********" at bounding box center [75, 219] width 81 height 20
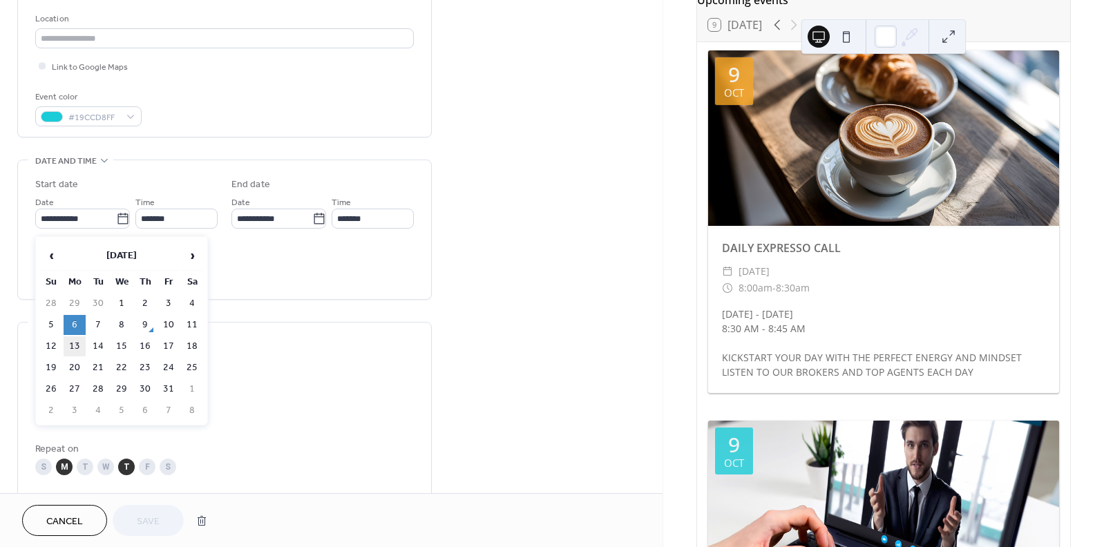
click at [78, 339] on td "13" at bounding box center [75, 346] width 22 height 20
type input "**********"
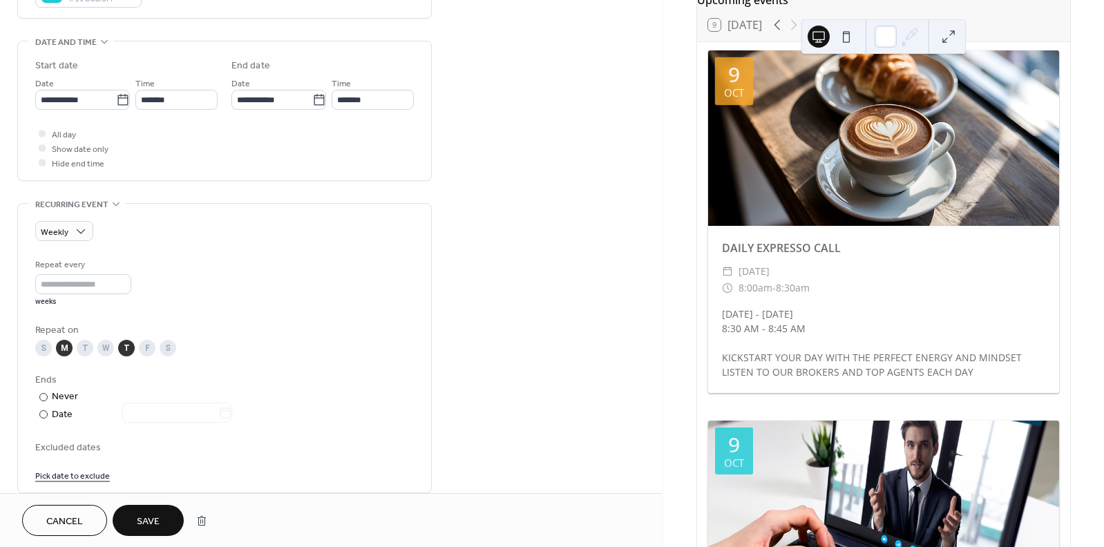
scroll to position [483, 0]
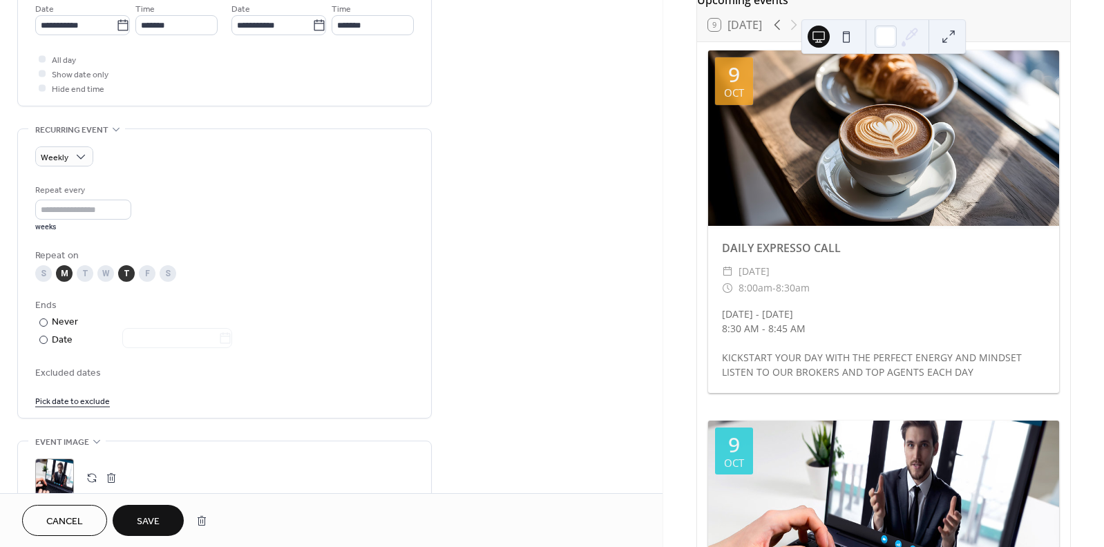
click at [140, 509] on button "Save" at bounding box center [148, 520] width 71 height 31
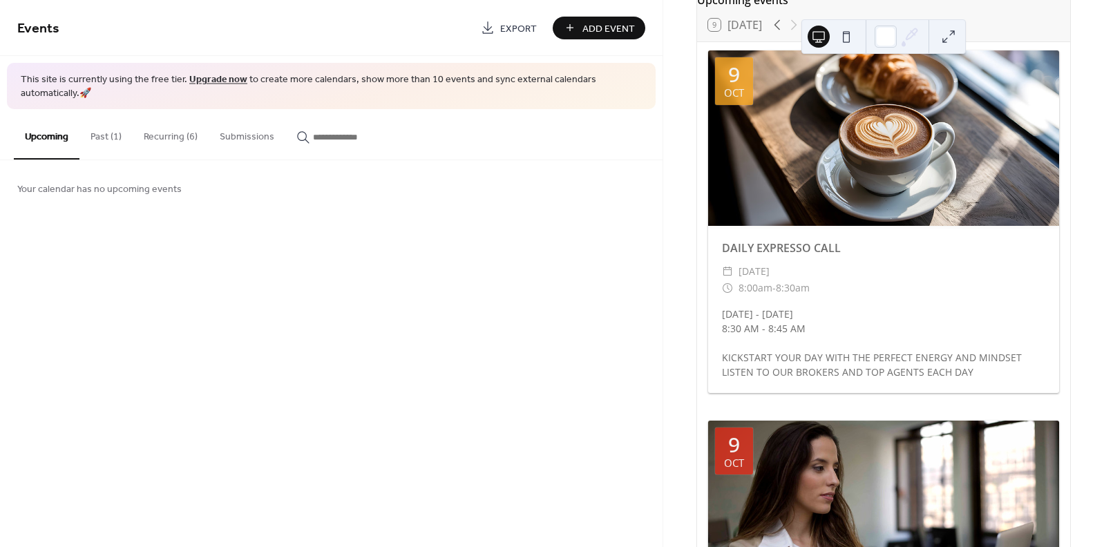
click at [171, 133] on button "Recurring (6)" at bounding box center [171, 133] width 76 height 49
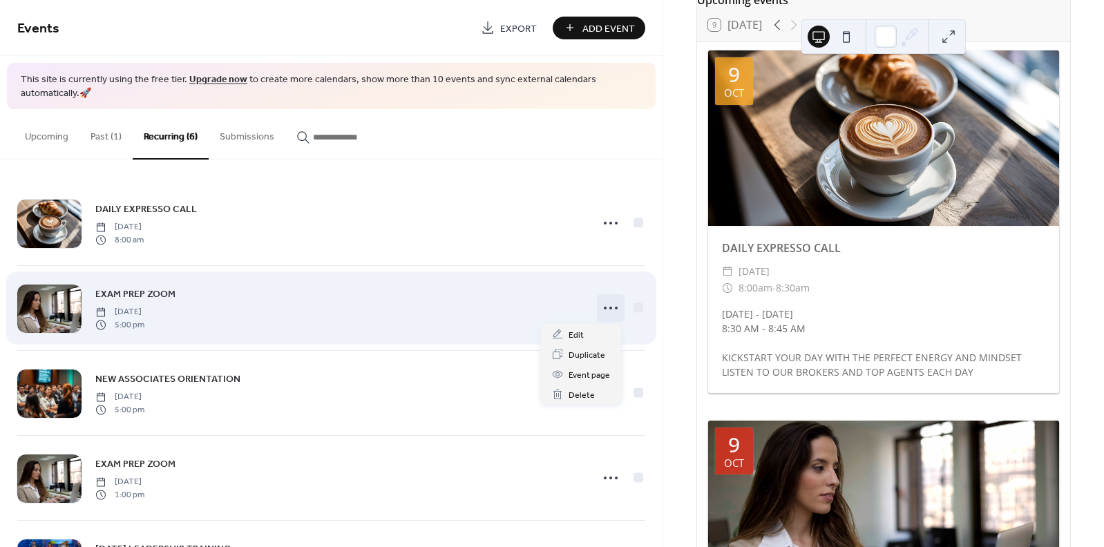
click at [604, 307] on icon at bounding box center [610, 308] width 22 height 22
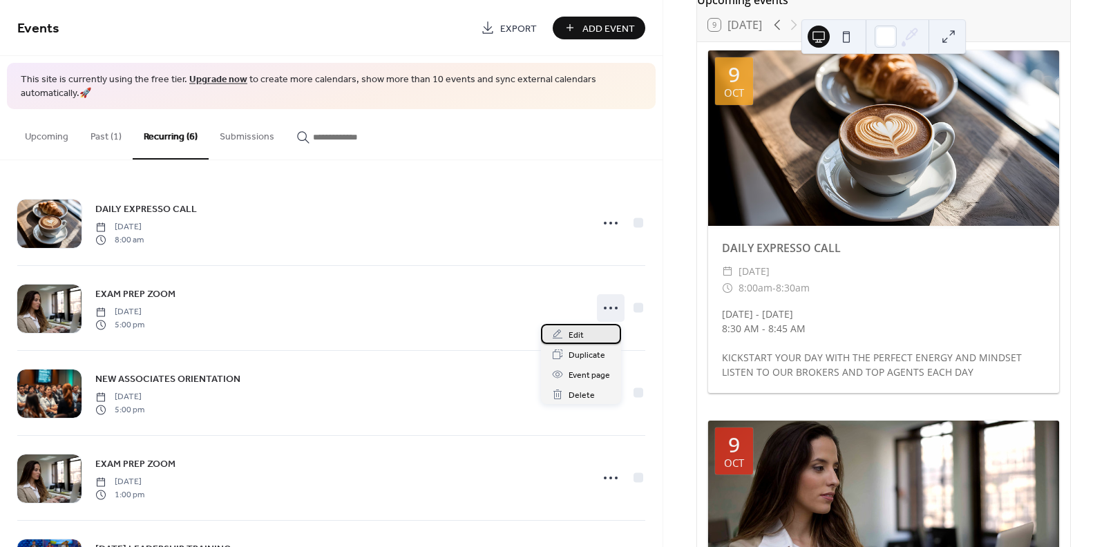
click at [562, 334] on icon at bounding box center [557, 334] width 11 height 11
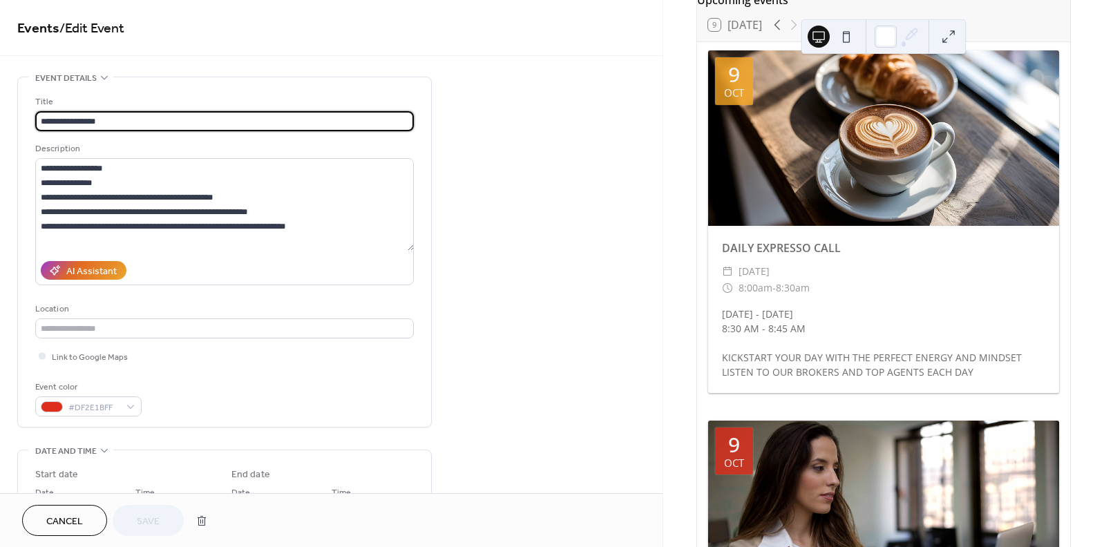
scroll to position [86, 0]
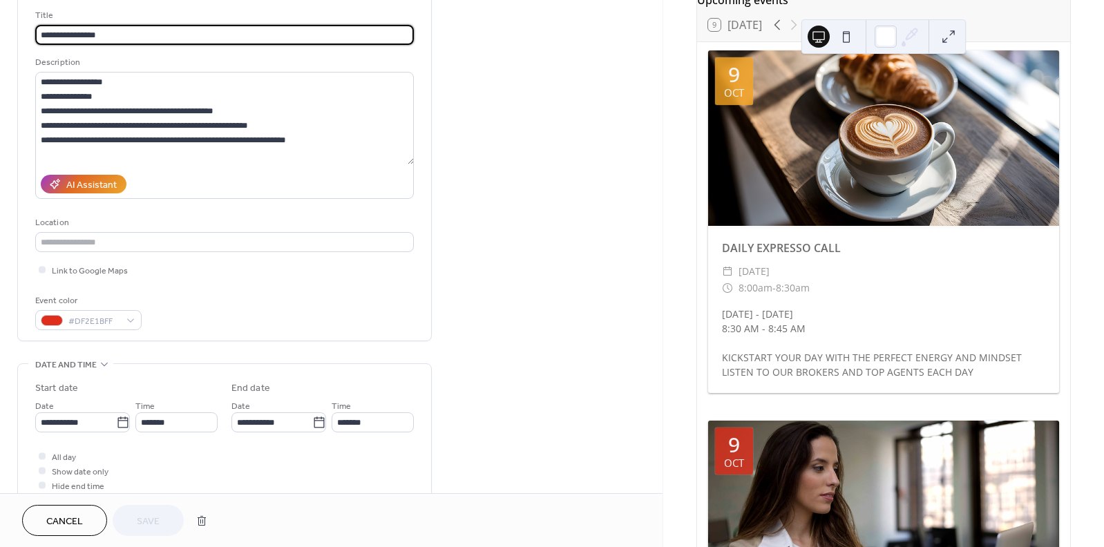
click at [61, 525] on span "Cancel" at bounding box center [64, 522] width 37 height 15
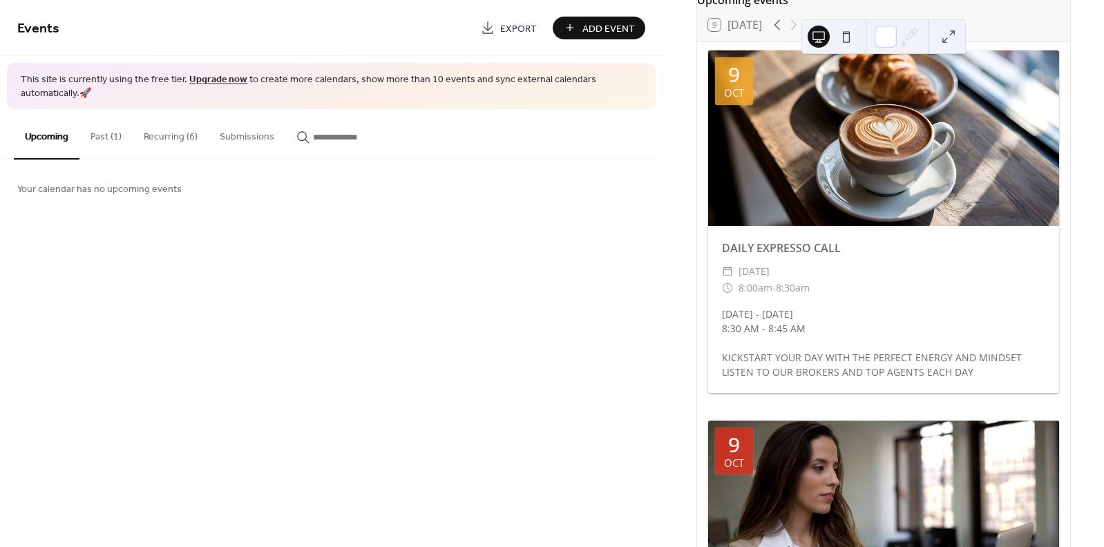
click at [175, 136] on button "Recurring (6)" at bounding box center [171, 133] width 76 height 49
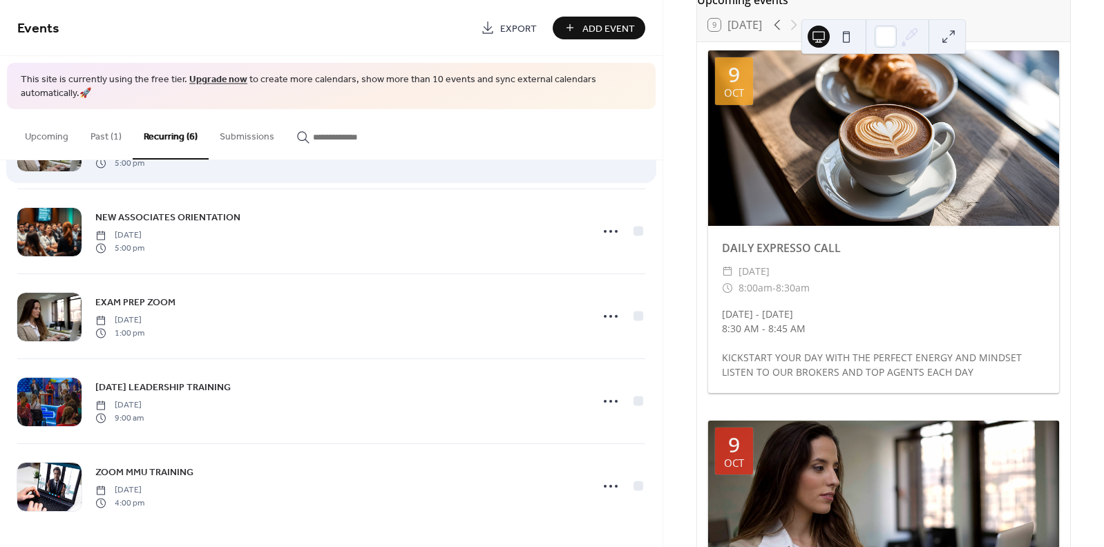
scroll to position [163, 0]
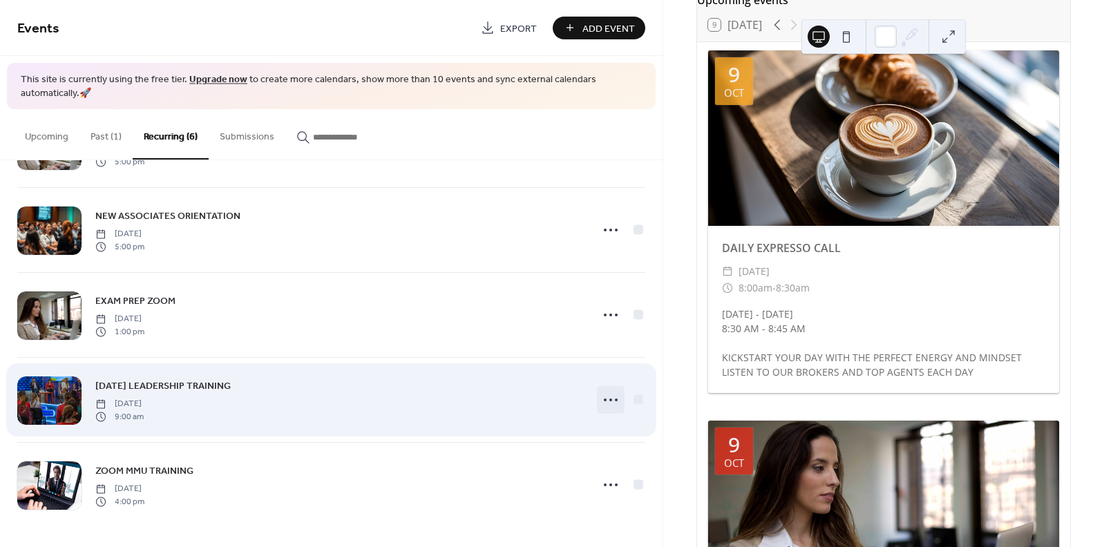
click at [609, 398] on circle at bounding box center [610, 399] width 3 height 3
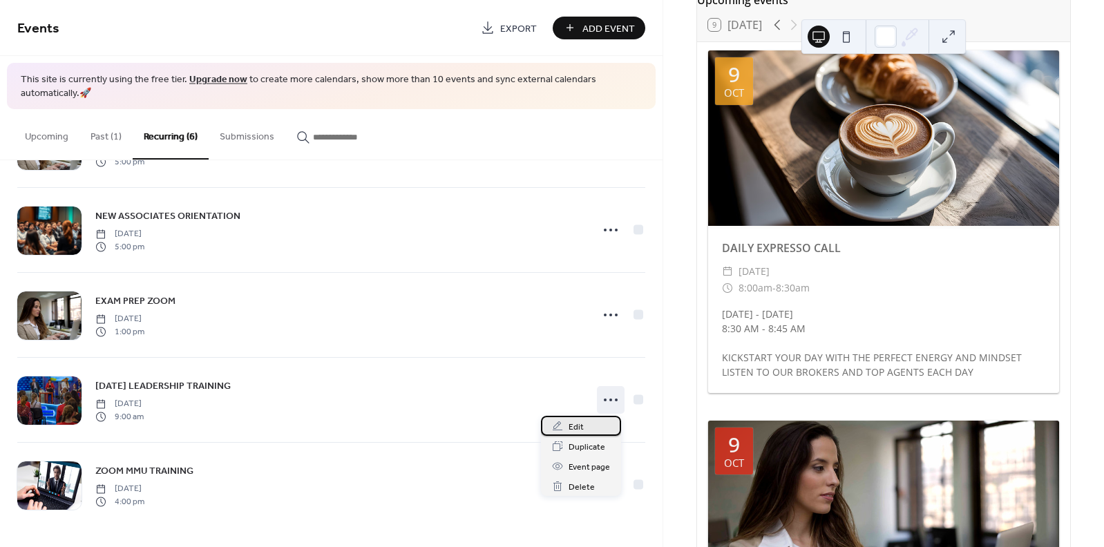
click at [579, 422] on span "Edit" at bounding box center [575, 427] width 15 height 15
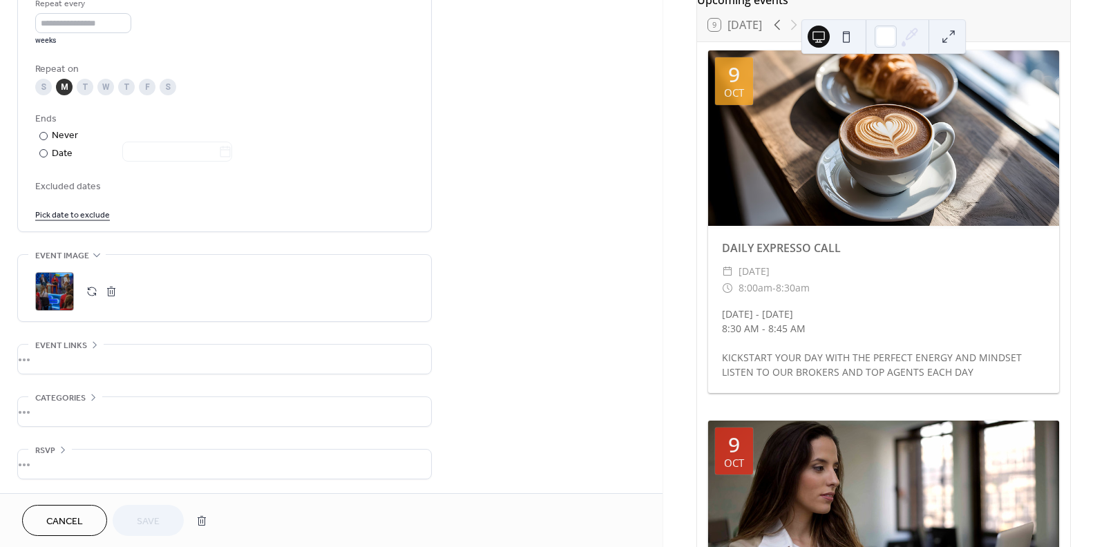
scroll to position [677, 0]
click at [73, 515] on span "Cancel" at bounding box center [64, 522] width 37 height 15
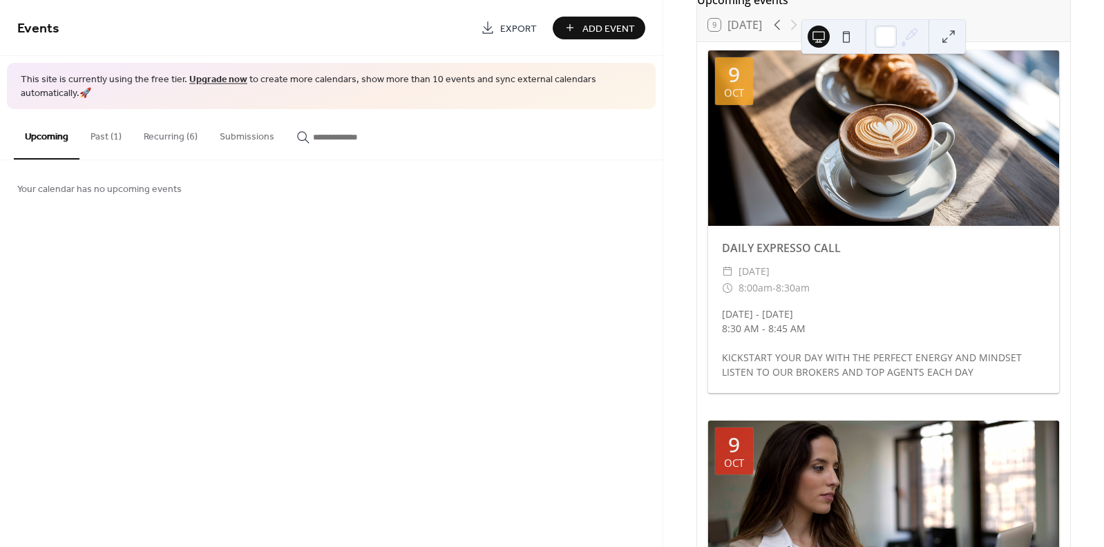
click at [171, 135] on button "Recurring (6)" at bounding box center [171, 133] width 76 height 49
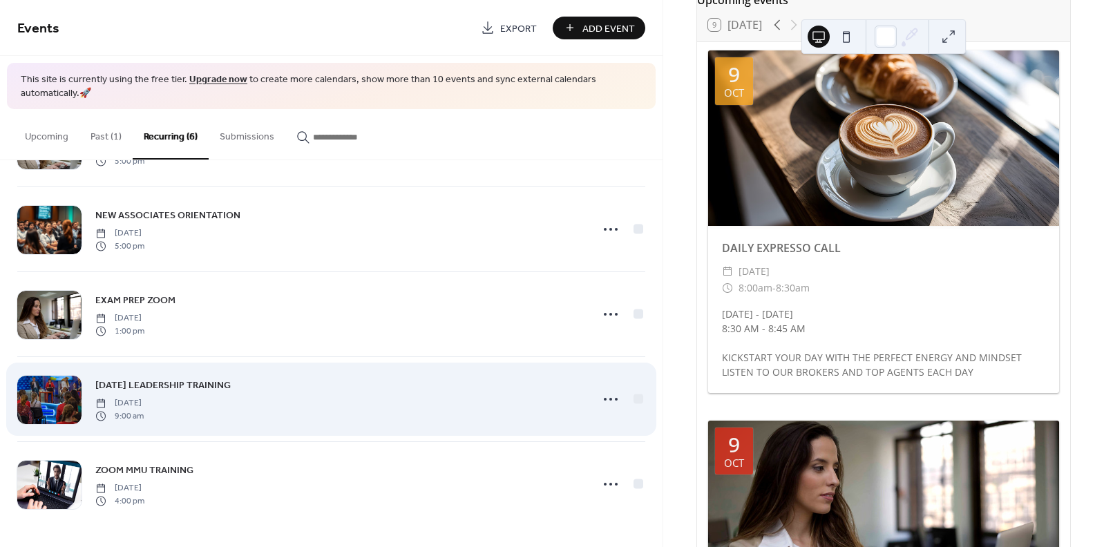
scroll to position [163, 0]
click at [605, 396] on icon at bounding box center [610, 400] width 22 height 22
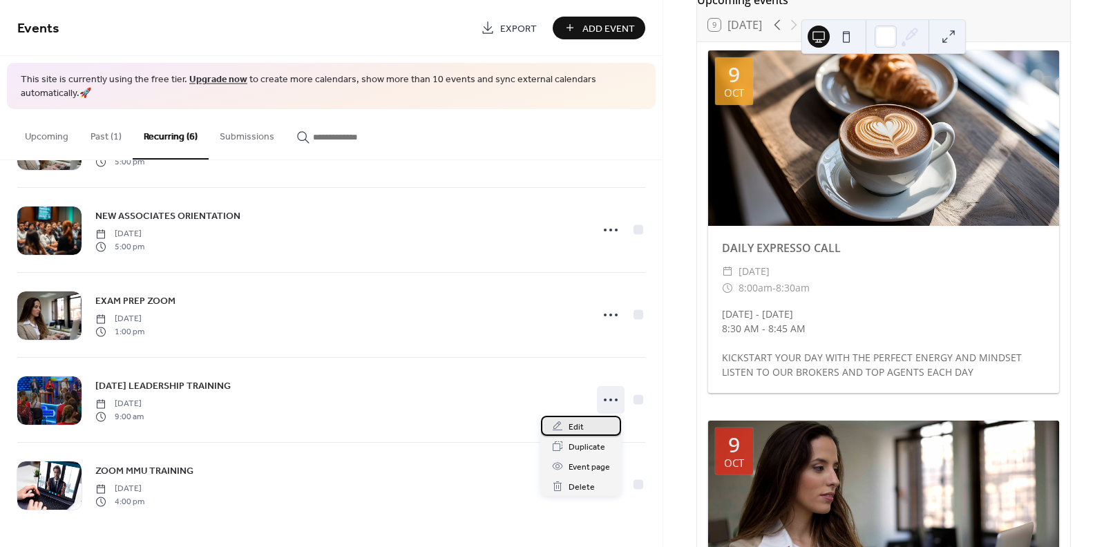
click at [566, 423] on div "Edit" at bounding box center [581, 426] width 80 height 20
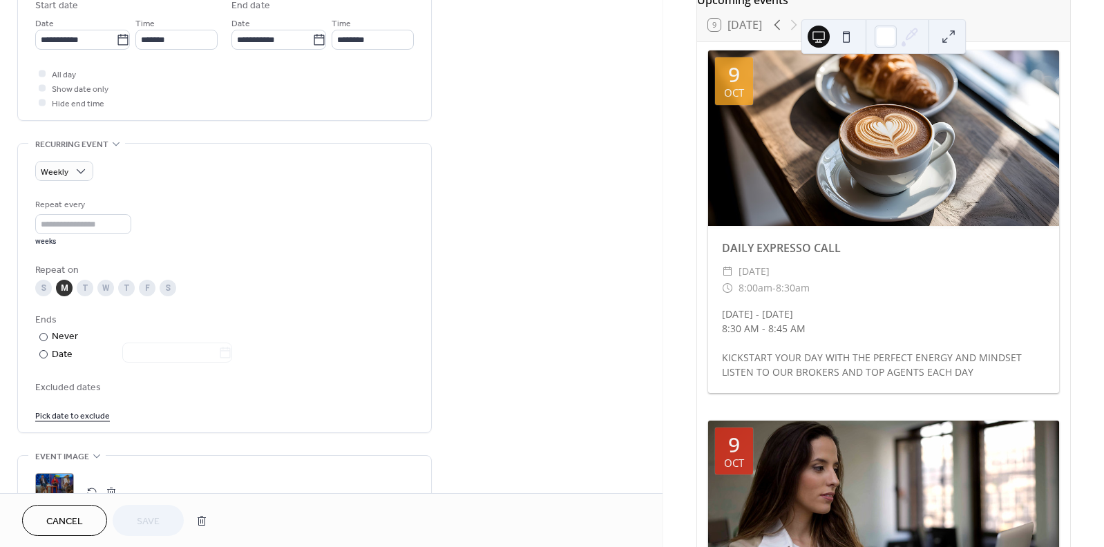
scroll to position [302, 0]
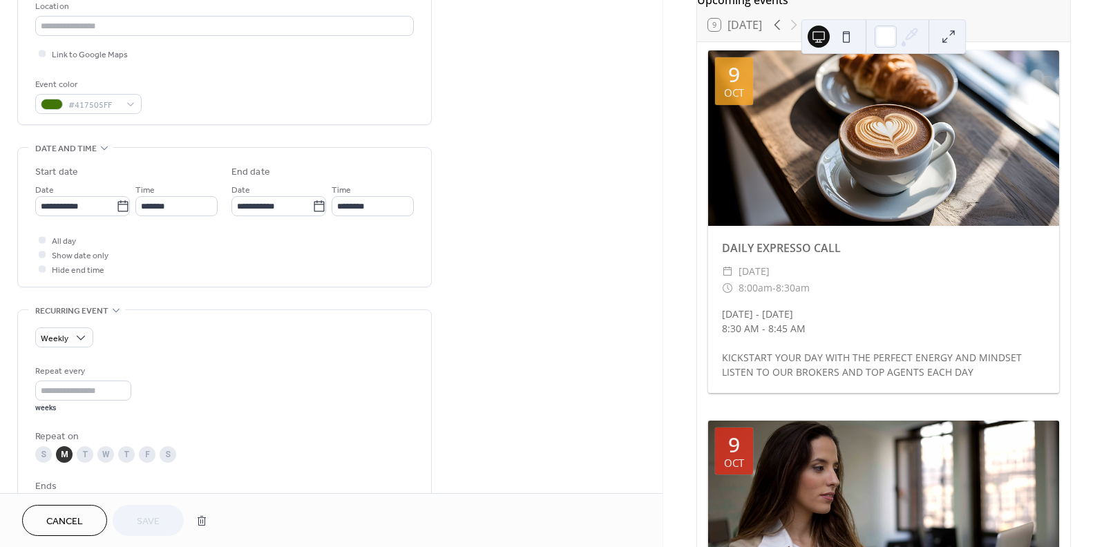
click at [72, 521] on span "Cancel" at bounding box center [64, 522] width 37 height 15
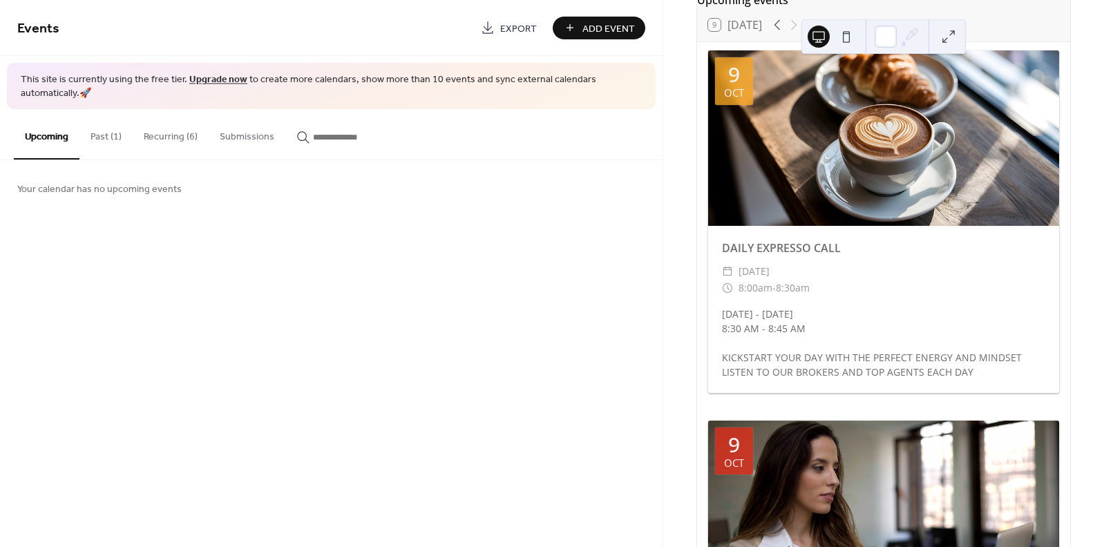
click at [166, 144] on button "Recurring (6)" at bounding box center [171, 133] width 76 height 49
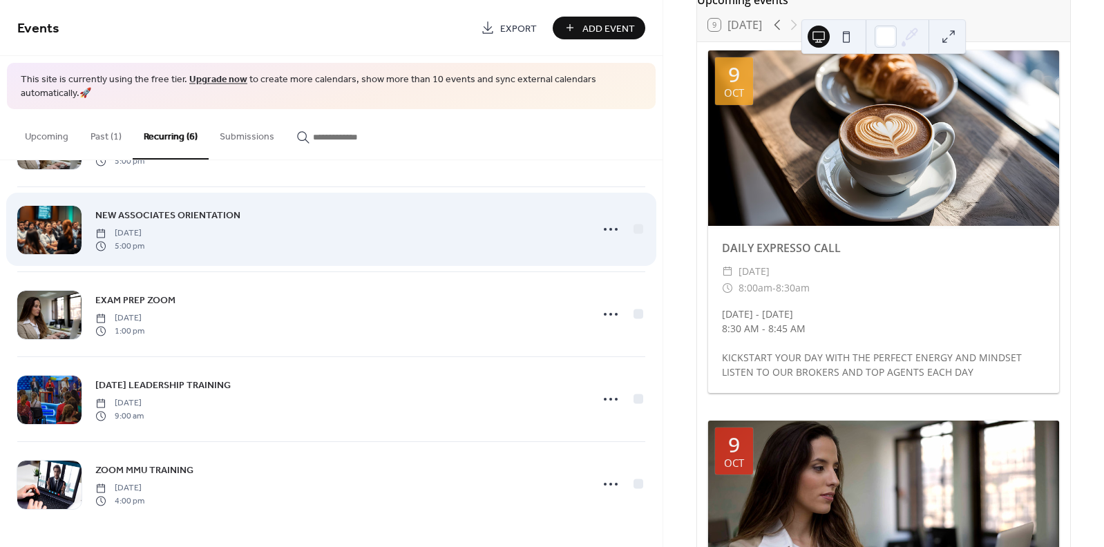
scroll to position [163, 0]
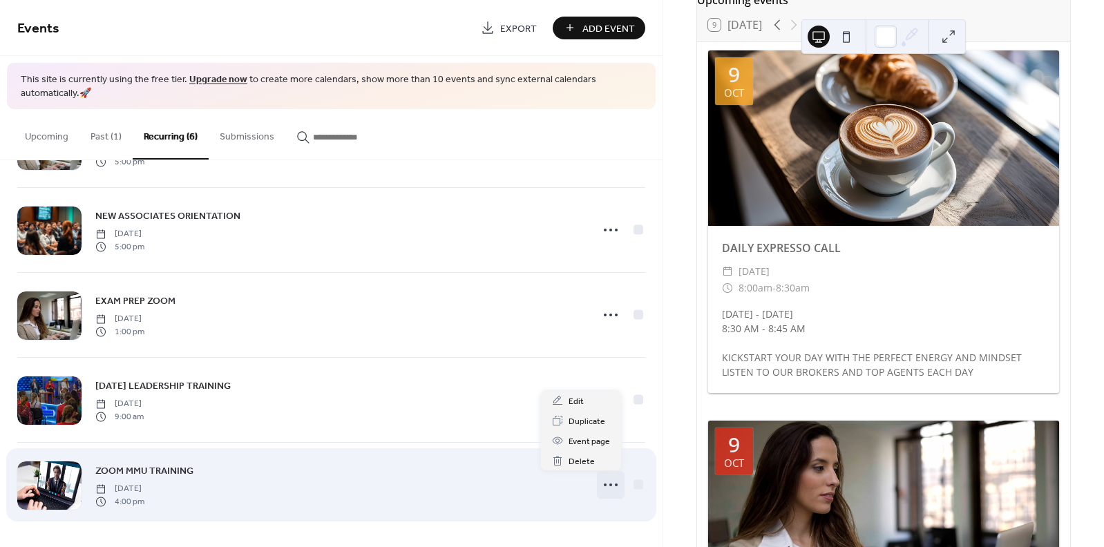
click at [609, 485] on circle at bounding box center [610, 484] width 3 height 3
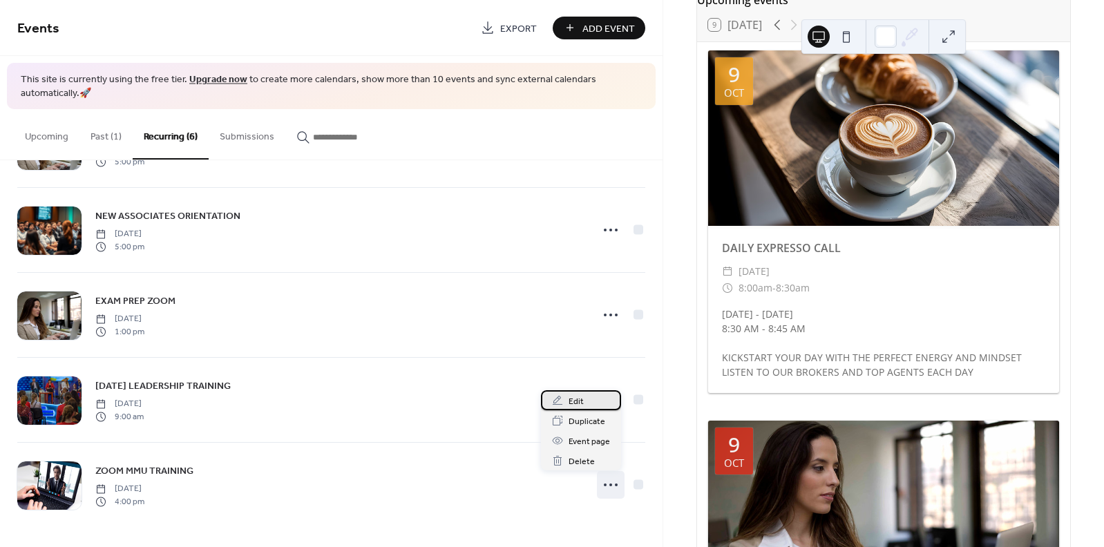
click at [572, 396] on span "Edit" at bounding box center [575, 401] width 15 height 15
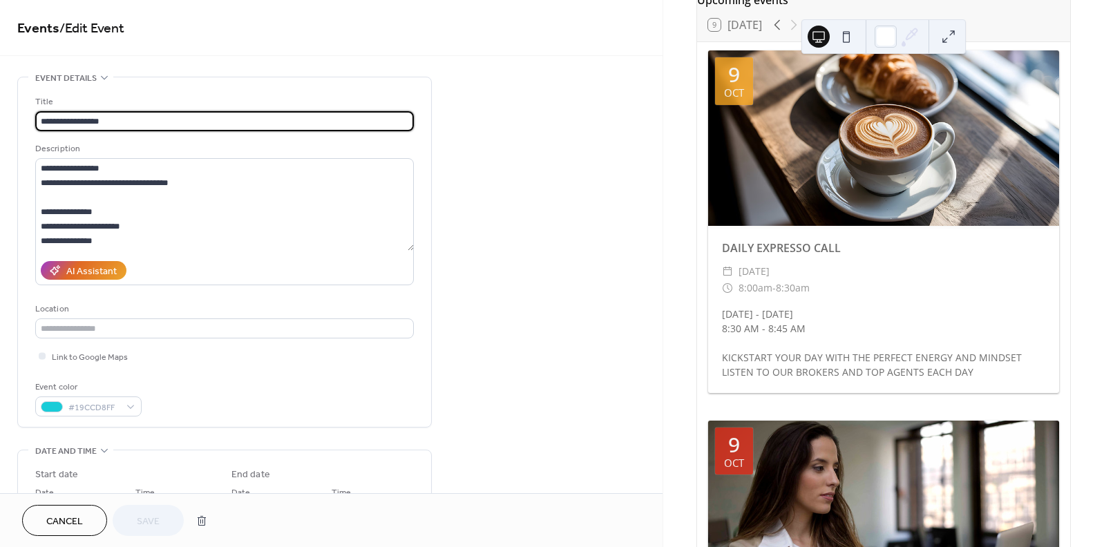
click at [84, 519] on button "Cancel" at bounding box center [64, 520] width 85 height 31
